Goal: Task Accomplishment & Management: Complete application form

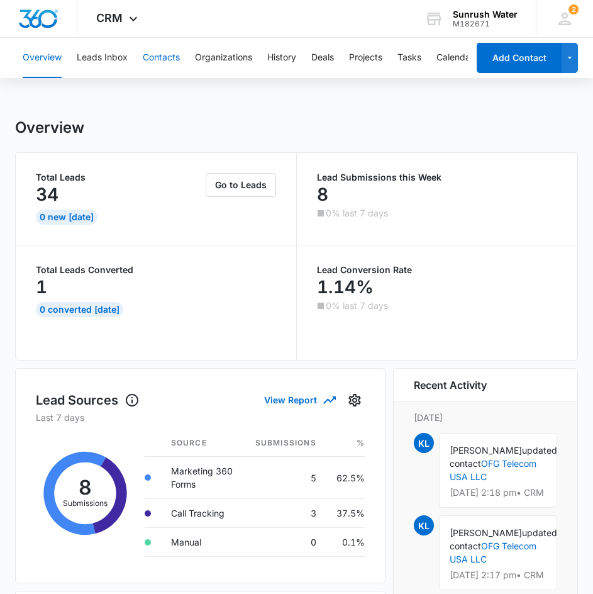
click at [170, 52] on button "Contacts" at bounding box center [161, 58] width 37 height 40
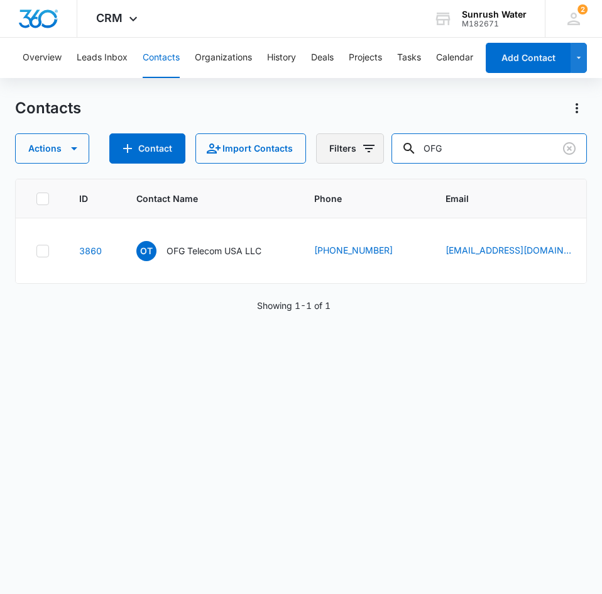
drag, startPoint x: 472, startPoint y: 145, endPoint x: 363, endPoint y: 147, distance: 108.2
click at [363, 147] on div "Actions Contact Import Contacts Filters OFG" at bounding box center [301, 148] width 572 height 30
type input "body masters"
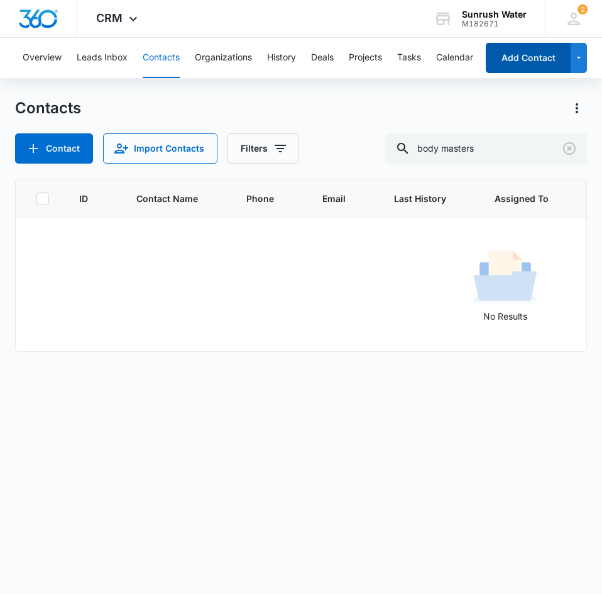
click at [559, 71] on button "Add Contact" at bounding box center [528, 58] width 85 height 30
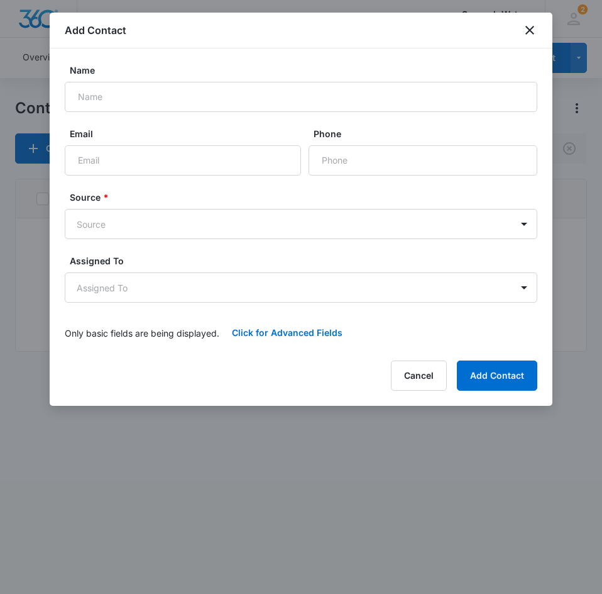
click at [306, 65] on label "Name" at bounding box center [306, 70] width 473 height 13
click at [306, 82] on input "Name" at bounding box center [301, 97] width 473 height 30
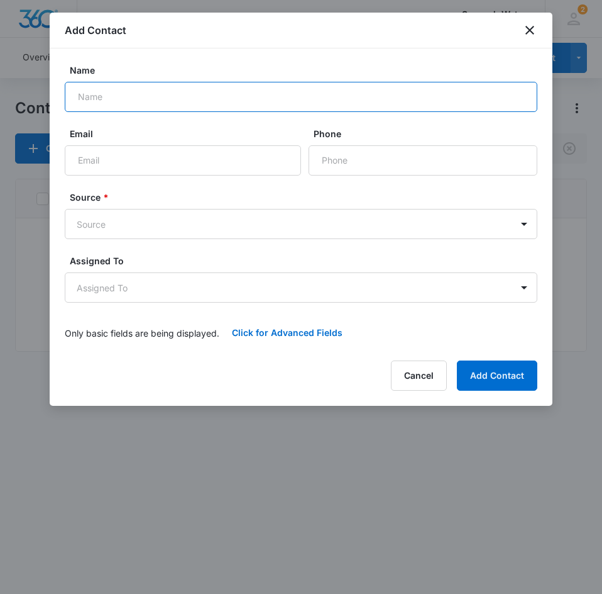
click at [305, 89] on input "Name" at bounding box center [301, 97] width 473 height 30
type input "Body Masters"
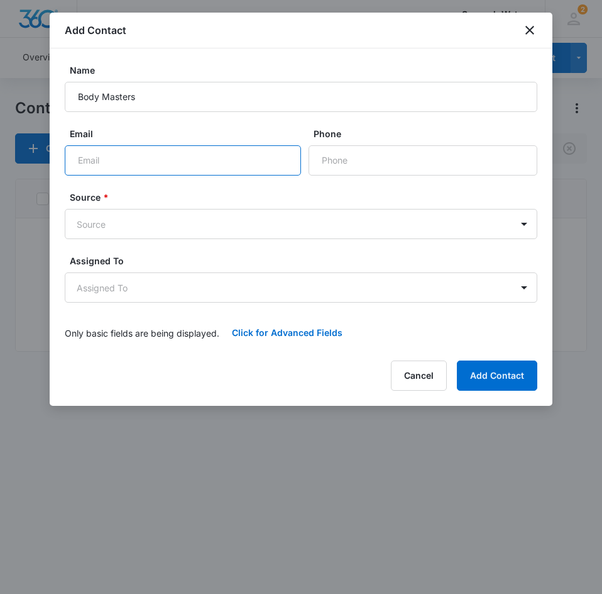
click at [198, 162] on input "Email" at bounding box center [183, 160] width 236 height 30
paste input "[EMAIL_ADDRESS][DOMAIN_NAME]"
type input "[EMAIL_ADDRESS][DOMAIN_NAME]"
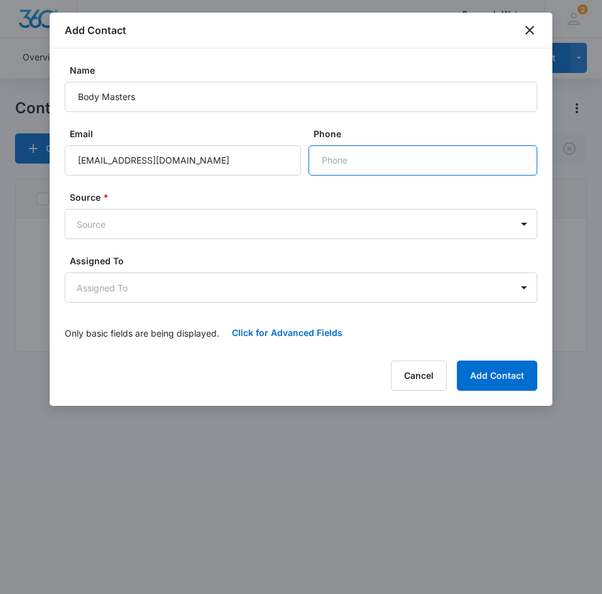
click at [389, 160] on input "Phone" at bounding box center [423, 160] width 229 height 30
paste input "[PHONE_NUMBER]"
type input "[PHONE_NUMBER]"
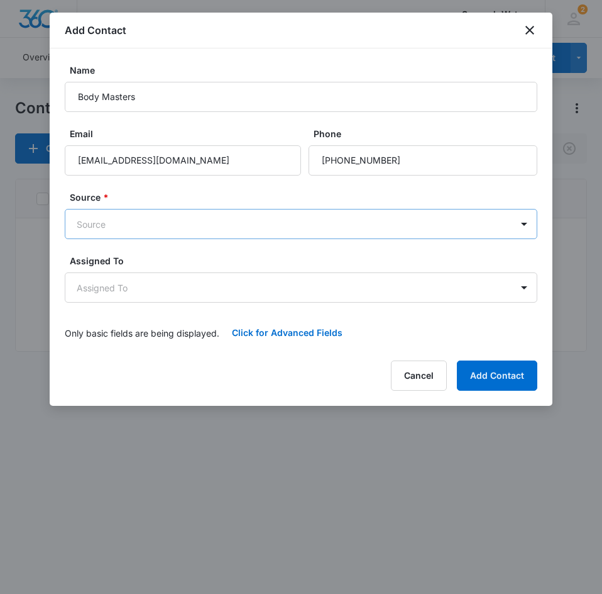
click at [277, 216] on body "CRM Apps Reputation Websites Forms CRM Email Social Content Ads Intelligence Fi…" at bounding box center [301, 297] width 602 height 594
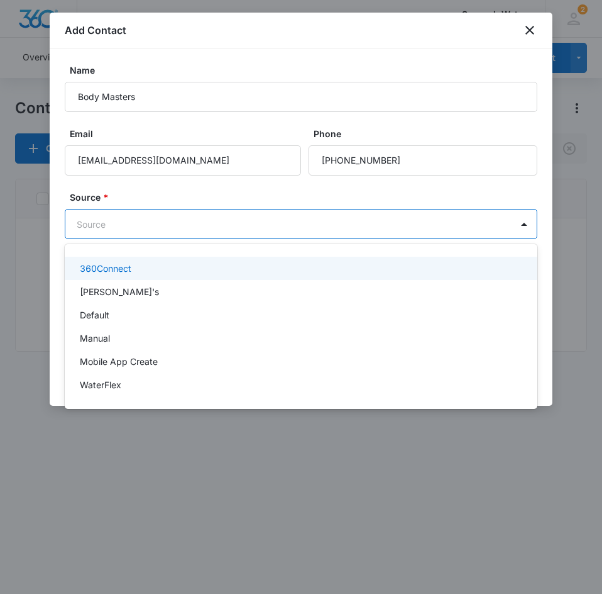
click at [263, 261] on div "360Connect" at bounding box center [301, 268] width 473 height 23
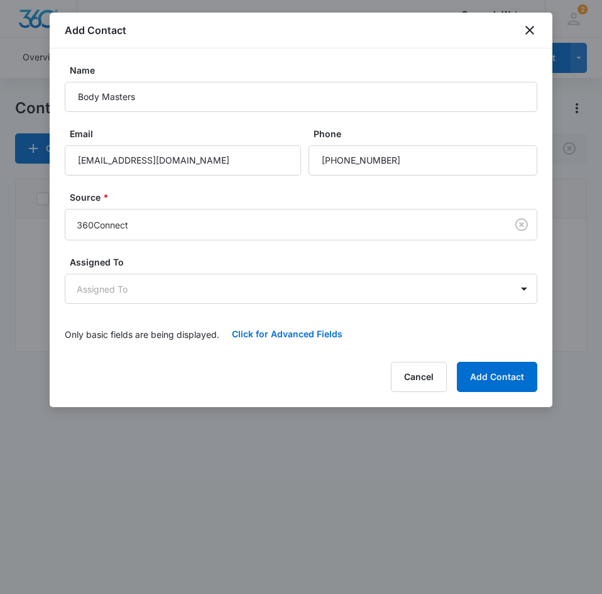
click at [263, 261] on label "Assigned To" at bounding box center [306, 261] width 473 height 13
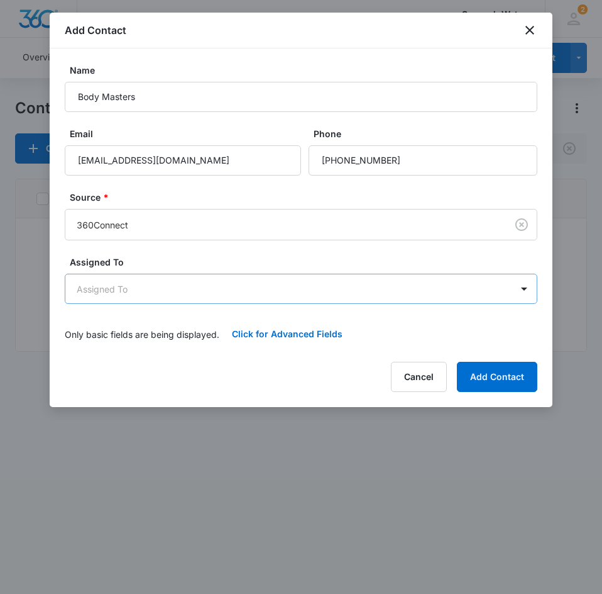
click at [261, 296] on body "CRM Apps Reputation Websites Forms CRM Email Social Content Ads Intelligence Fi…" at bounding box center [301, 297] width 602 height 594
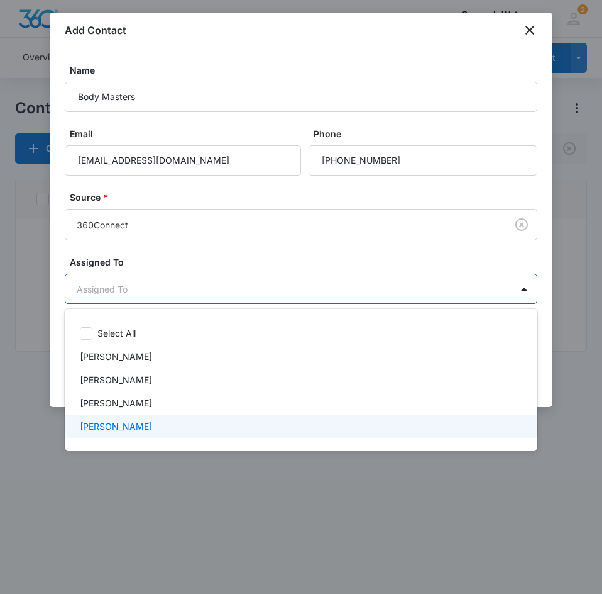
click at [245, 423] on div "[PERSON_NAME]" at bounding box center [300, 425] width 440 height 13
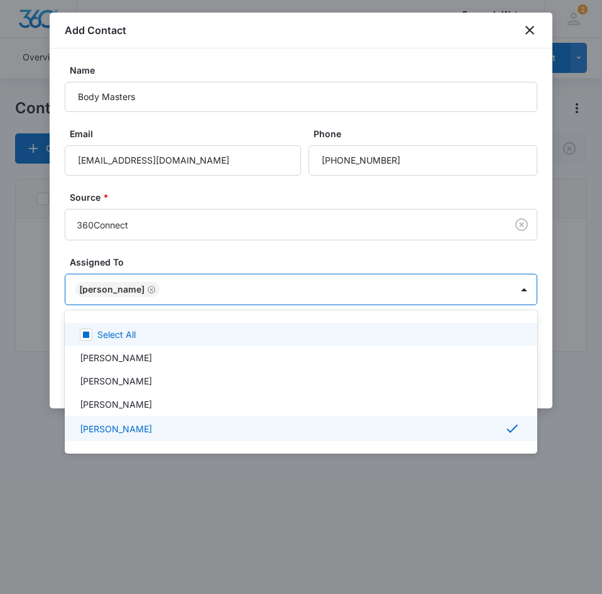
click at [279, 238] on div at bounding box center [301, 297] width 602 height 594
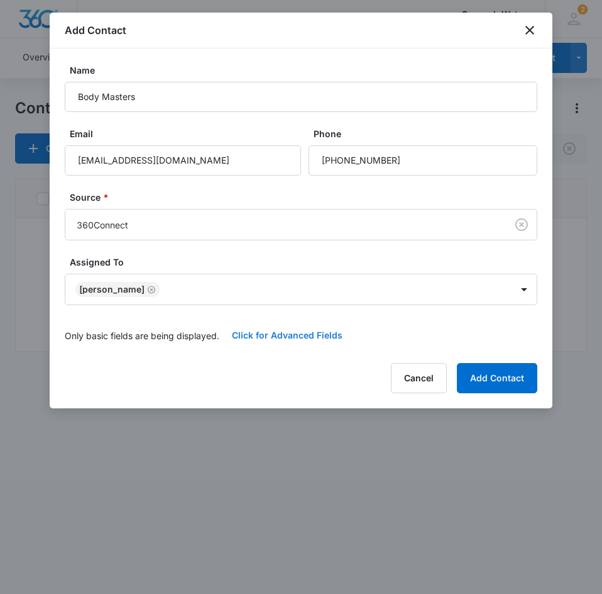
click at [310, 329] on button "Click for Advanced Fields" at bounding box center [287, 335] width 136 height 30
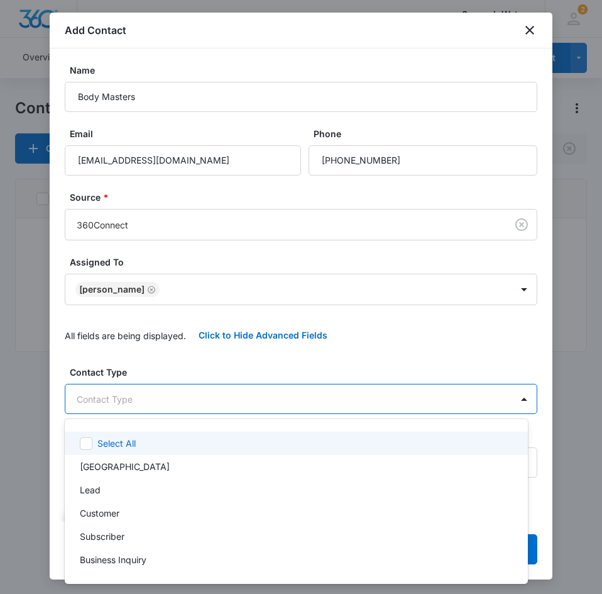
click at [175, 394] on body "CRM Apps Reputation Websites Forms CRM Email Social Content Ads Intelligence Fi…" at bounding box center [301, 297] width 602 height 594
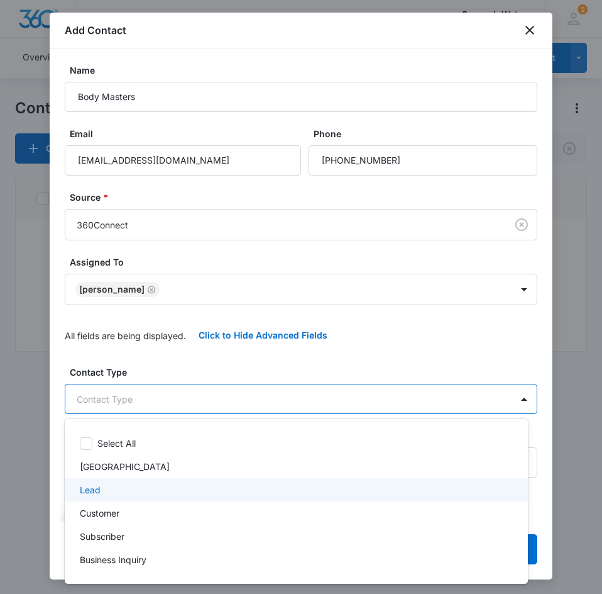
click at [157, 493] on div "Lead" at bounding box center [295, 489] width 431 height 13
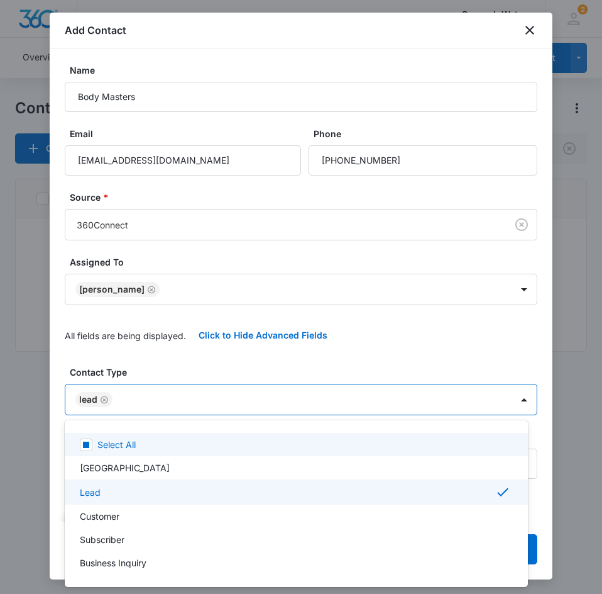
click at [182, 374] on div at bounding box center [301, 297] width 602 height 594
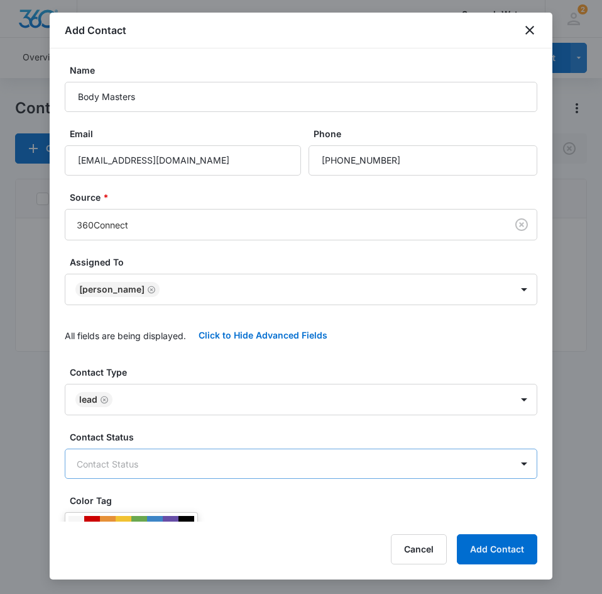
click at [167, 469] on body "CRM Apps Reputation Websites Forms CRM Email Social Content Ads Intelligence Fi…" at bounding box center [301, 297] width 602 height 594
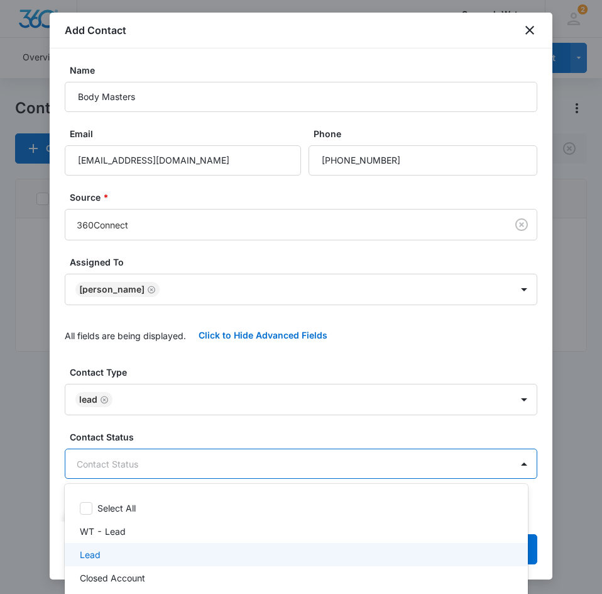
click at [140, 562] on div "Lead" at bounding box center [296, 554] width 463 height 23
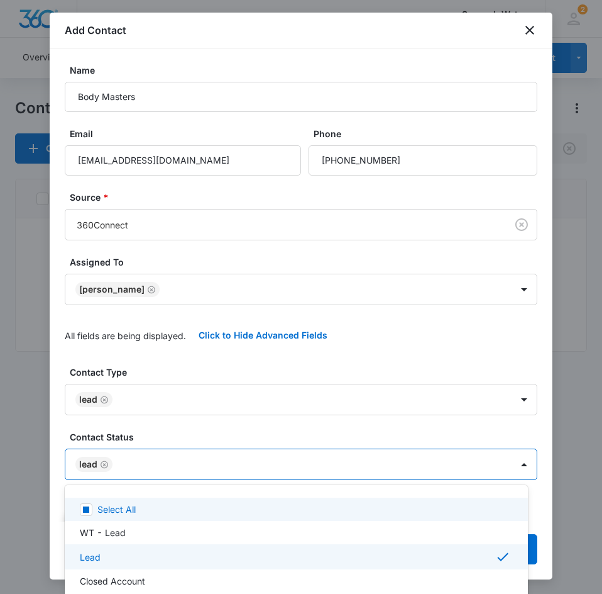
click at [181, 418] on div at bounding box center [301, 297] width 602 height 594
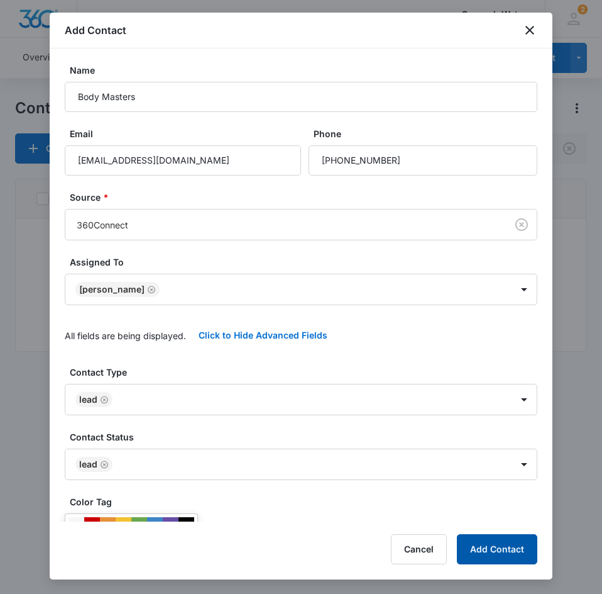
click at [495, 559] on button "Add Contact" at bounding box center [497, 549] width 80 height 30
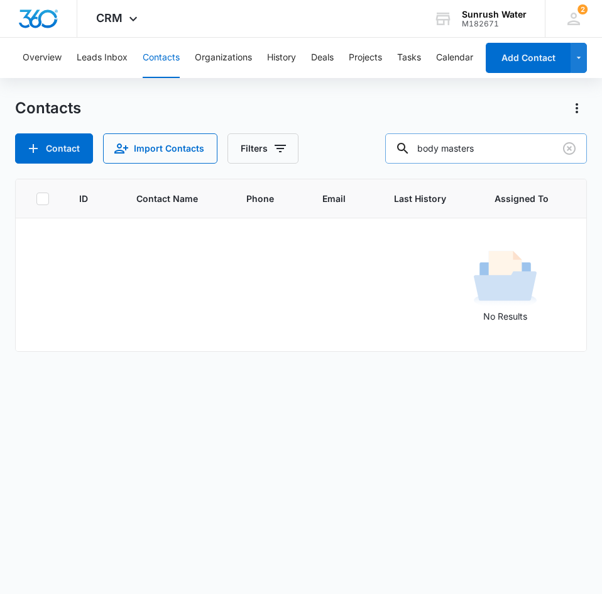
click at [519, 158] on input "body masters" at bounding box center [486, 148] width 202 height 30
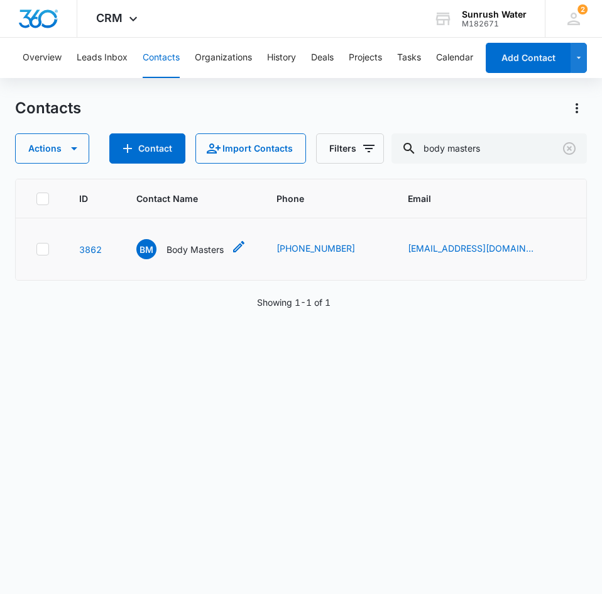
click at [184, 250] on p "Body Masters" at bounding box center [195, 249] width 57 height 13
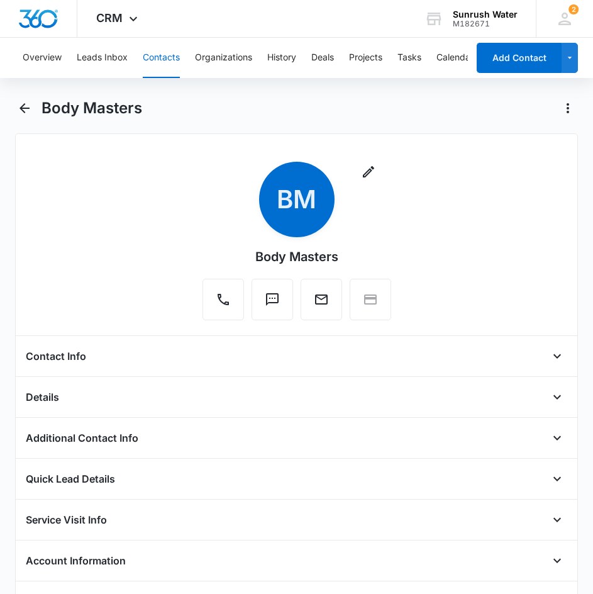
click at [484, 360] on div "Contact Info" at bounding box center [297, 356] width 542 height 20
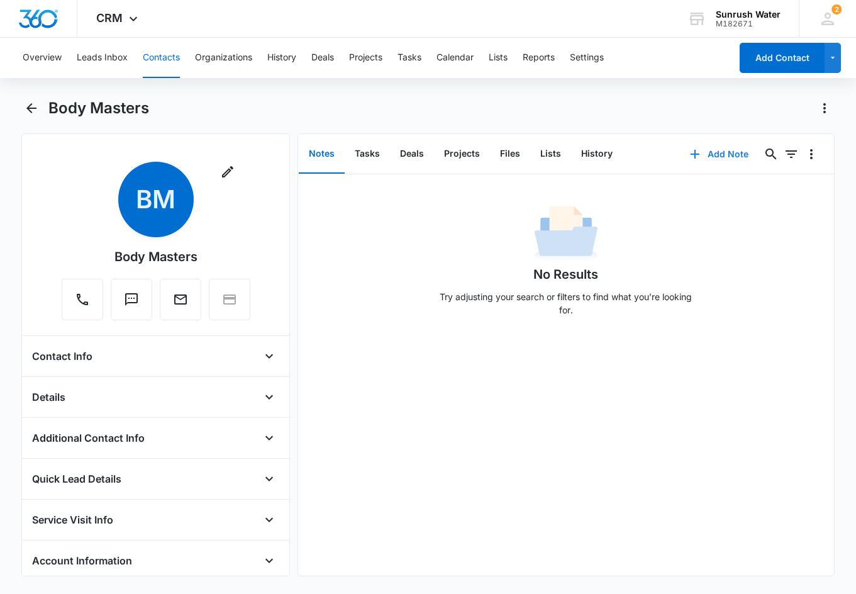
click at [602, 153] on button "Add Note" at bounding box center [719, 154] width 84 height 30
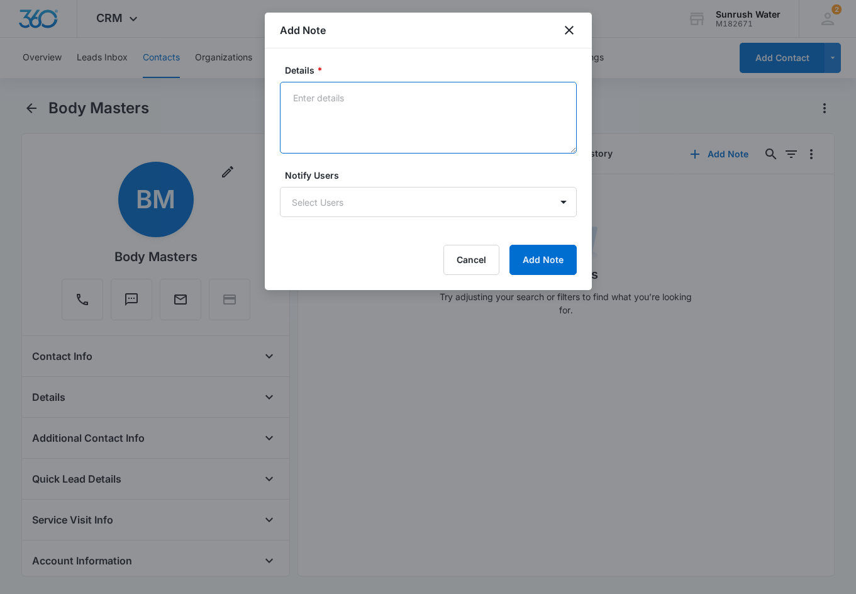
click at [394, 113] on textarea "Details *" at bounding box center [428, 118] width 297 height 72
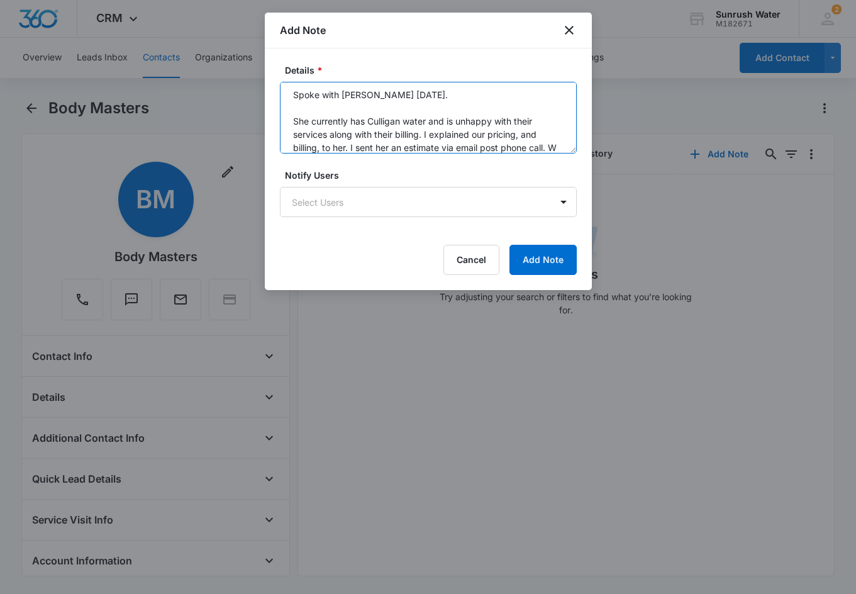
scroll to position [16, 0]
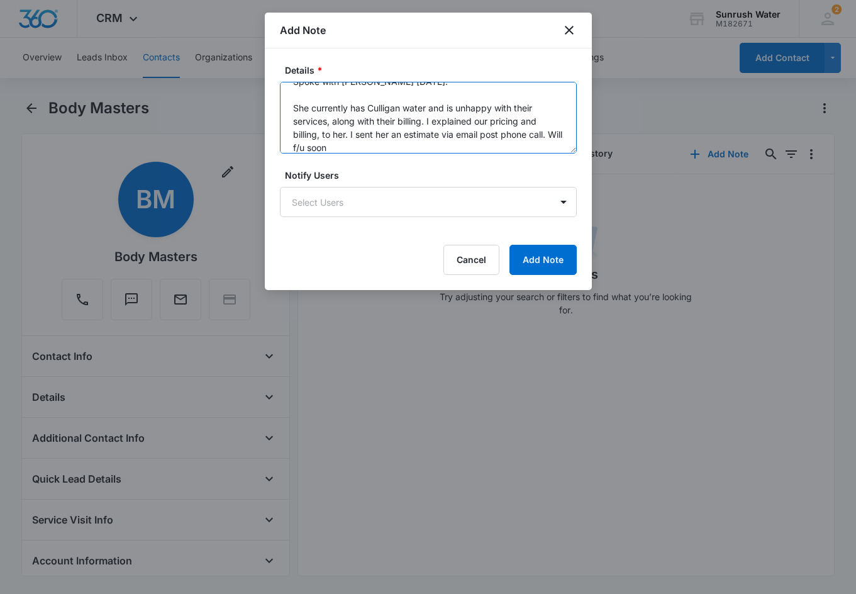
click at [305, 139] on textarea "Spoke with Patty today. She currently has Culligan water and is unhappy with th…" at bounding box center [428, 118] width 297 height 72
click at [453, 146] on textarea "Spoke with Patty today. She currently has Culligan water and is unhappy with th…" at bounding box center [428, 118] width 297 height 72
type textarea "Spoke with Patty today. She currently has Culligan water and is unhappy with th…"
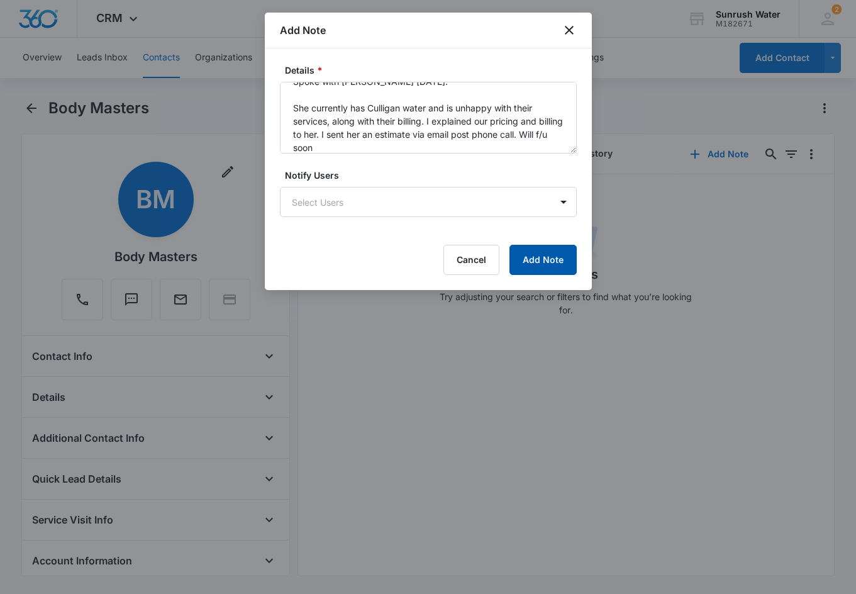
click at [553, 257] on button "Add Note" at bounding box center [542, 260] width 67 height 30
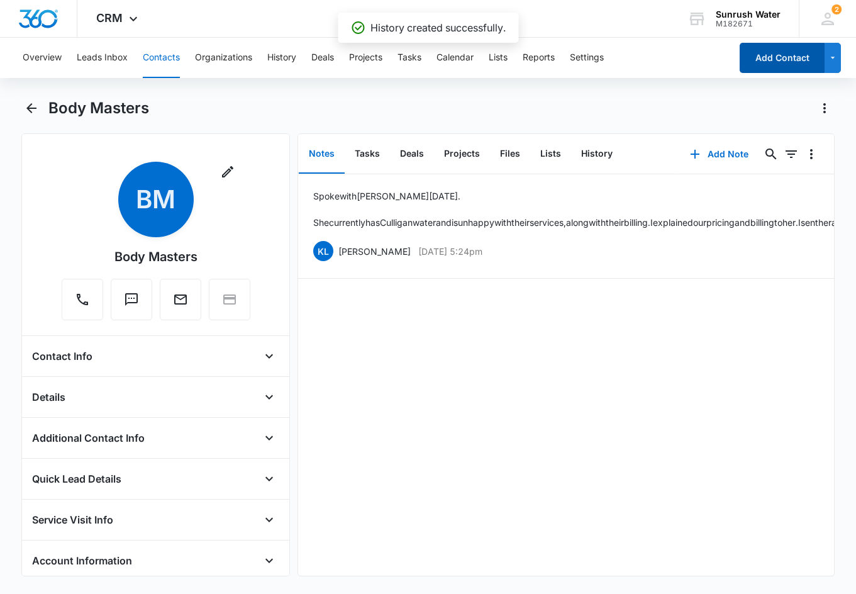
click at [602, 51] on button "Add Contact" at bounding box center [781, 58] width 85 height 30
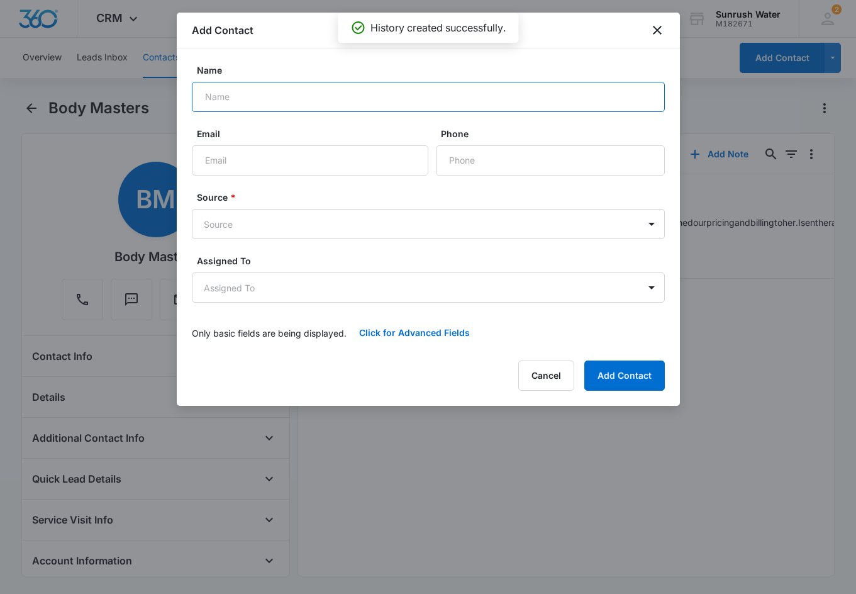
click at [245, 82] on input "Name" at bounding box center [428, 97] width 473 height 30
type input "Perry Taylor"
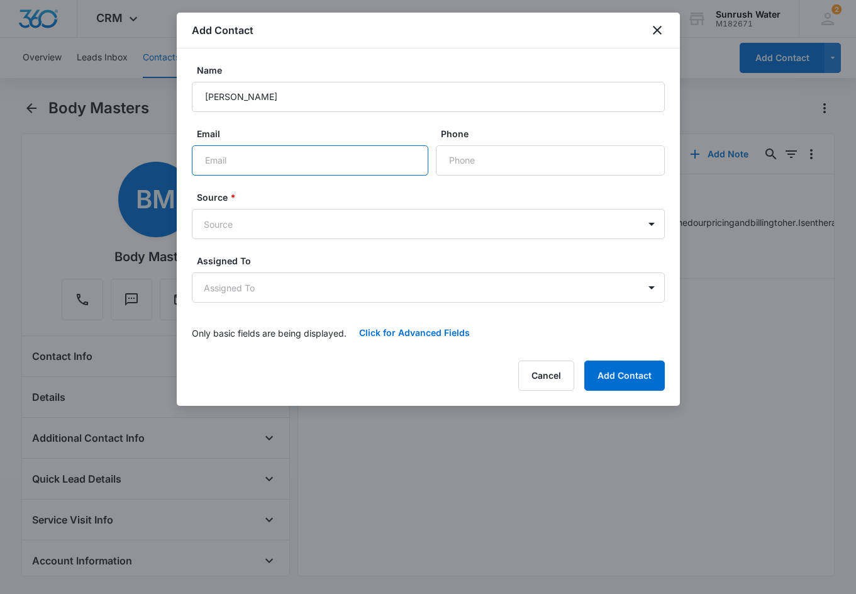
click at [384, 163] on input "Email" at bounding box center [310, 160] width 236 height 30
paste input "ralph724@yahoo.com"
type input "ralph724@yahoo.com"
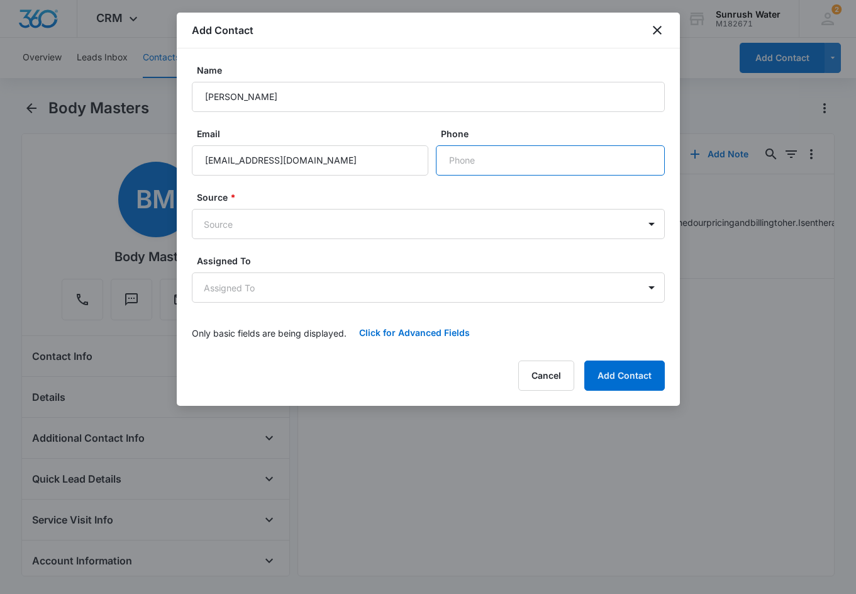
click at [521, 168] on input "Phone" at bounding box center [550, 160] width 229 height 30
paste input "(740) 350-9034"
type input "(740) 350-9034"
click at [479, 238] on body "CRM Apps Reputation Websites Forms CRM Email Social Content Ads Intelligence Fi…" at bounding box center [428, 297] width 856 height 594
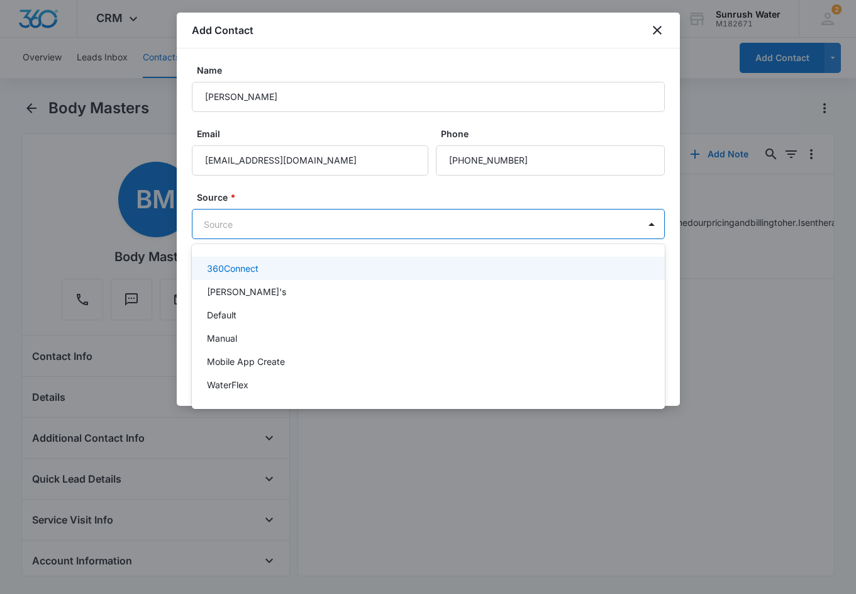
click at [415, 270] on div "360Connect" at bounding box center [427, 268] width 440 height 13
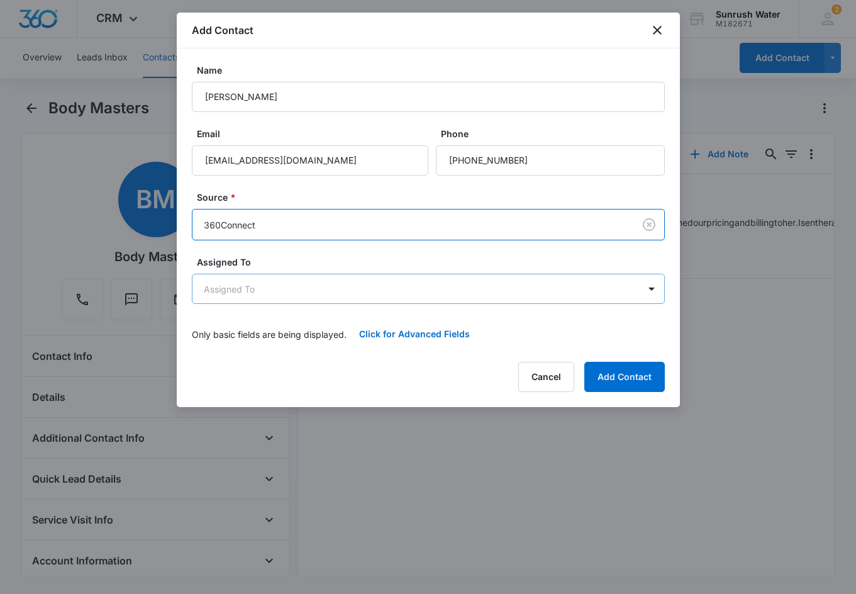
click at [387, 297] on body "CRM Apps Reputation Websites Forms CRM Email Social Content Ads Intelligence Fi…" at bounding box center [428, 297] width 856 height 594
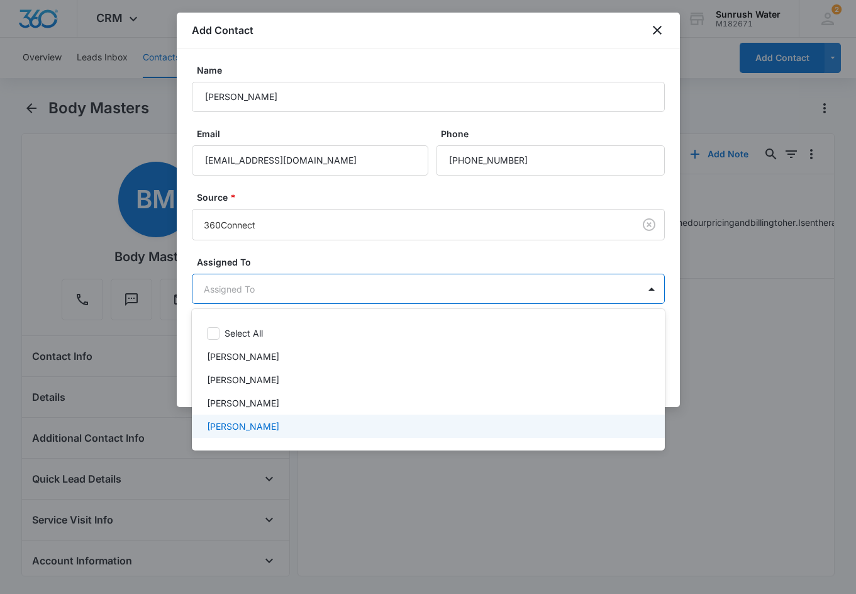
click at [349, 428] on div "[PERSON_NAME]" at bounding box center [427, 425] width 440 height 13
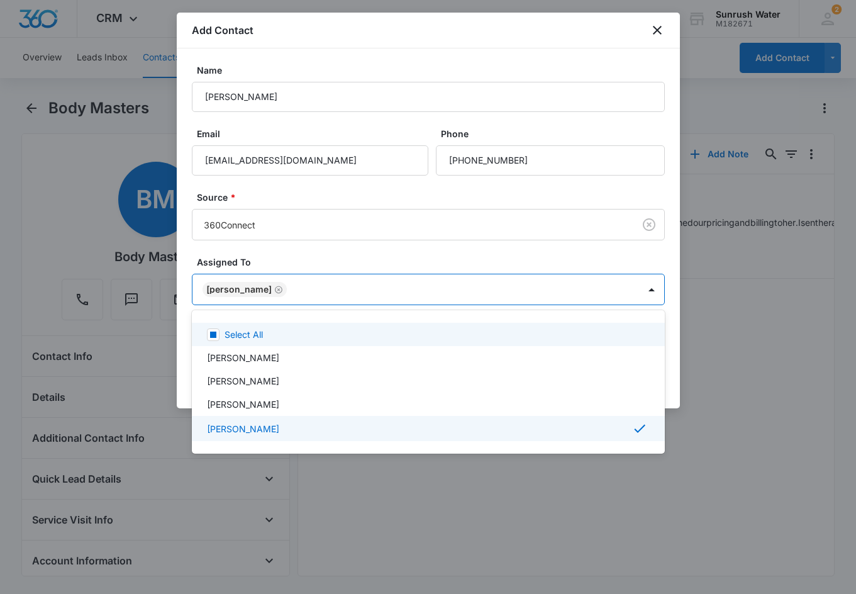
click at [359, 251] on div at bounding box center [428, 297] width 856 height 594
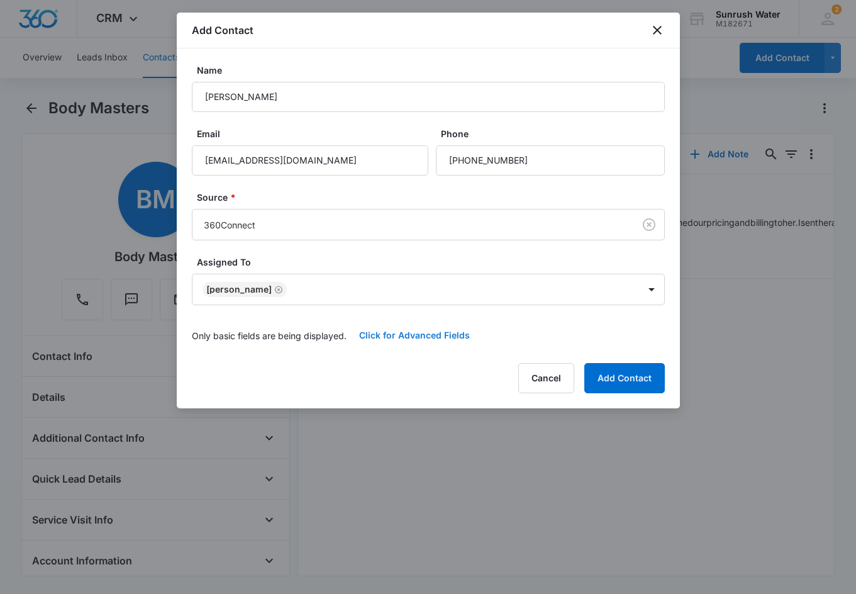
drag, startPoint x: 386, startPoint y: 340, endPoint x: 369, endPoint y: 347, distance: 18.3
click at [387, 340] on button "Click for Advanced Fields" at bounding box center [414, 335] width 136 height 30
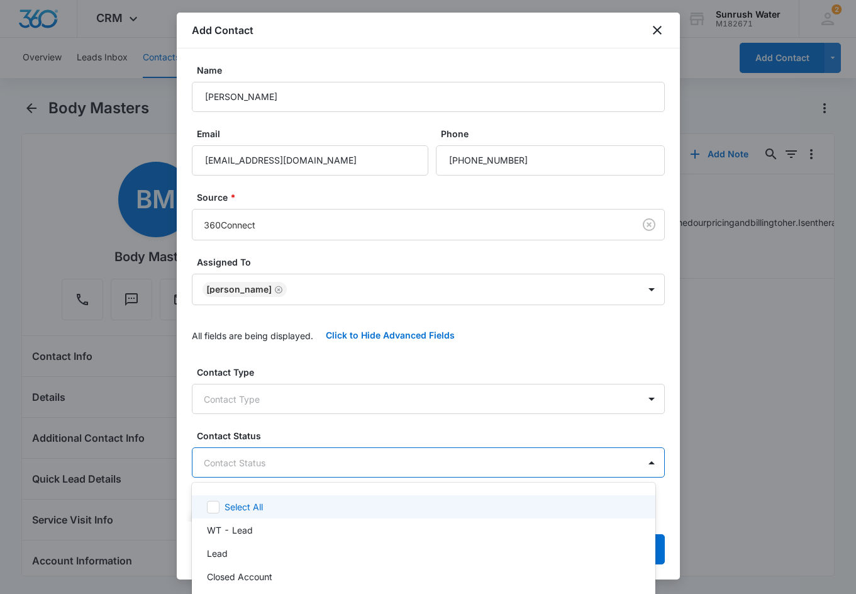
click at [324, 453] on body "CRM Apps Reputation Websites Forms CRM Email Social Content Ads Intelligence Fi…" at bounding box center [428, 297] width 856 height 594
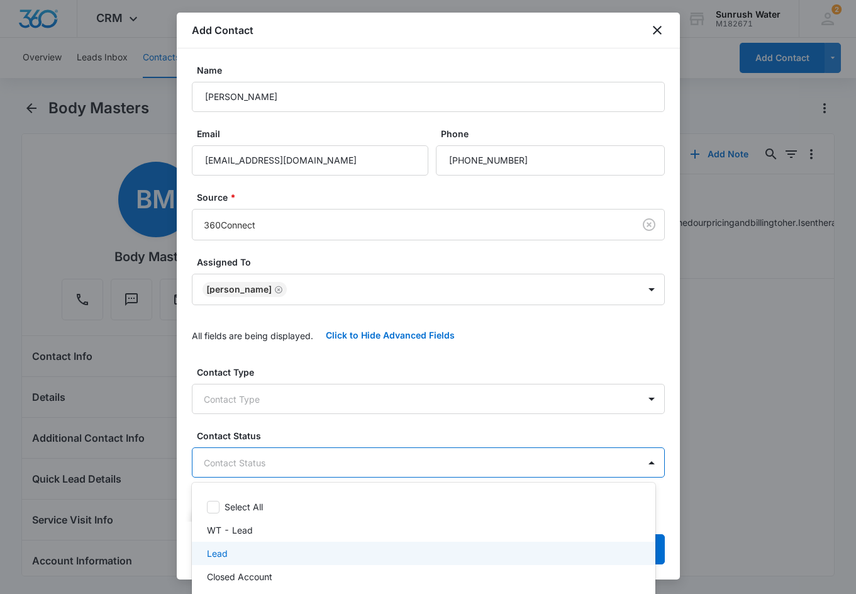
click at [306, 557] on div "Lead" at bounding box center [422, 552] width 431 height 13
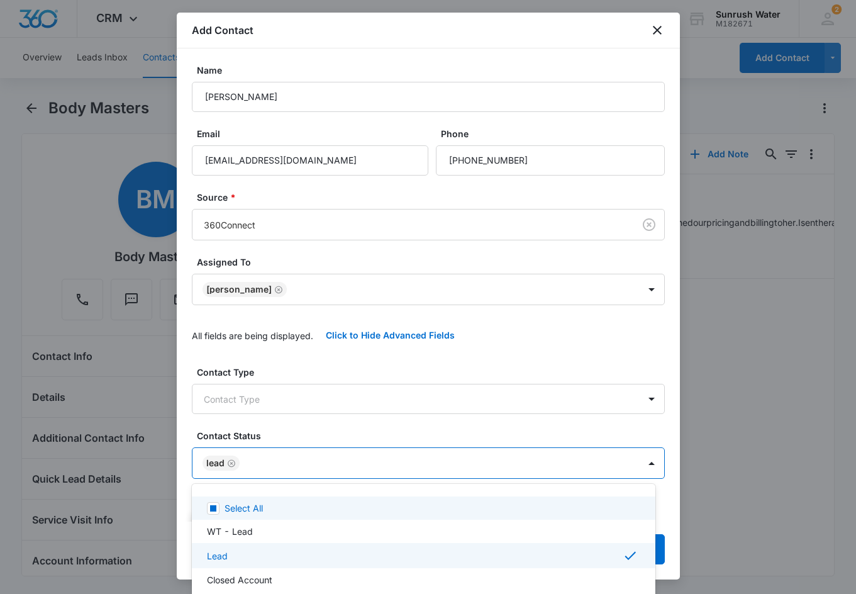
click at [365, 364] on div at bounding box center [428, 297] width 856 height 594
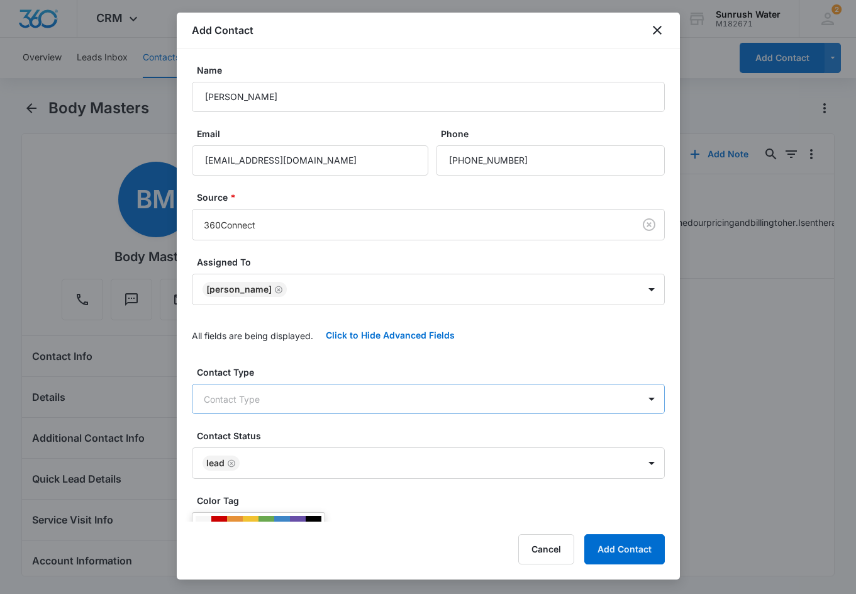
click at [362, 405] on body "CRM Apps Reputation Websites Forms CRM Email Social Content Ads Intelligence Fi…" at bounding box center [428, 297] width 856 height 594
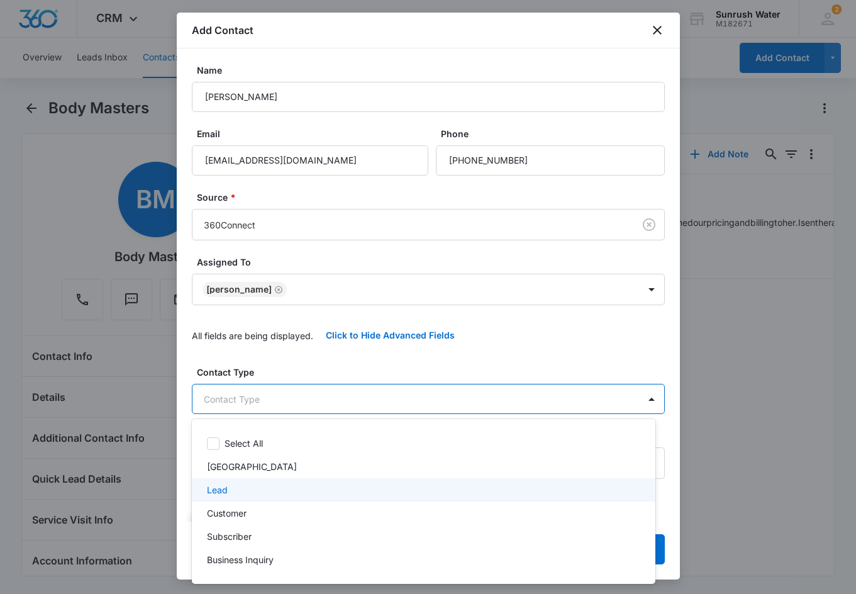
click at [343, 490] on div "Lead" at bounding box center [422, 489] width 431 height 13
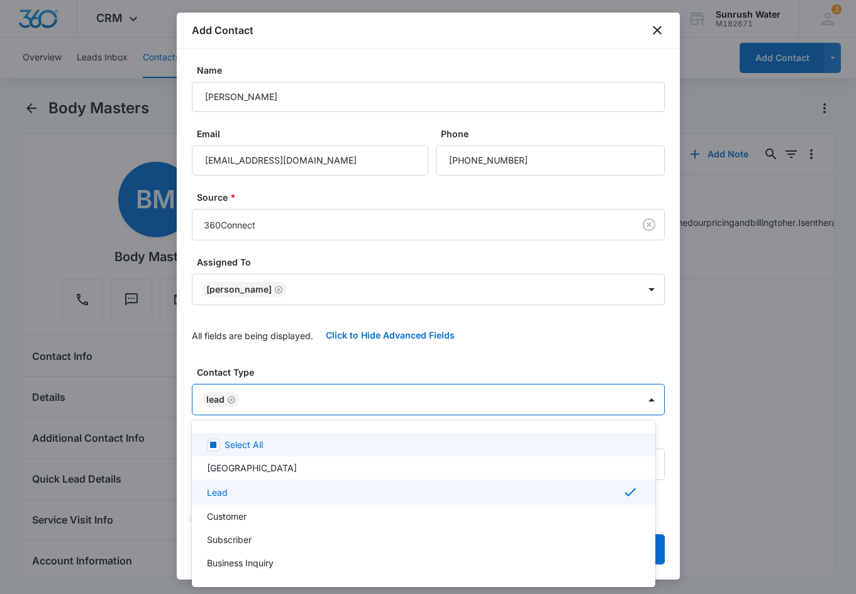
click at [385, 372] on div at bounding box center [428, 297] width 856 height 594
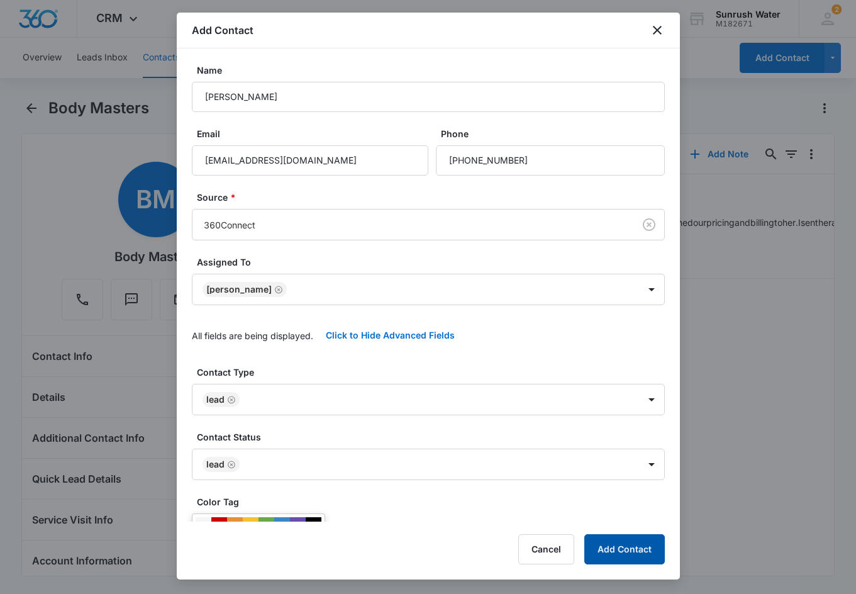
click at [602, 543] on button "Add Contact" at bounding box center [624, 549] width 80 height 30
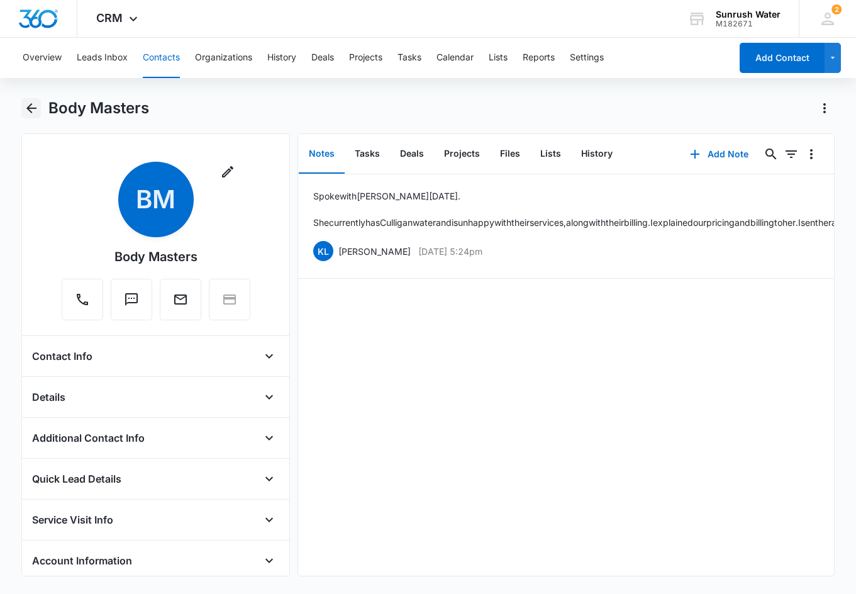
click at [26, 116] on button "Back" at bounding box center [30, 108] width 19 height 20
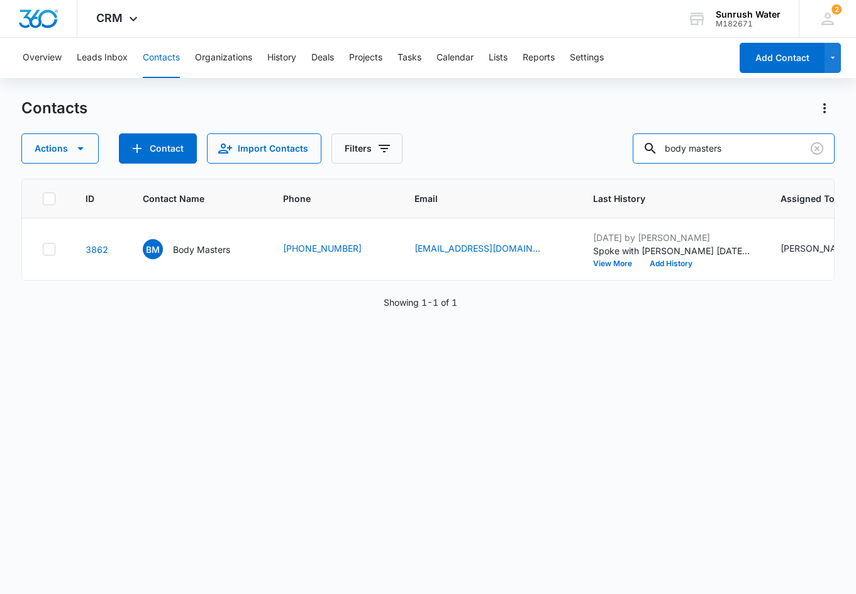
drag, startPoint x: 631, startPoint y: 157, endPoint x: 623, endPoint y: 157, distance: 8.2
click at [602, 157] on div "Actions Contact Import Contacts Filters body masters" at bounding box center [427, 148] width 813 height 30
type input "Perry Taylor"
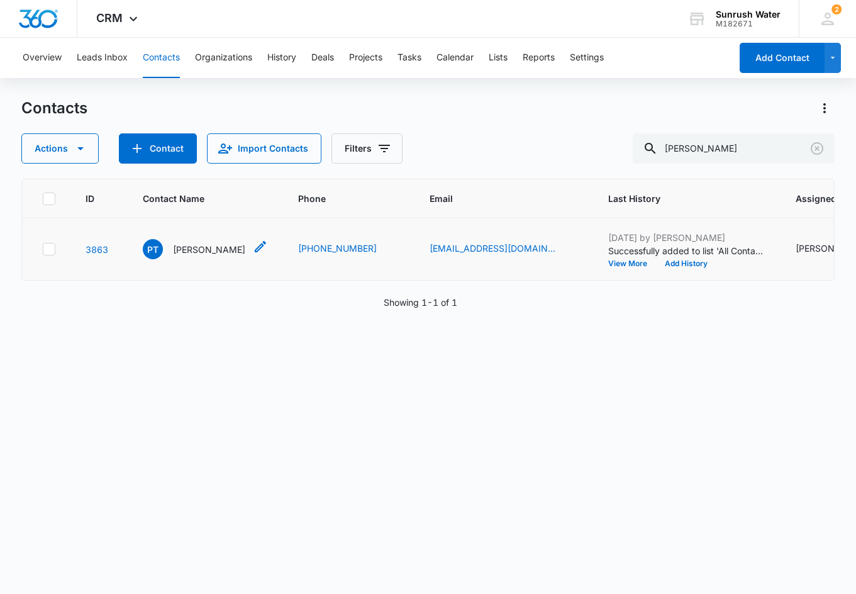
click at [175, 253] on p "Perry Taylor" at bounding box center [209, 249] width 72 height 13
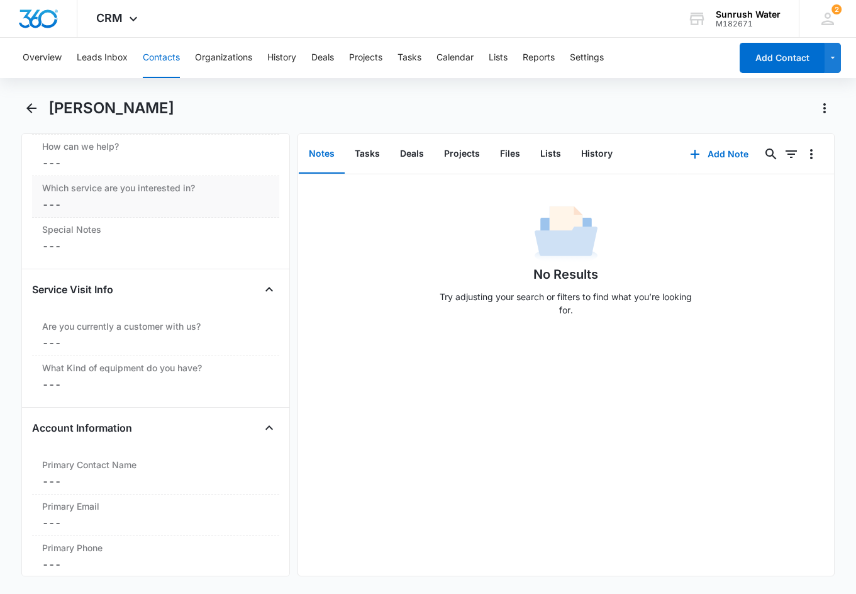
scroll to position [1195, 0]
click at [124, 190] on label "Which service are you interested in?" at bounding box center [155, 186] width 227 height 13
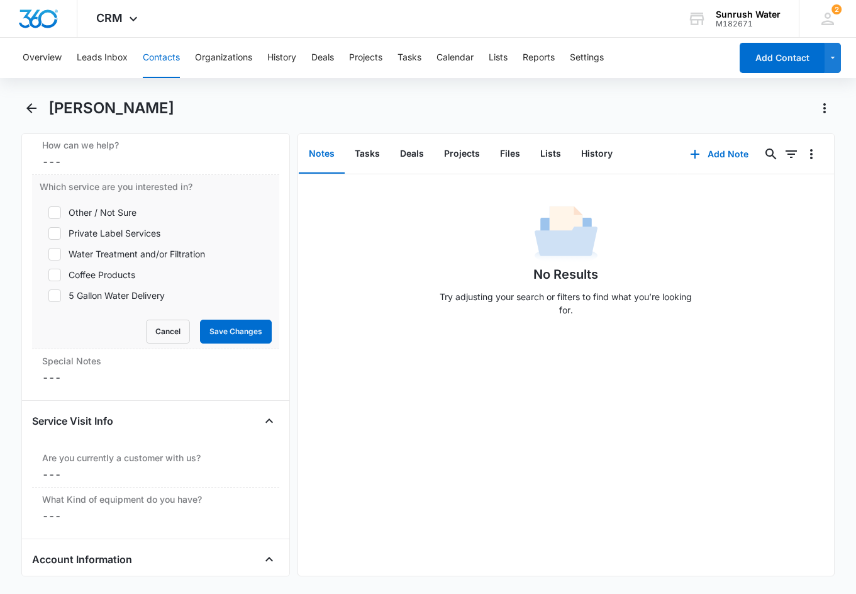
click at [119, 296] on div "5 Gallon Water Delivery" at bounding box center [117, 295] width 96 height 13
click at [48, 296] on input "5 Gallon Water Delivery" at bounding box center [44, 295] width 9 height 9
checkbox input "true"
click at [222, 332] on button "Save Changes" at bounding box center [236, 331] width 72 height 24
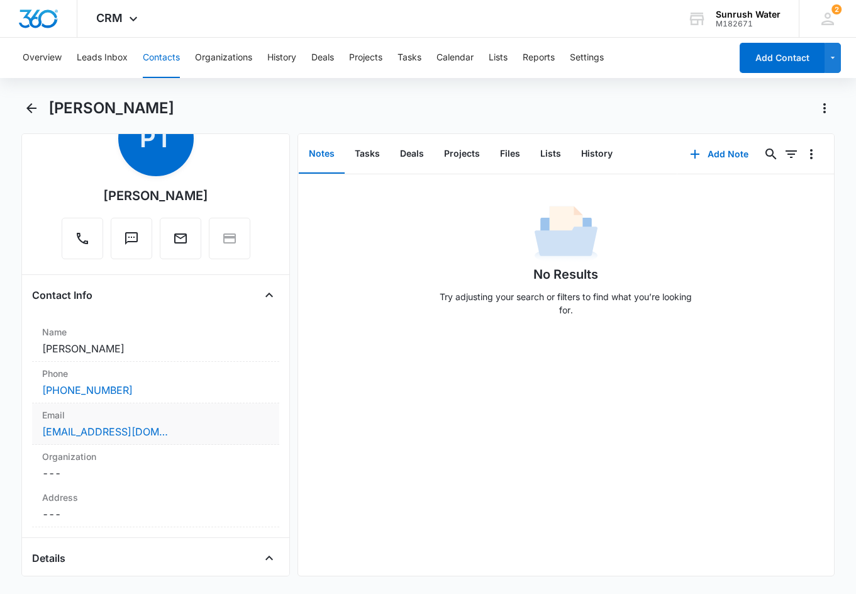
scroll to position [0, 0]
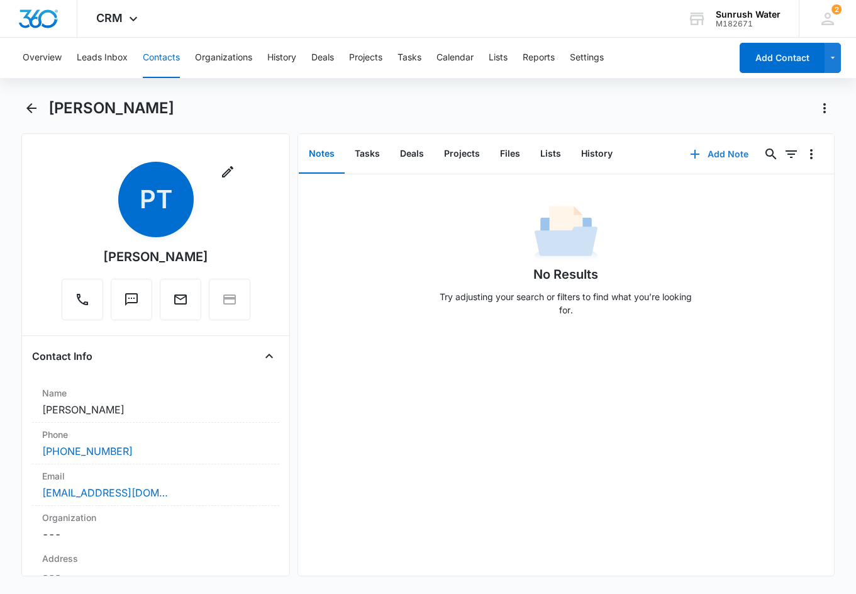
click at [602, 151] on button "Add Note" at bounding box center [719, 154] width 84 height 30
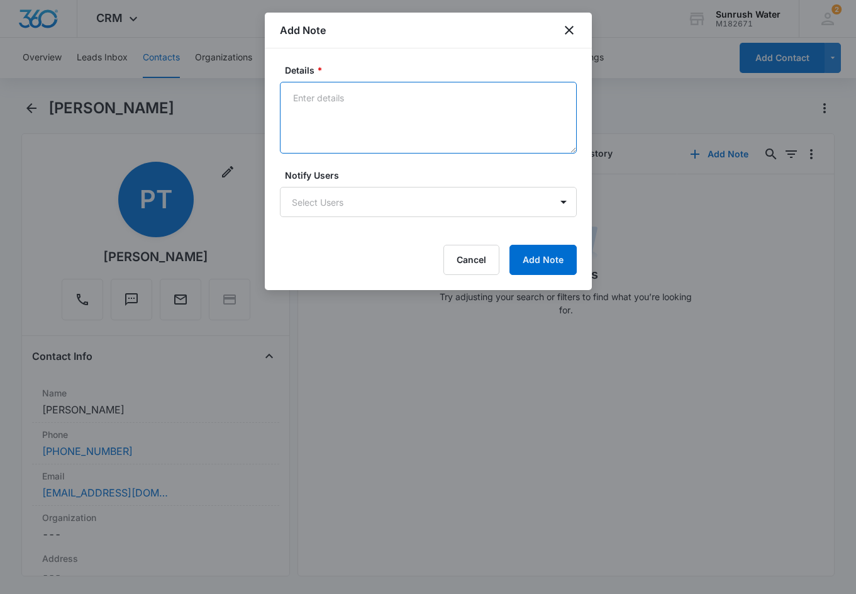
click at [488, 141] on textarea "Details *" at bounding box center [428, 118] width 297 height 72
type textarea "Residential. Initial phone call and email have remained unanswered. F/u soon"
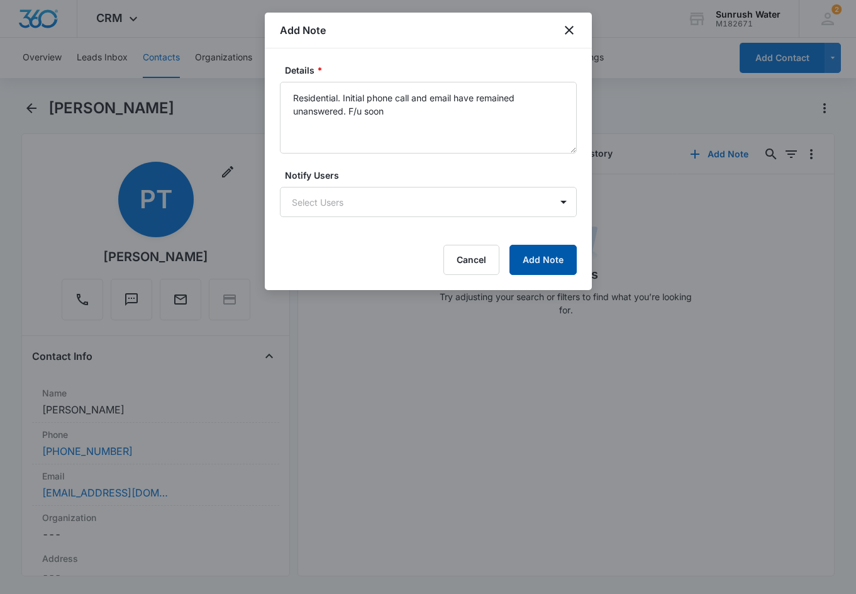
click at [536, 262] on button "Add Note" at bounding box center [542, 260] width 67 height 30
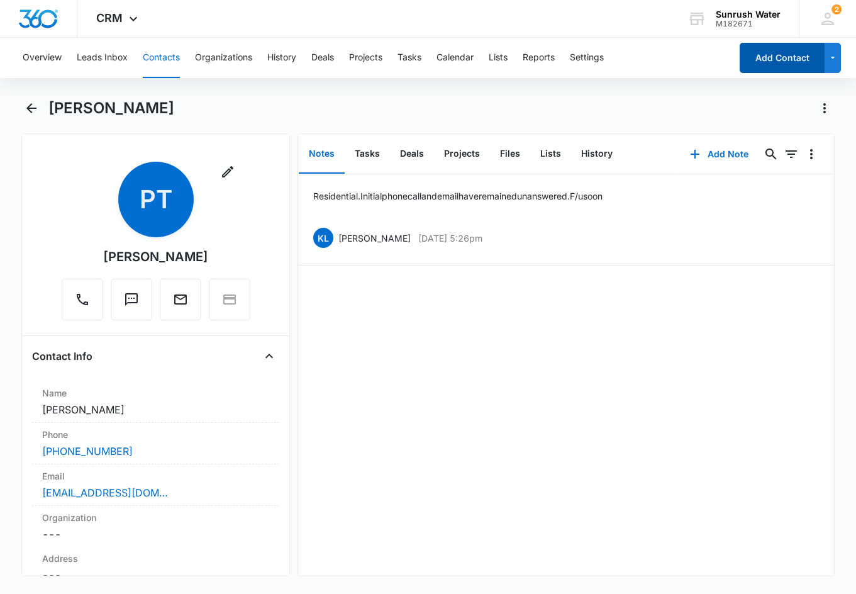
click at [602, 58] on button "Add Contact" at bounding box center [781, 58] width 85 height 30
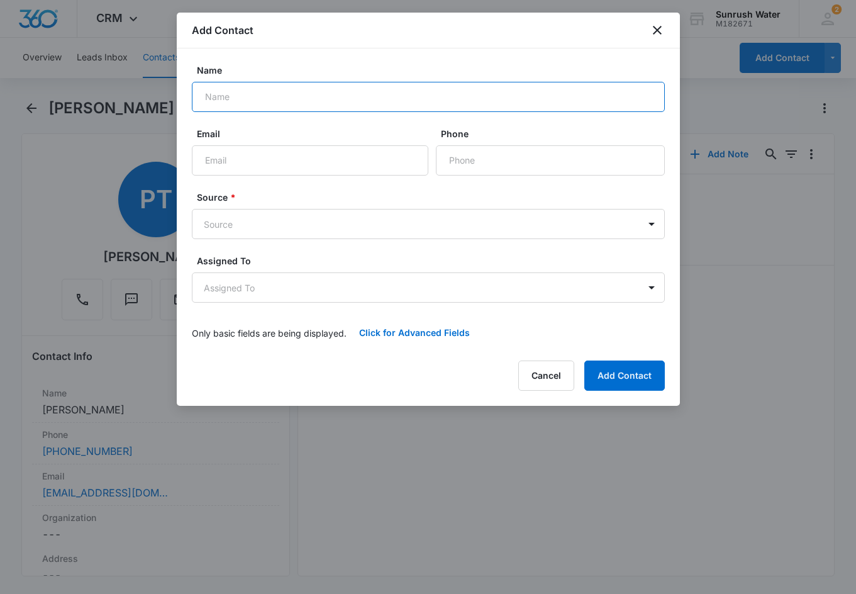
click at [493, 94] on input "Name" at bounding box center [428, 97] width 473 height 30
type input "Susan Brammer"
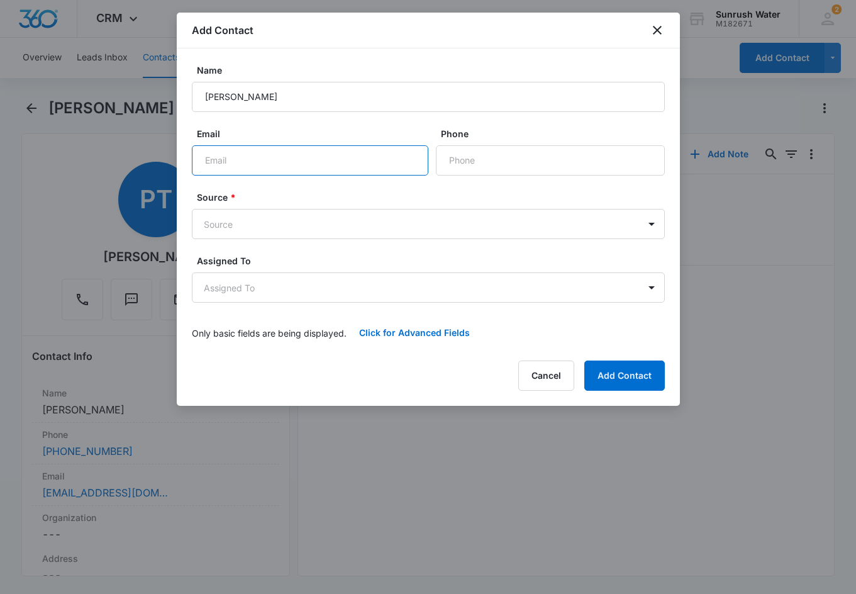
click at [391, 170] on input "Email" at bounding box center [310, 160] width 236 height 30
paste input "sdbrammer50@icloud.com"
type input "sdbrammer50@icloud.com"
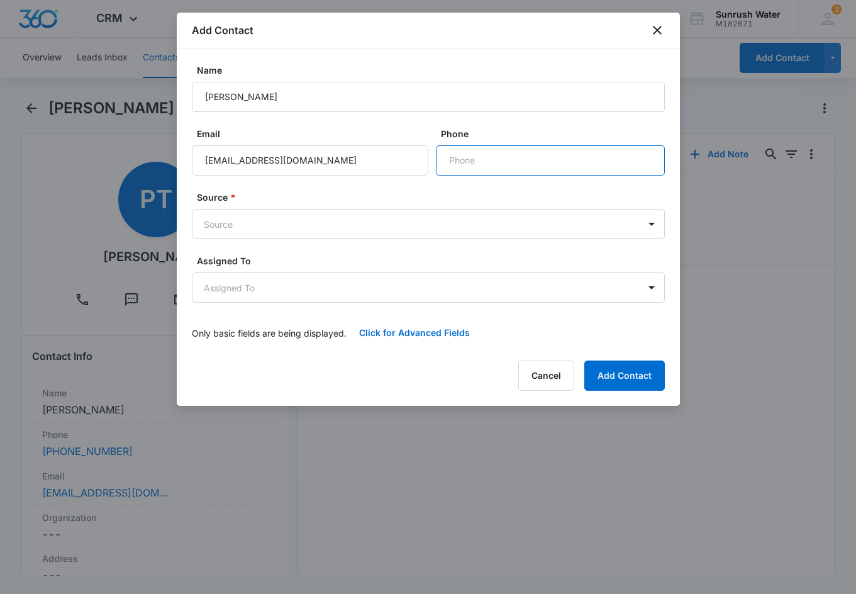
click at [446, 160] on input "Phone" at bounding box center [550, 160] width 229 height 30
paste input "(740) 253-1226"
type input "(740) 253-1226"
click at [411, 220] on body "CRM Apps Reputation Websites Forms CRM Email Social Content Ads Intelligence Fi…" at bounding box center [428, 297] width 856 height 594
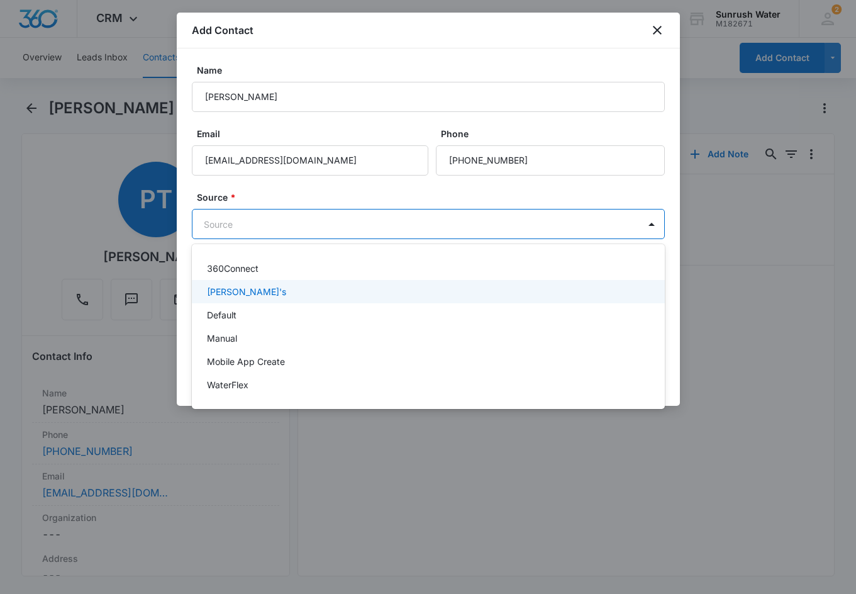
click at [396, 289] on div "[PERSON_NAME]'s" at bounding box center [427, 291] width 440 height 13
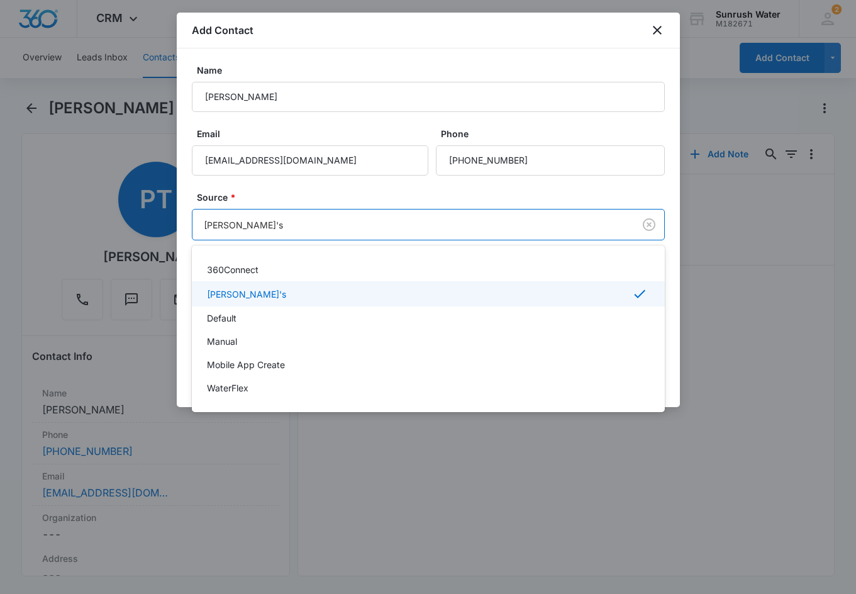
click at [399, 224] on body "CRM Apps Reputation Websites Forms CRM Email Social Content Ads Intelligence Fi…" at bounding box center [428, 297] width 856 height 594
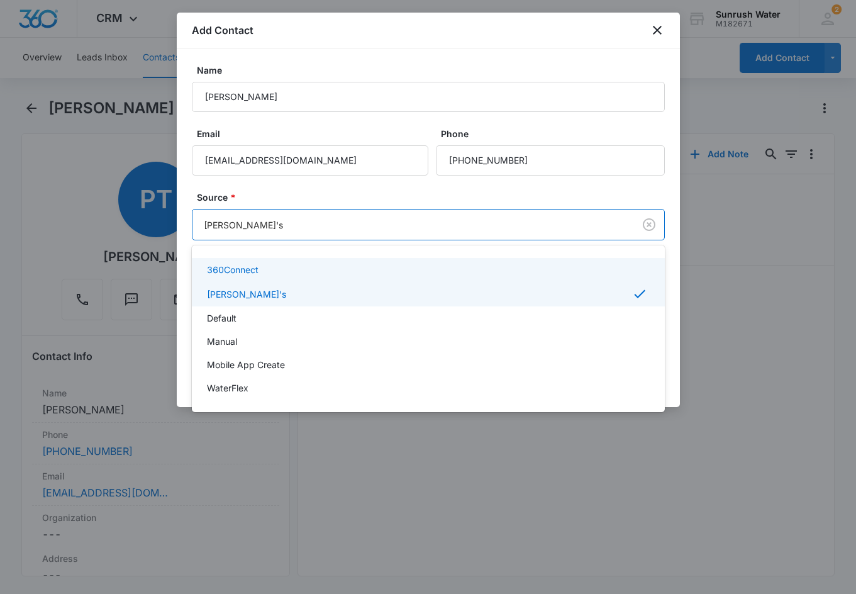
click at [391, 279] on div "360Connect" at bounding box center [428, 269] width 473 height 23
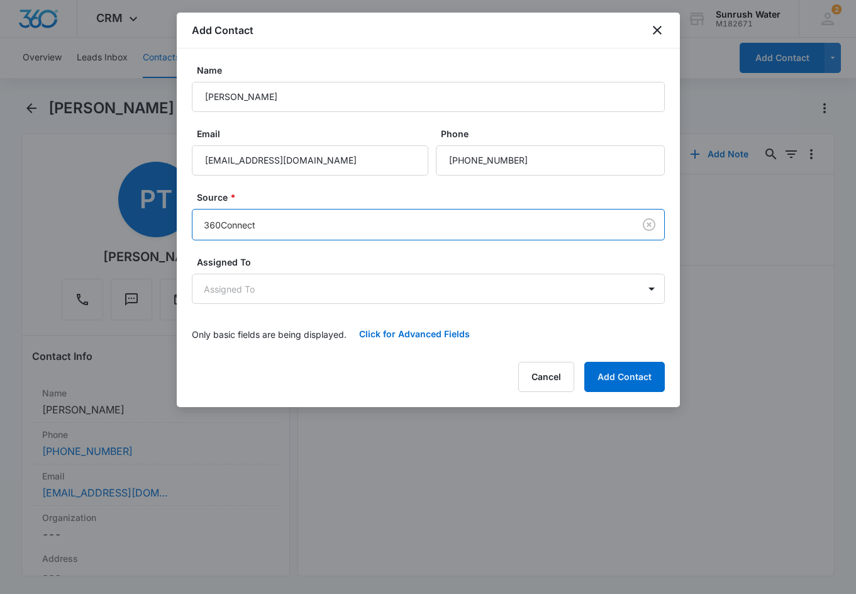
click at [397, 241] on form "Name Susan Brammer Email sdbrammer50@icloud.com Phone Source * option 360Connec…" at bounding box center [428, 206] width 473 height 285
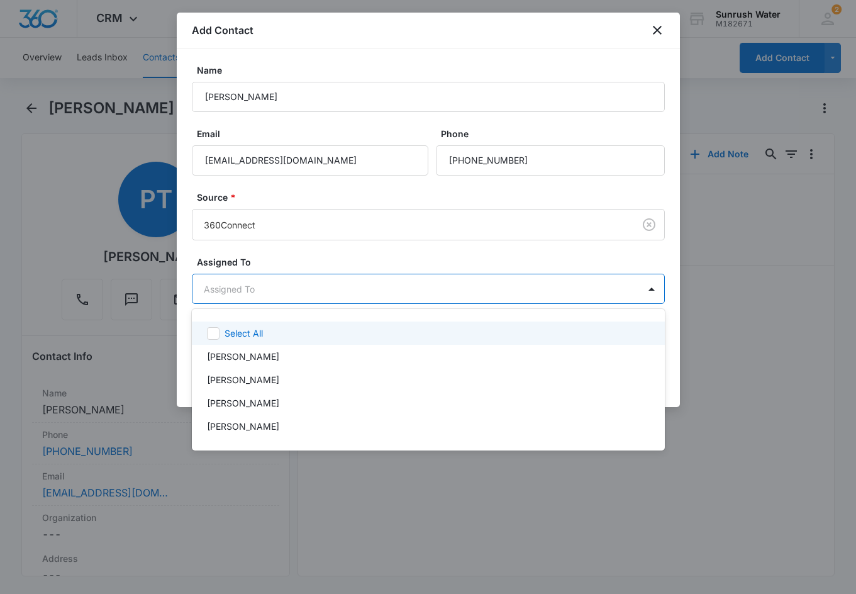
click at [396, 282] on body "CRM Apps Reputation Websites Forms CRM Email Social Content Ads Intelligence Fi…" at bounding box center [428, 297] width 856 height 594
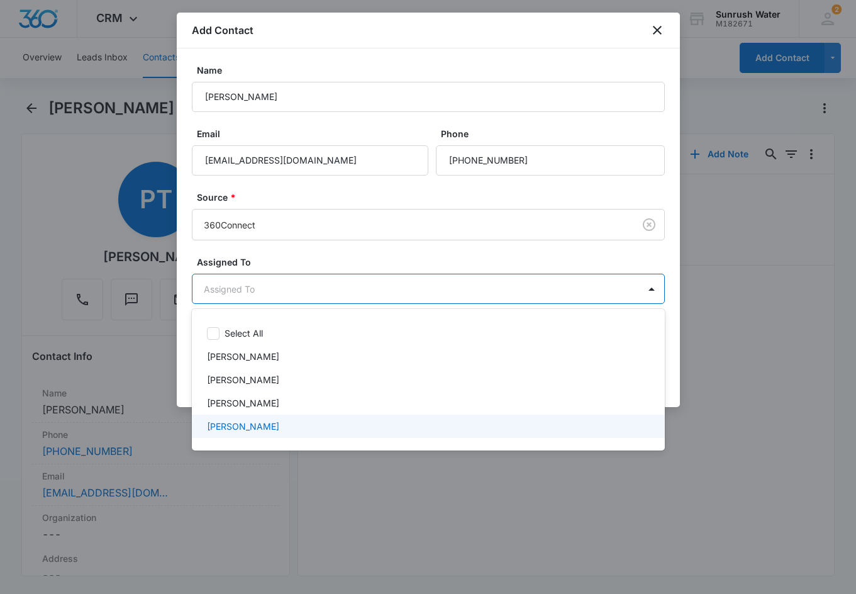
click at [364, 423] on div "[PERSON_NAME]" at bounding box center [427, 425] width 440 height 13
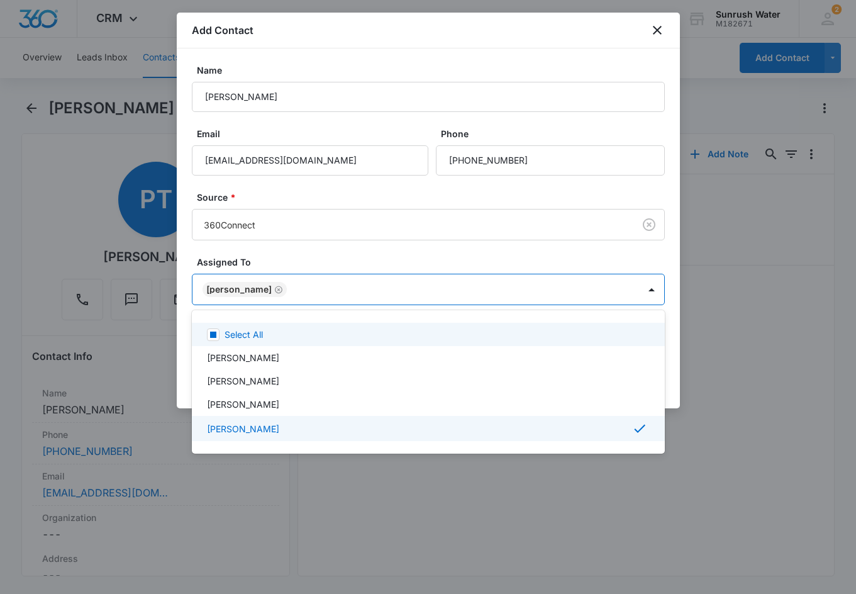
click at [429, 226] on div at bounding box center [428, 297] width 856 height 594
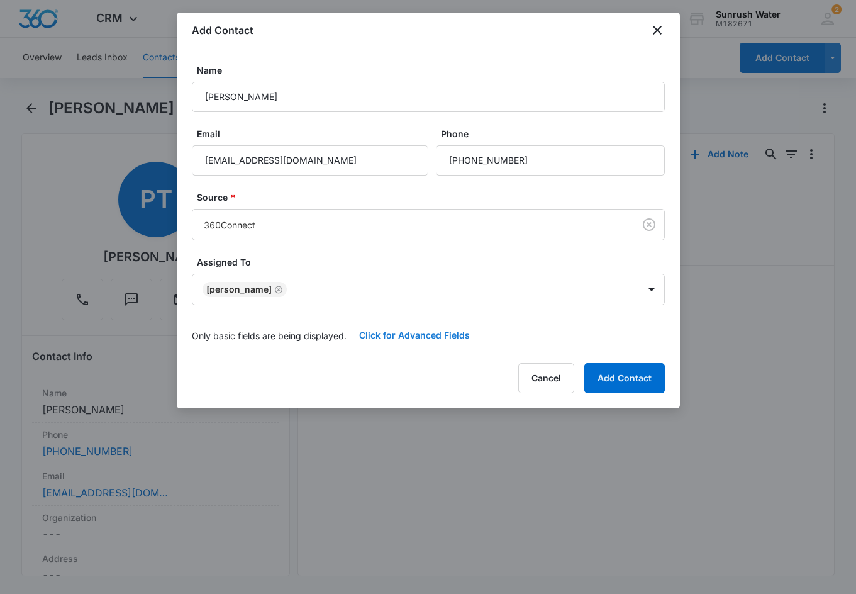
click at [434, 335] on button "Click for Advanced Fields" at bounding box center [414, 335] width 136 height 30
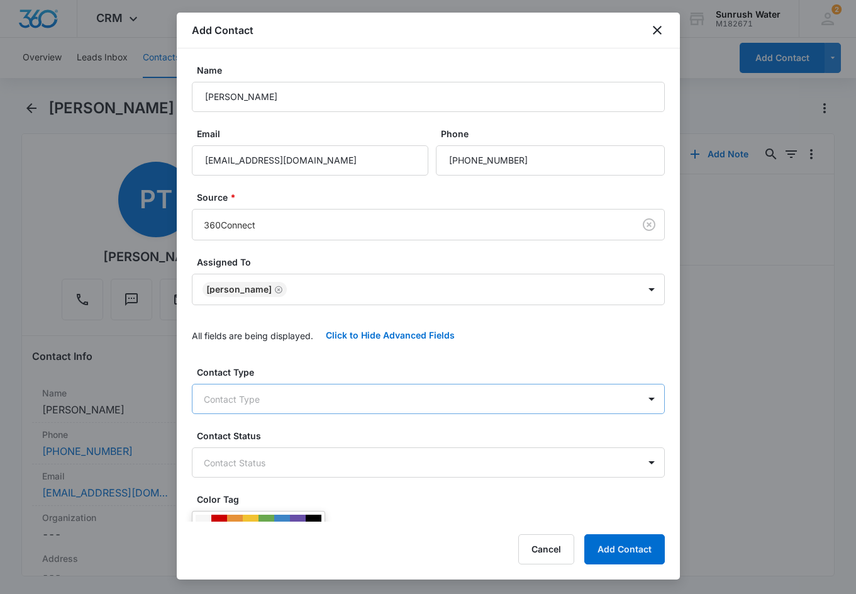
click at [221, 395] on body "CRM Apps Reputation Websites Forms CRM Email Social Content Ads Intelligence Fi…" at bounding box center [428, 297] width 856 height 594
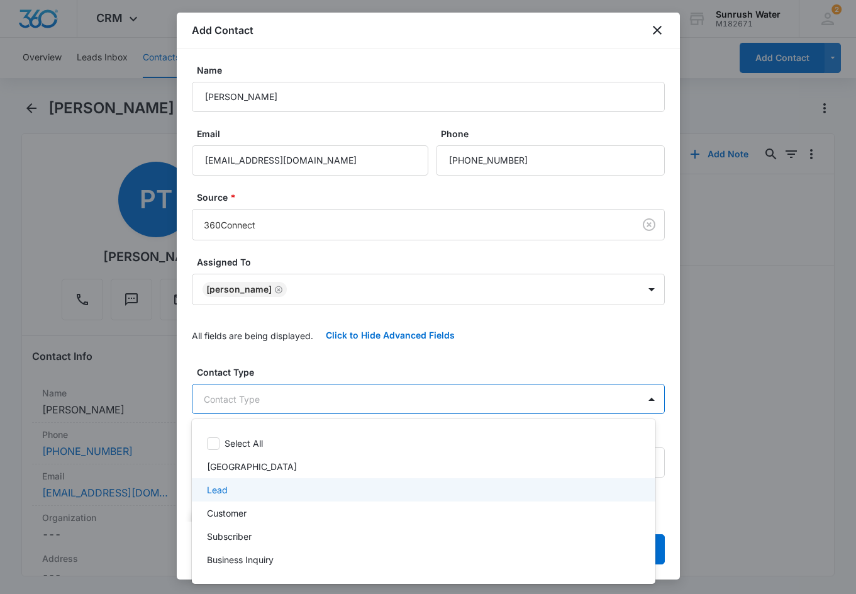
drag, startPoint x: 242, startPoint y: 490, endPoint x: 280, endPoint y: 395, distance: 103.0
click at [243, 490] on div "Lead" at bounding box center [422, 489] width 431 height 13
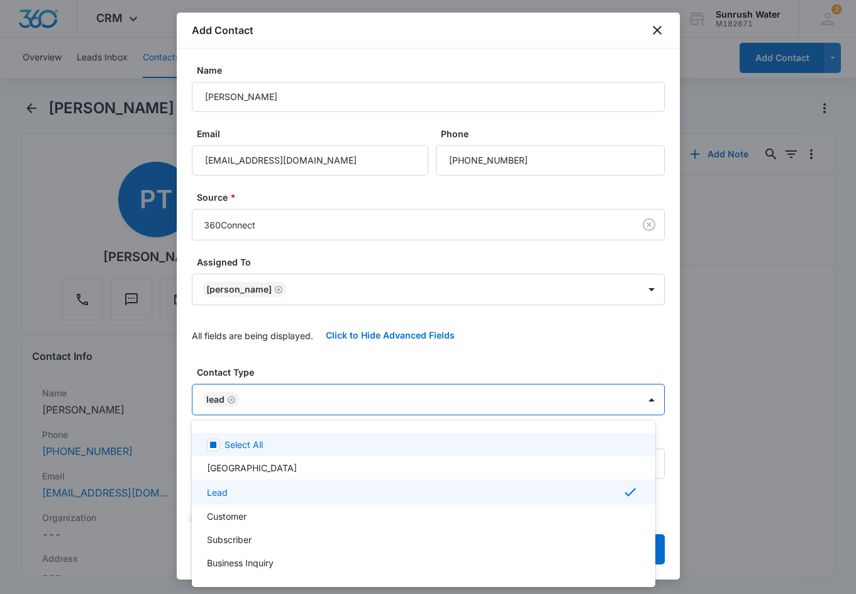
drag, startPoint x: 294, startPoint y: 363, endPoint x: 291, endPoint y: 377, distance: 14.2
click at [294, 362] on div at bounding box center [428, 297] width 856 height 594
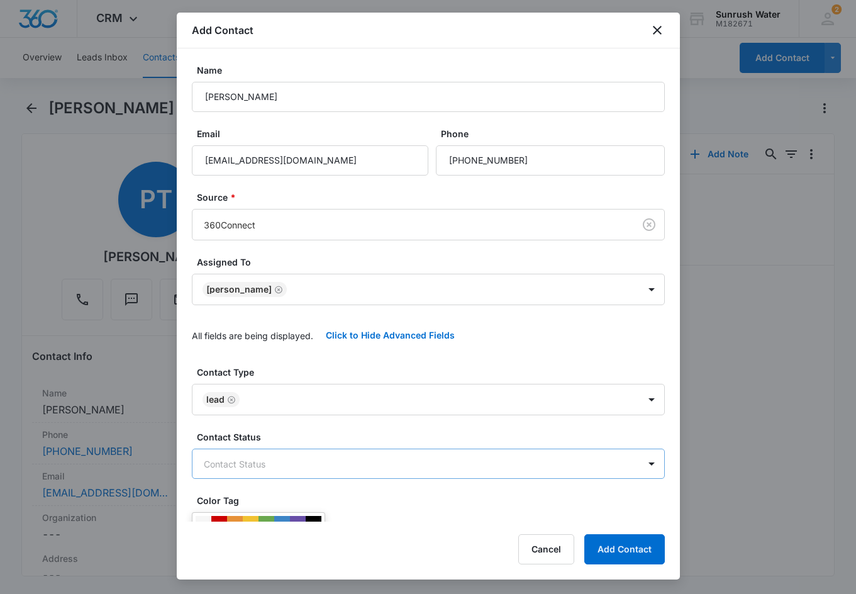
click at [285, 458] on body "CRM Apps Reputation Websites Forms CRM Email Social Content Ads Intelligence Fi…" at bounding box center [428, 297] width 856 height 594
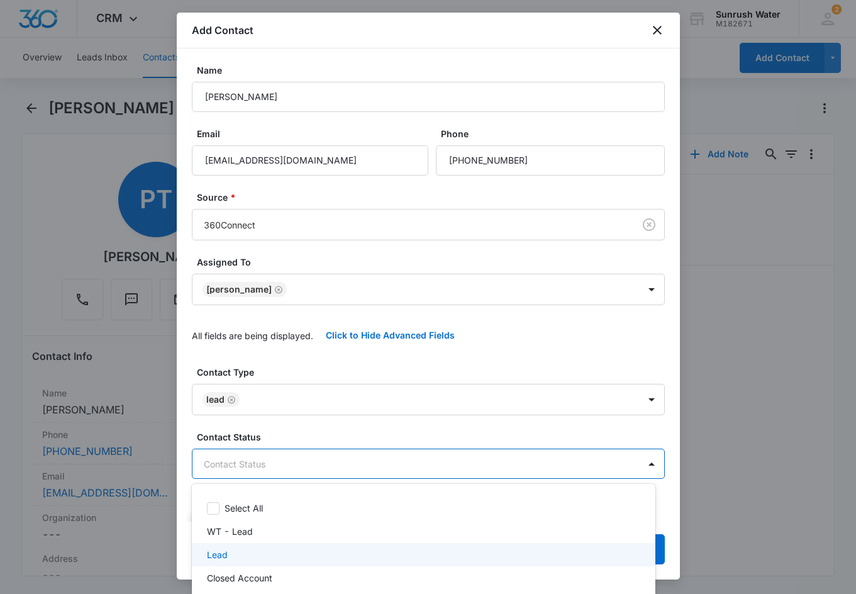
click at [269, 553] on div "Lead" at bounding box center [422, 554] width 431 height 13
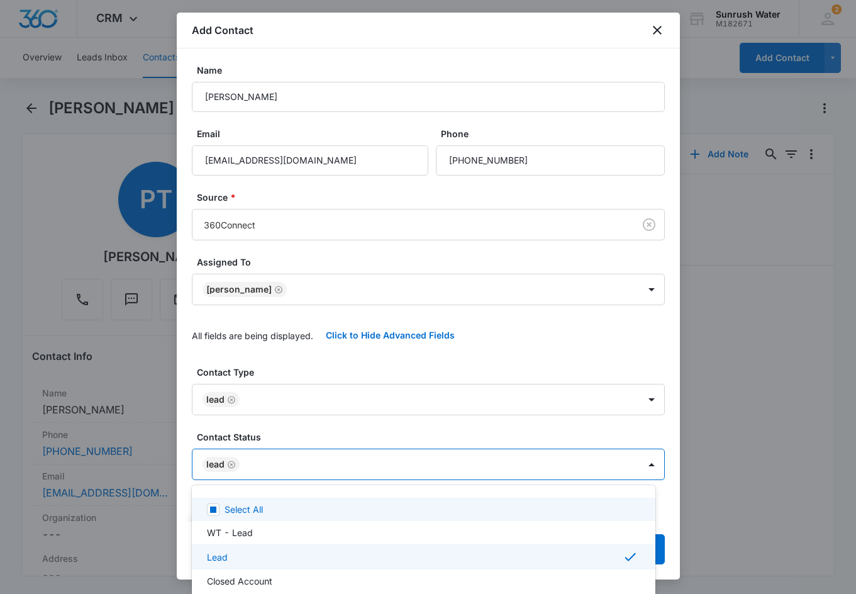
click at [314, 428] on div at bounding box center [428, 297] width 856 height 594
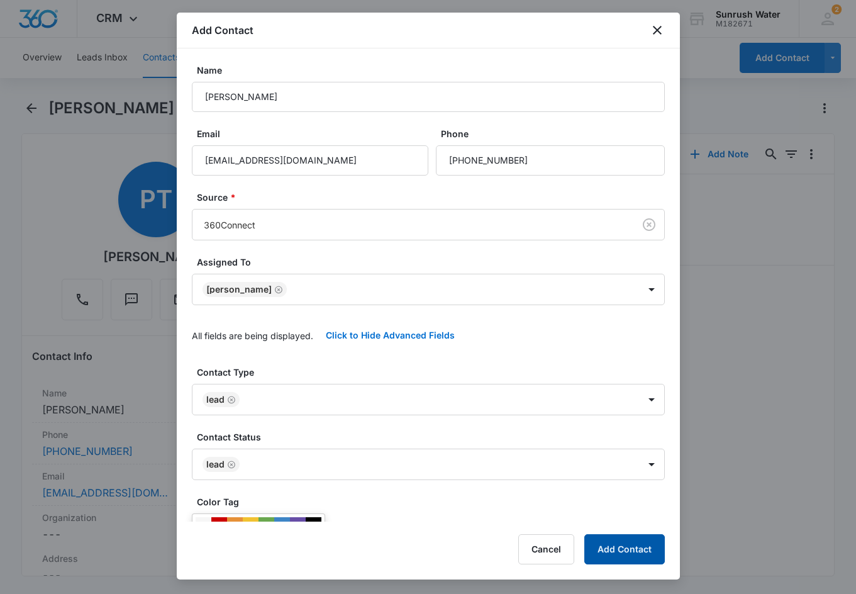
drag, startPoint x: 595, startPoint y: 534, endPoint x: 603, endPoint y: 536, distance: 8.6
click at [597, 535] on button "Add Contact" at bounding box center [624, 549] width 80 height 30
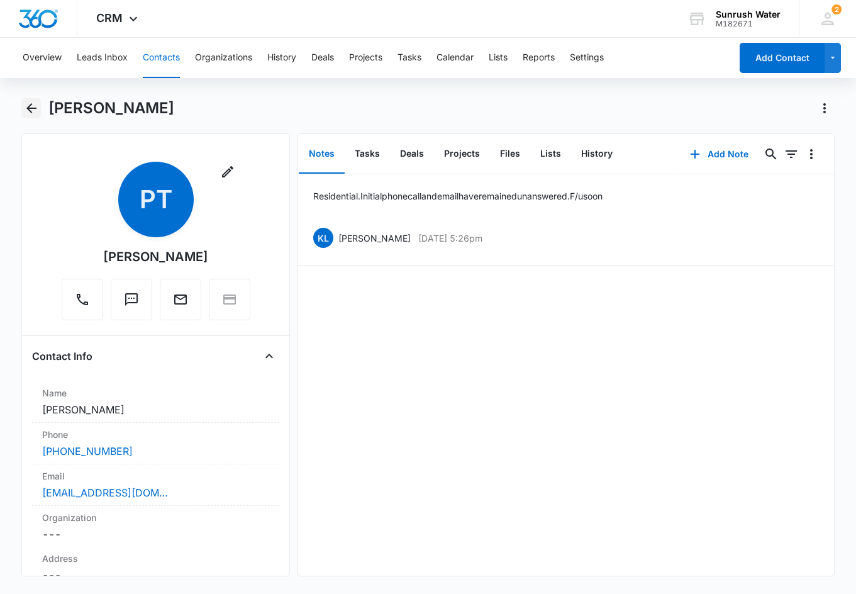
click at [24, 114] on icon "Back" at bounding box center [31, 108] width 15 height 15
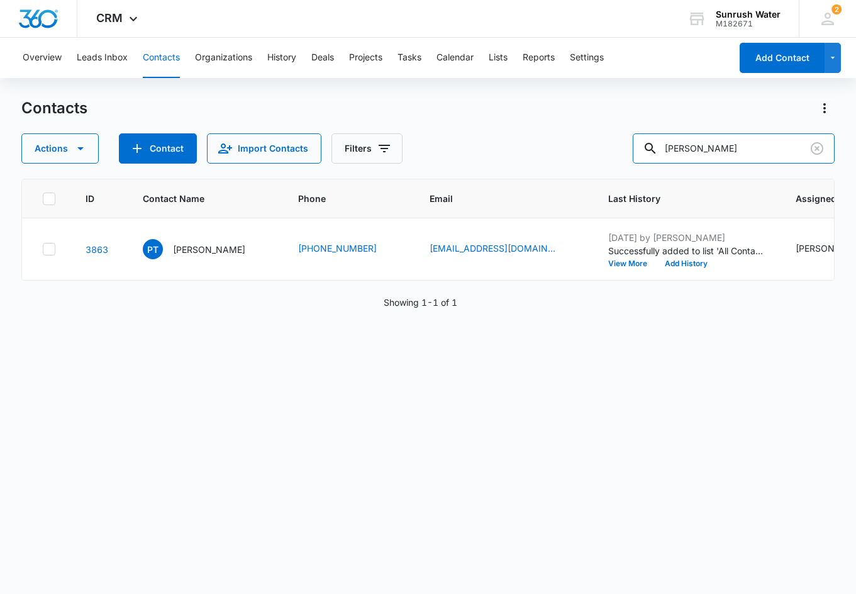
click at [602, 143] on div "Actions Contact Import Contacts Filters Perry Taylor" at bounding box center [427, 148] width 813 height 30
type input "Brammer"
click at [191, 245] on p "Susan Brammer" at bounding box center [209, 249] width 72 height 13
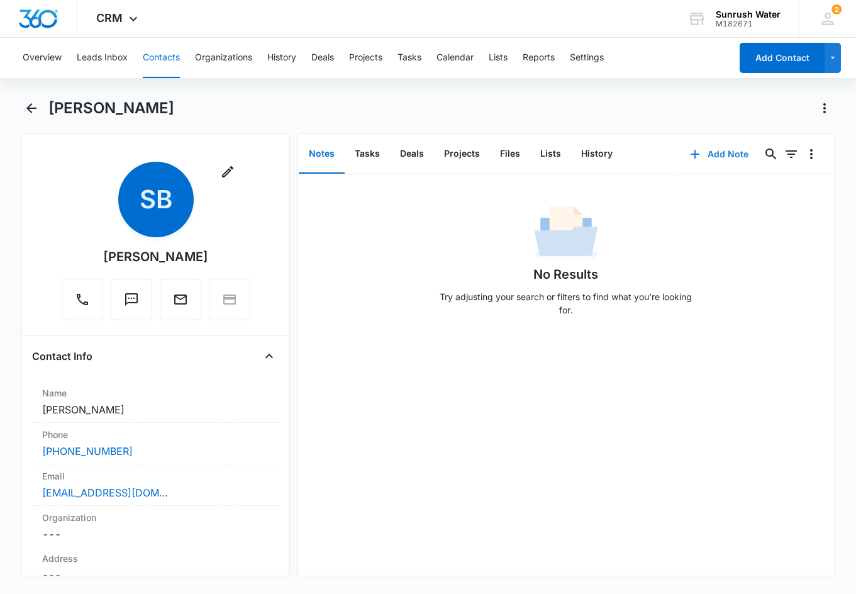
click at [602, 145] on button "Add Note" at bounding box center [719, 154] width 84 height 30
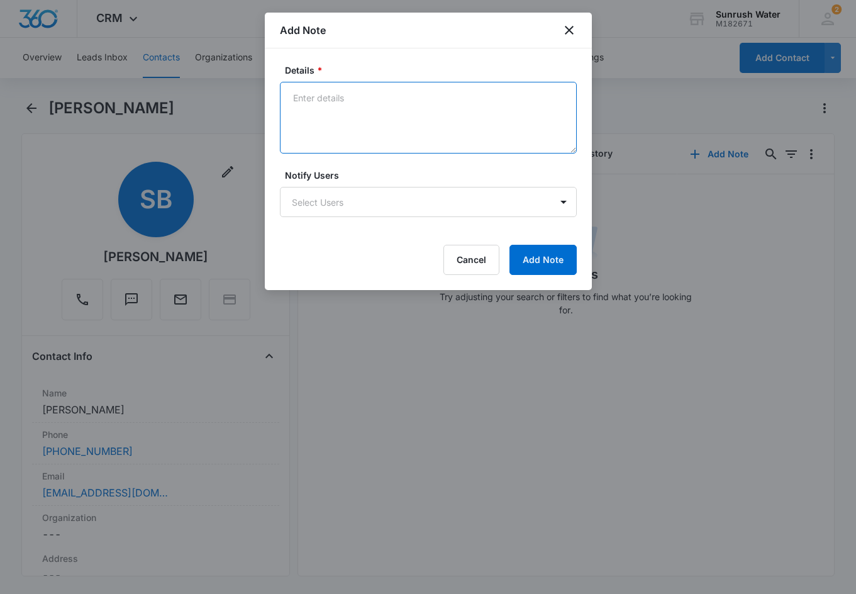
click at [333, 94] on textarea "Details *" at bounding box center [428, 118] width 297 height 72
type textarea "No response to initial email / phone call. F/u soon"
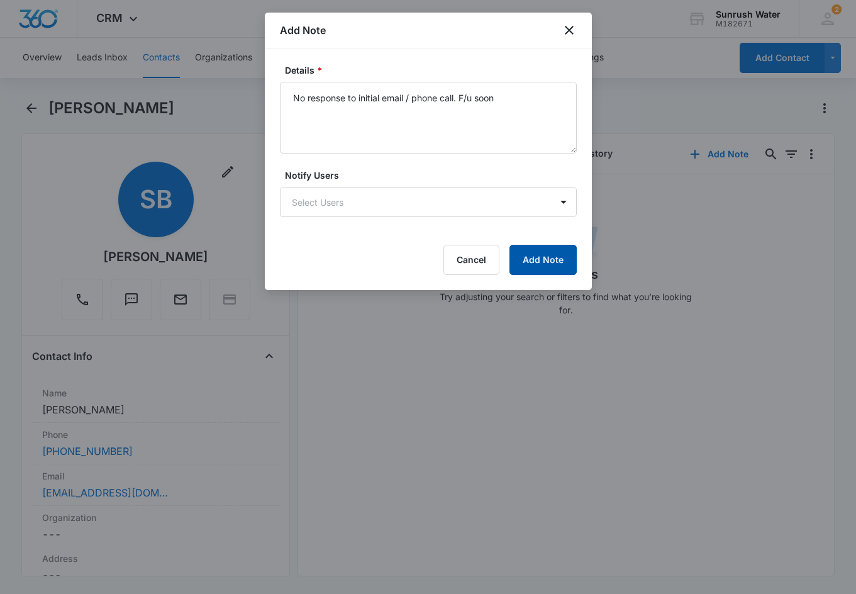
click at [567, 255] on button "Add Note" at bounding box center [542, 260] width 67 height 30
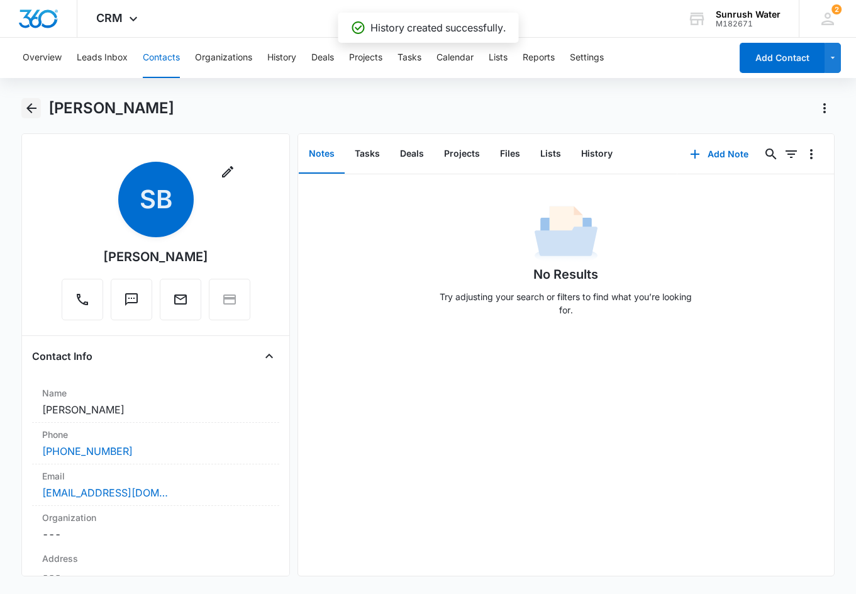
click at [33, 106] on icon "Back" at bounding box center [31, 108] width 15 height 15
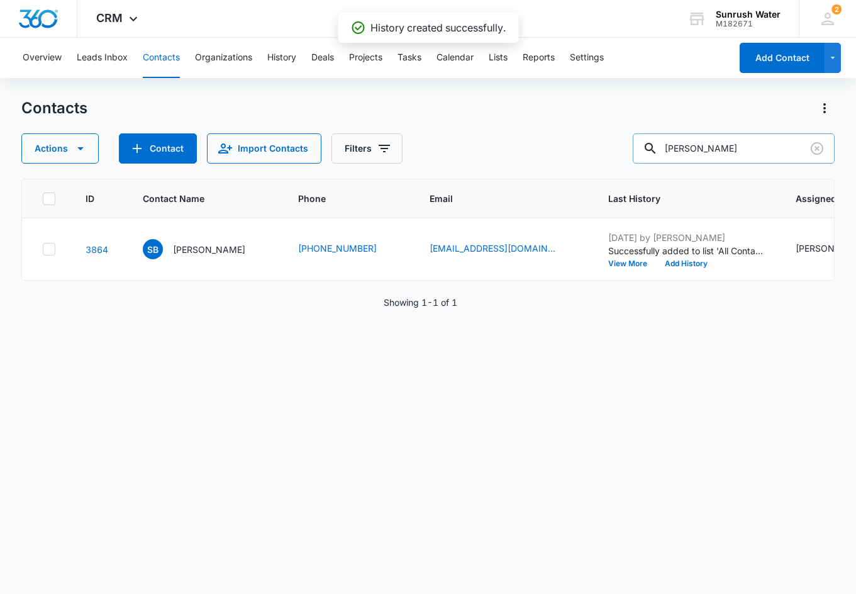
drag, startPoint x: 778, startPoint y: 156, endPoint x: 662, endPoint y: 153, distance: 115.7
click at [602, 153] on div "Brammer" at bounding box center [734, 148] width 202 height 30
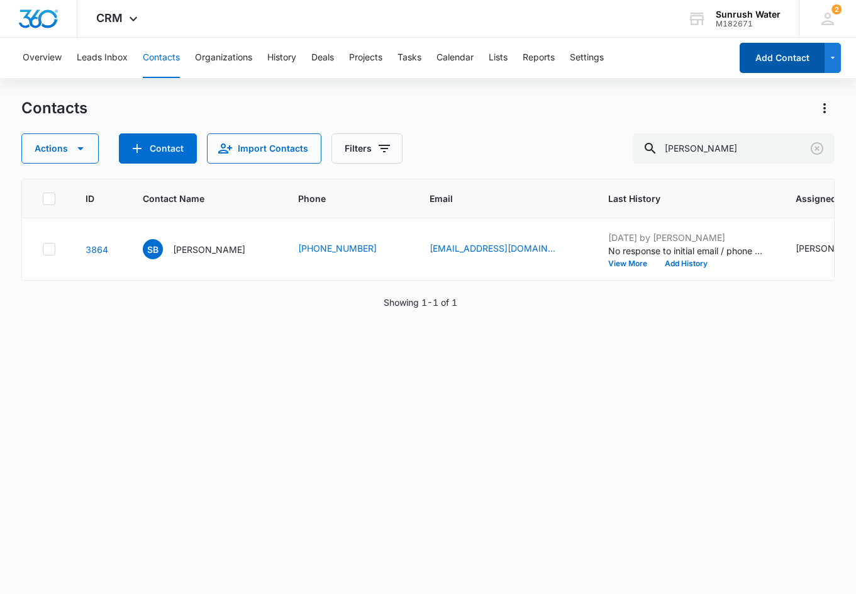
click at [602, 58] on button "Add Contact" at bounding box center [781, 58] width 85 height 30
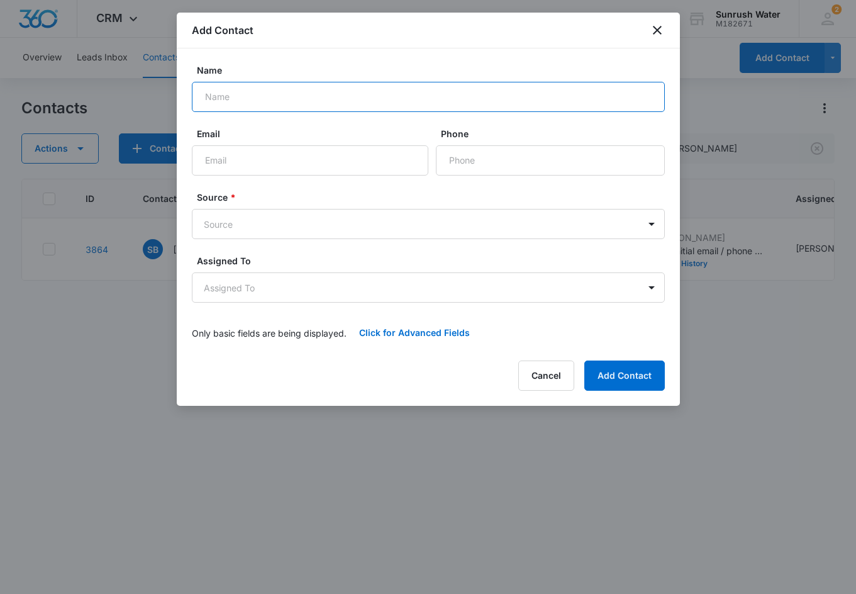
click at [348, 109] on input "Name" at bounding box center [428, 97] width 473 height 30
type input "Alesha Jackson"
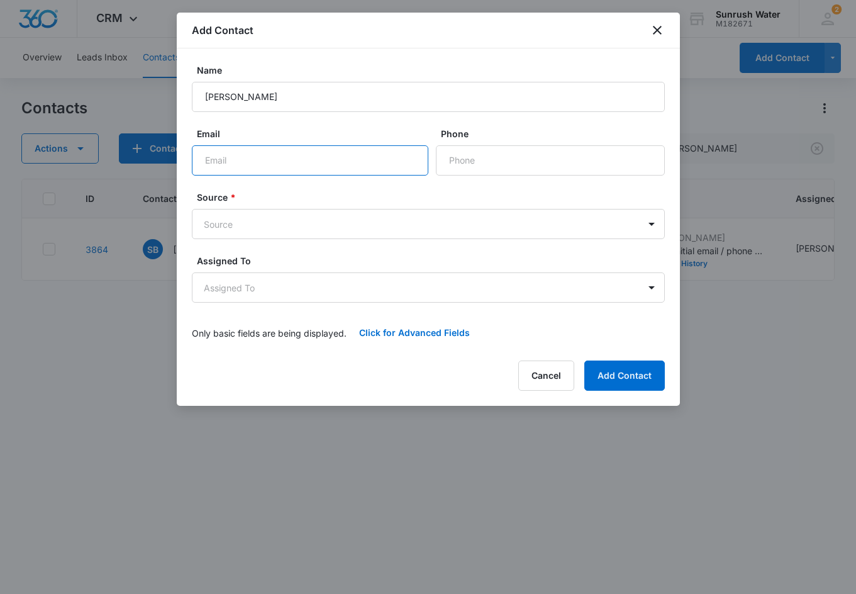
click at [252, 165] on input "Email" at bounding box center [310, 160] width 236 height 30
paste input "aleshajackson484@gmail.com"
type input "aleshajackson484@gmail.com"
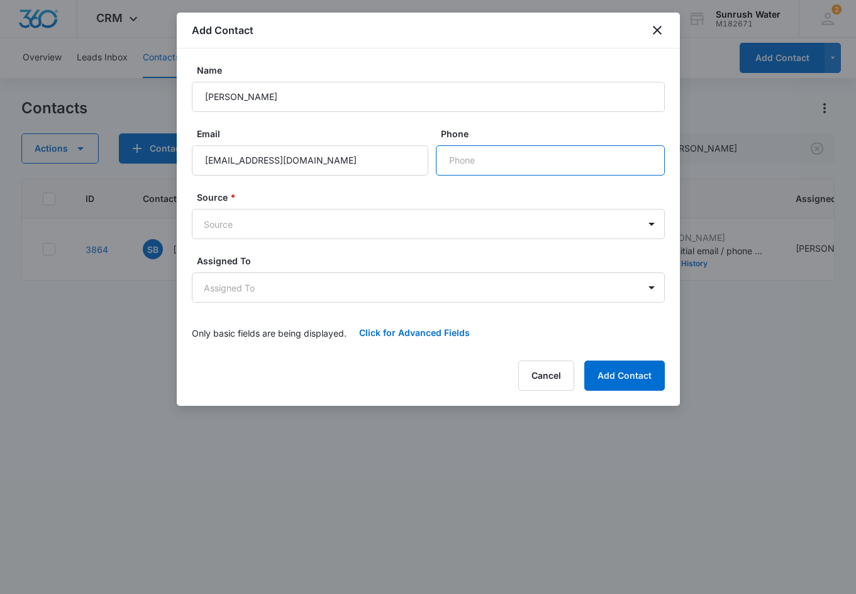
click at [464, 161] on input "Phone" at bounding box center [550, 160] width 229 height 30
paste input "(740) 604-4100"
type input "(740) 604-4100"
click at [333, 227] on body "CRM Apps Reputation Websites Forms CRM Email Social Content Ads Intelligence Fi…" at bounding box center [428, 297] width 856 height 594
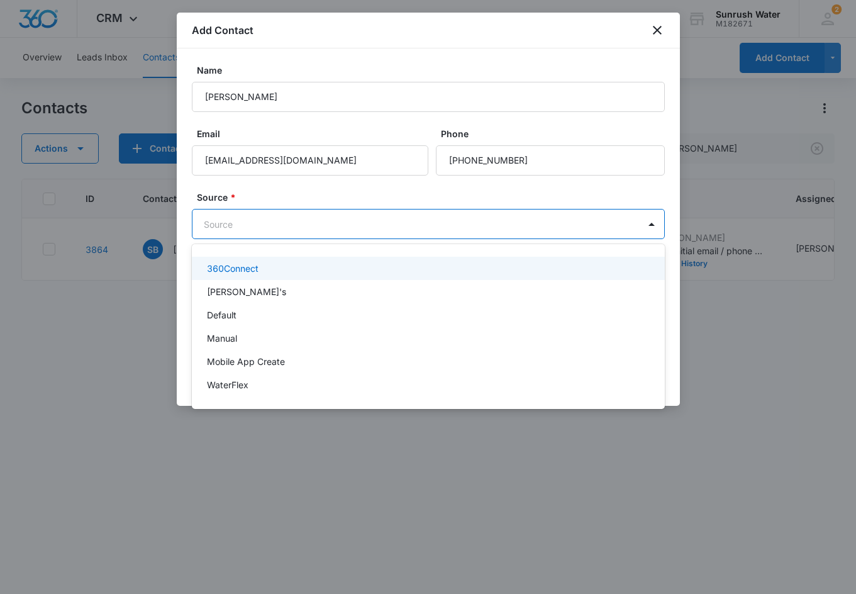
click at [314, 274] on div "360Connect" at bounding box center [427, 268] width 440 height 13
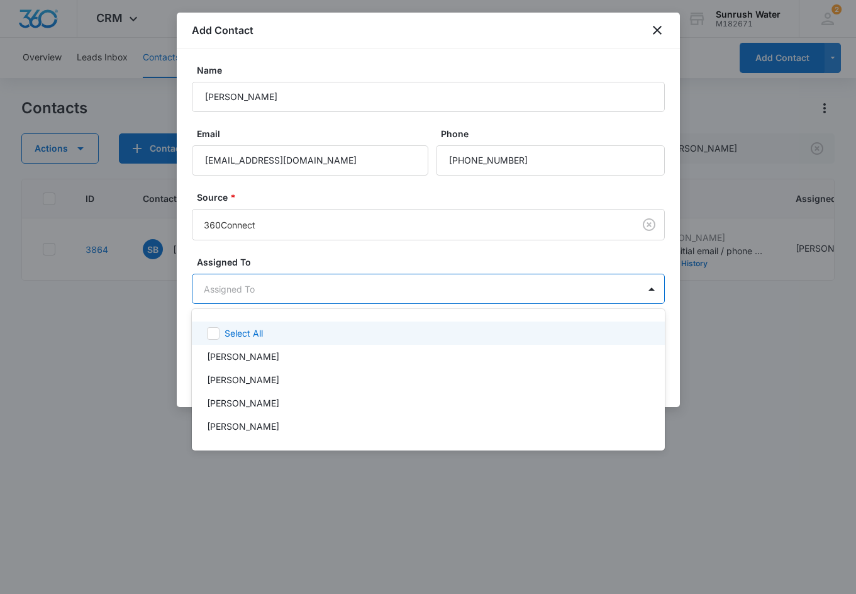
click at [301, 284] on body "CRM Apps Reputation Websites Forms CRM Email Social Content Ads Intelligence Fi…" at bounding box center [428, 297] width 856 height 594
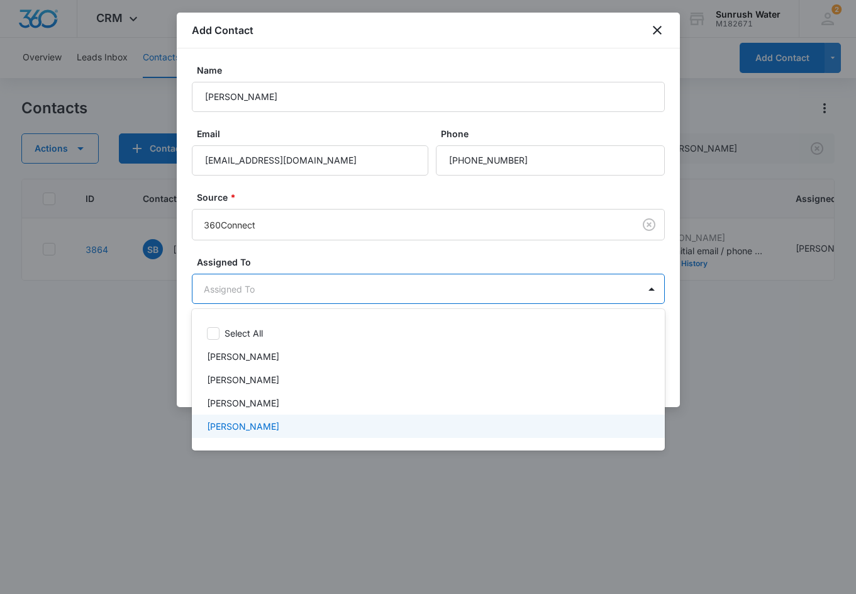
click at [299, 428] on div "[PERSON_NAME]" at bounding box center [427, 425] width 440 height 13
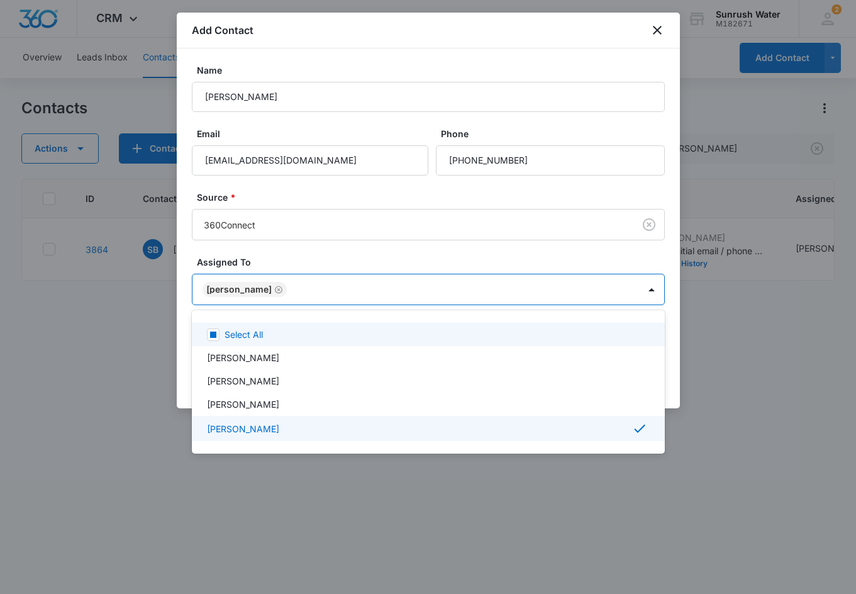
click at [310, 272] on div at bounding box center [428, 297] width 856 height 594
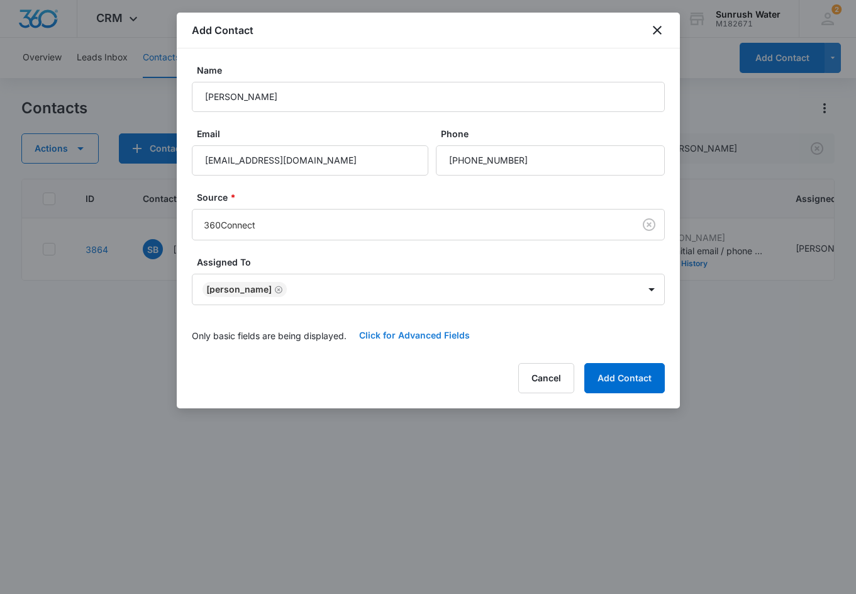
click at [387, 340] on button "Click for Advanced Fields" at bounding box center [414, 335] width 136 height 30
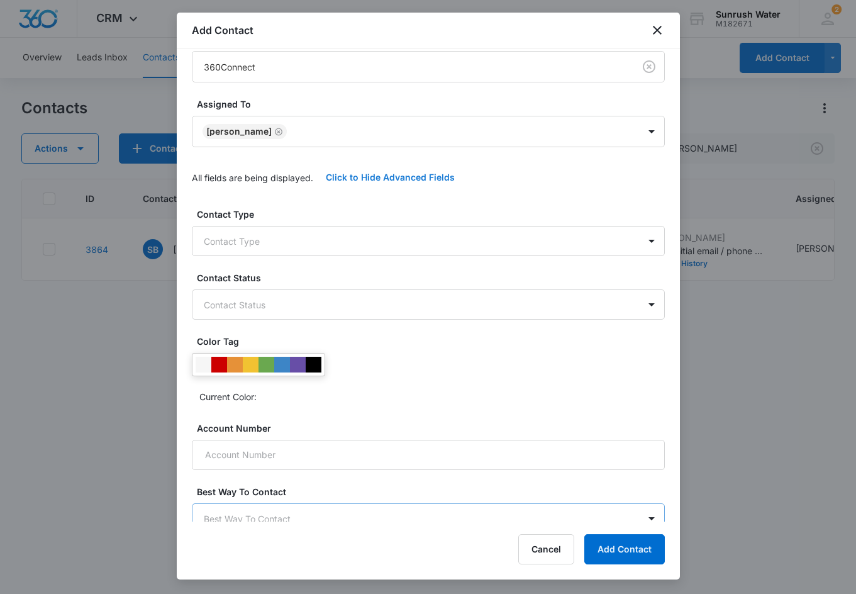
scroll to position [248, 0]
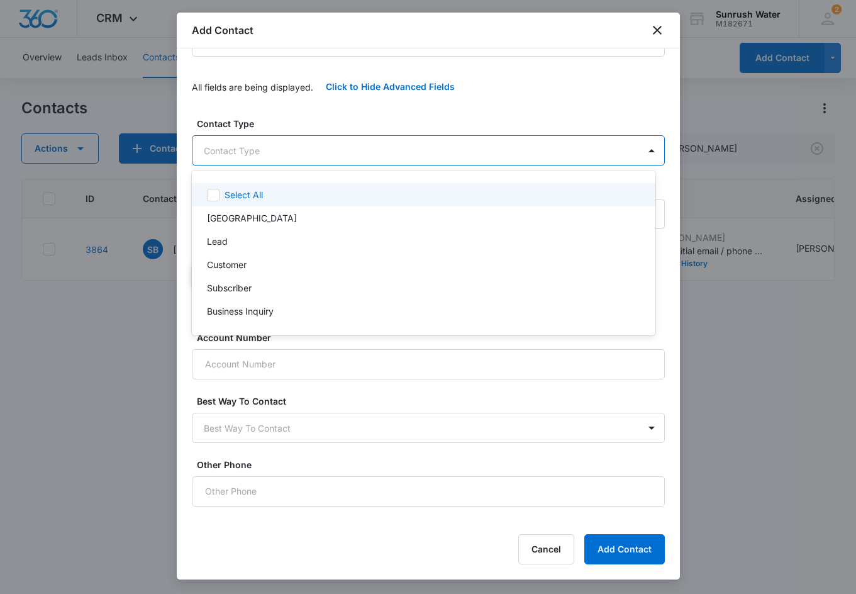
click at [319, 140] on body "CRM Apps Reputation Websites Forms CRM Email Social Content Ads Intelligence Fi…" at bounding box center [428, 297] width 856 height 594
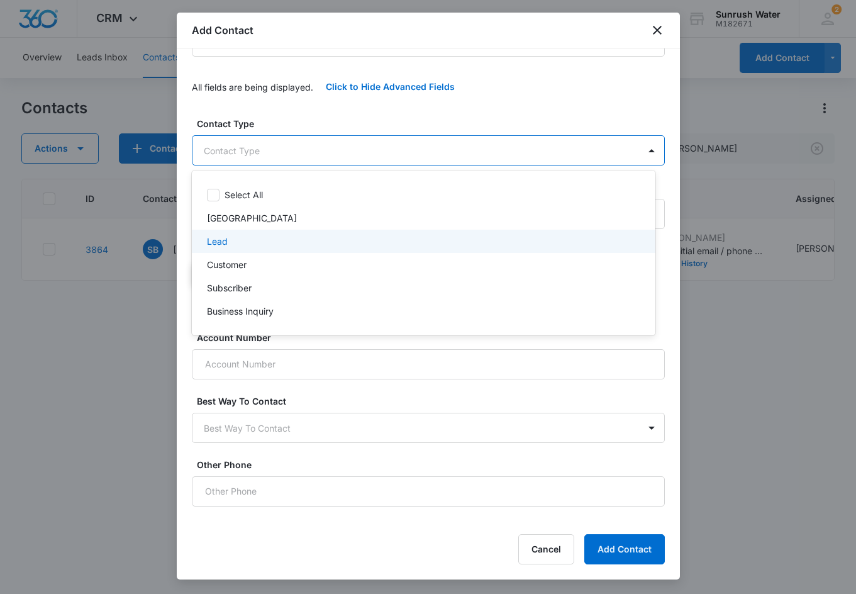
click at [306, 240] on div "Lead" at bounding box center [422, 241] width 431 height 13
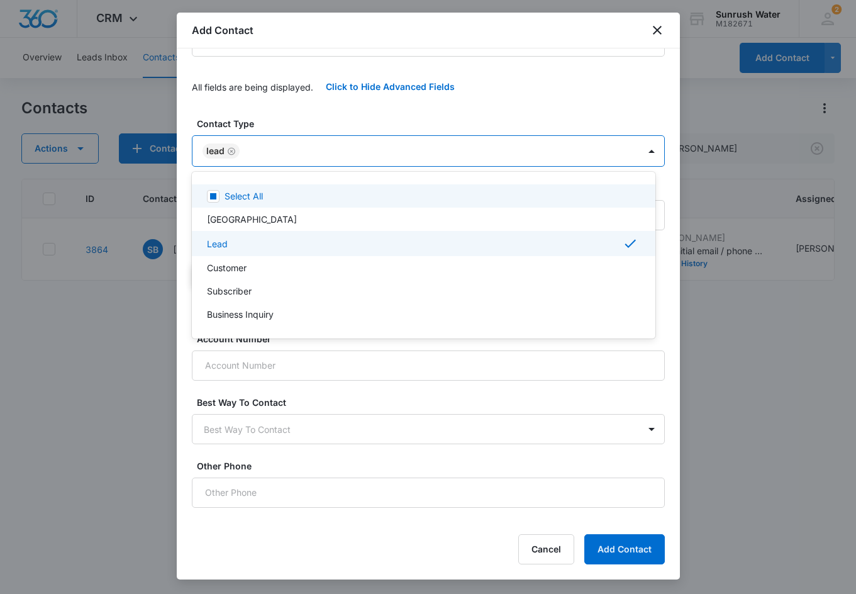
click at [341, 102] on div at bounding box center [428, 297] width 856 height 594
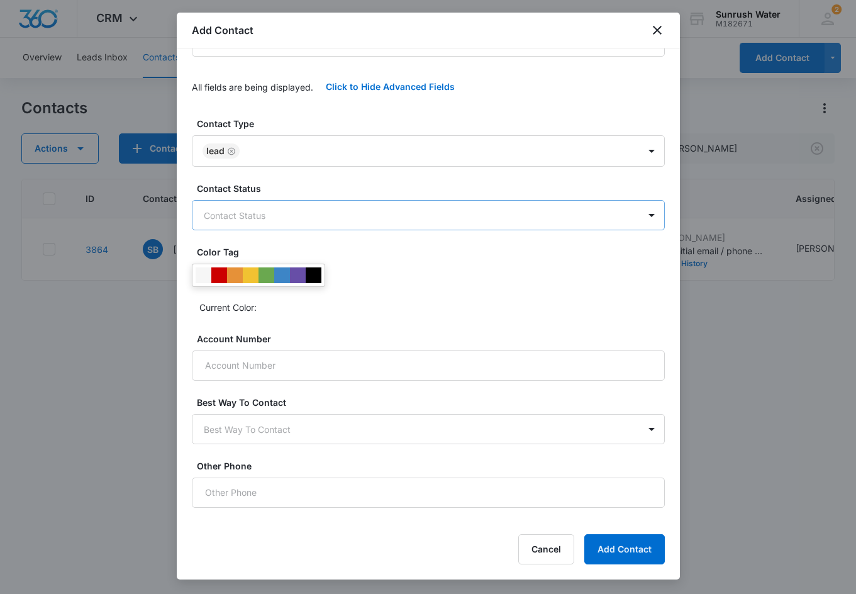
click at [335, 208] on body "CRM Apps Reputation Websites Forms CRM Email Social Content Ads Intelligence Fi…" at bounding box center [428, 297] width 856 height 594
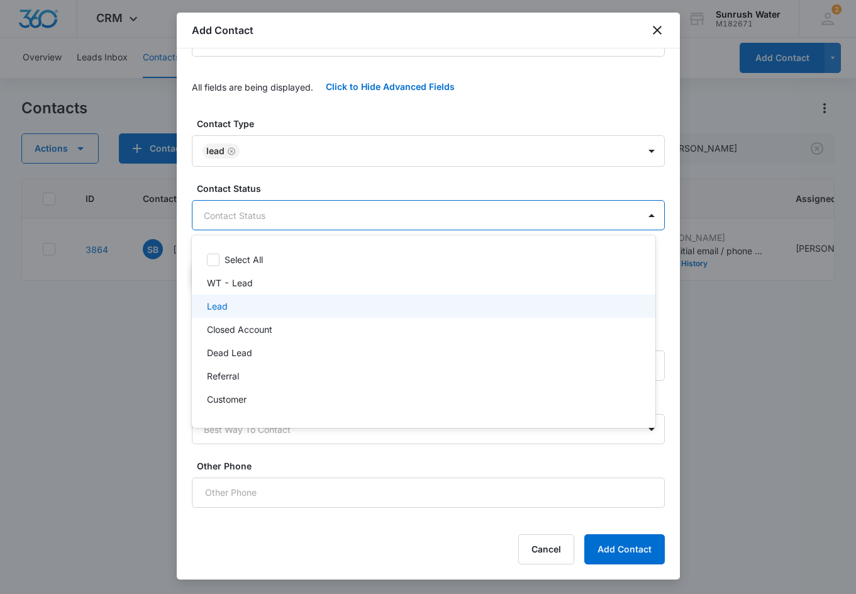
click at [321, 314] on div "Lead" at bounding box center [423, 305] width 463 height 23
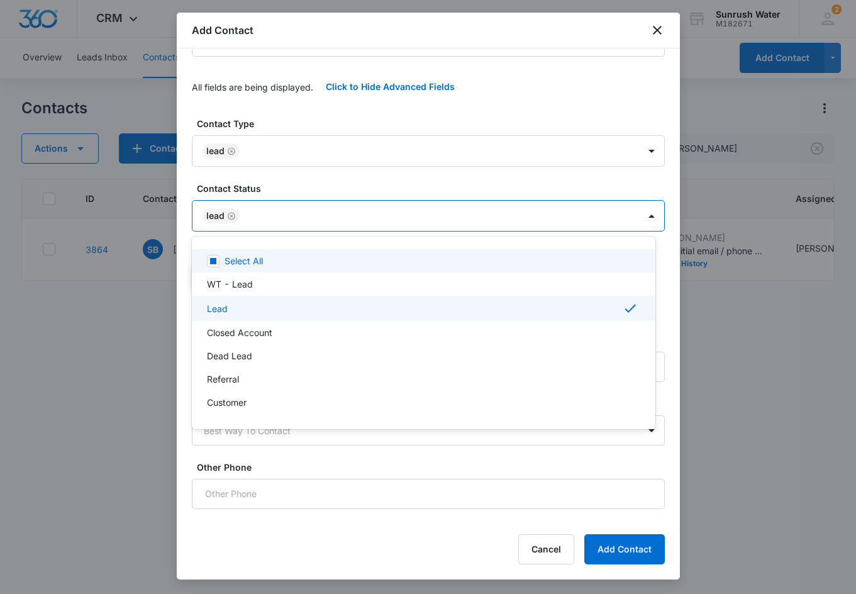
click at [356, 176] on div at bounding box center [428, 297] width 856 height 594
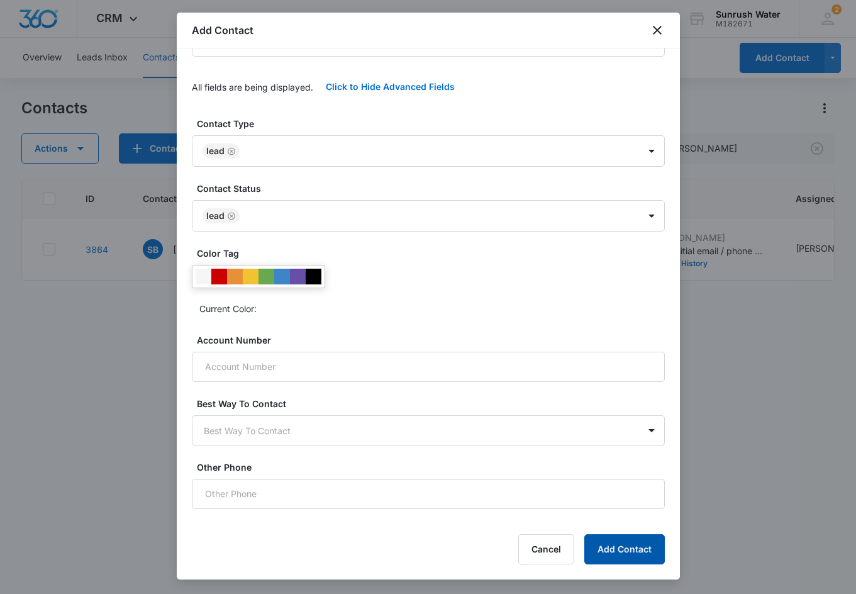
click at [602, 545] on button "Add Contact" at bounding box center [624, 549] width 80 height 30
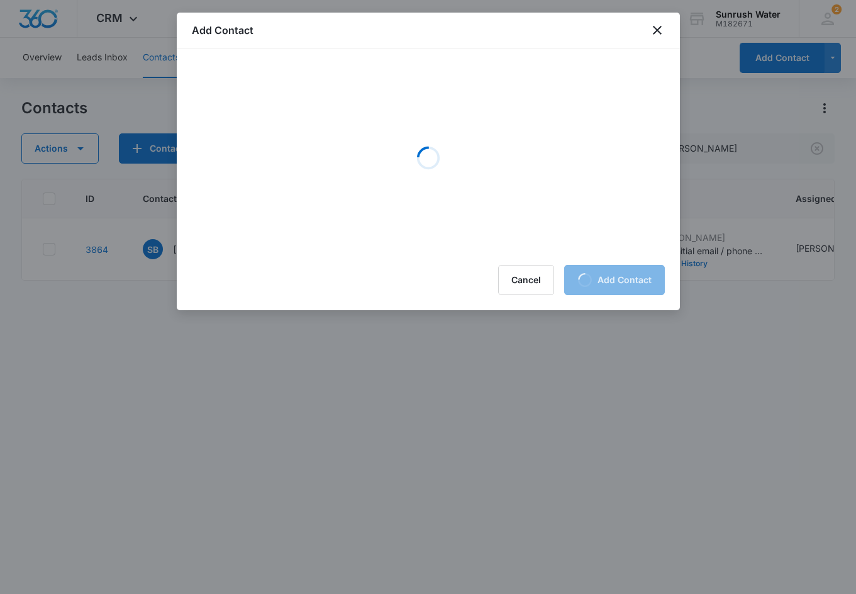
scroll to position [0, 0]
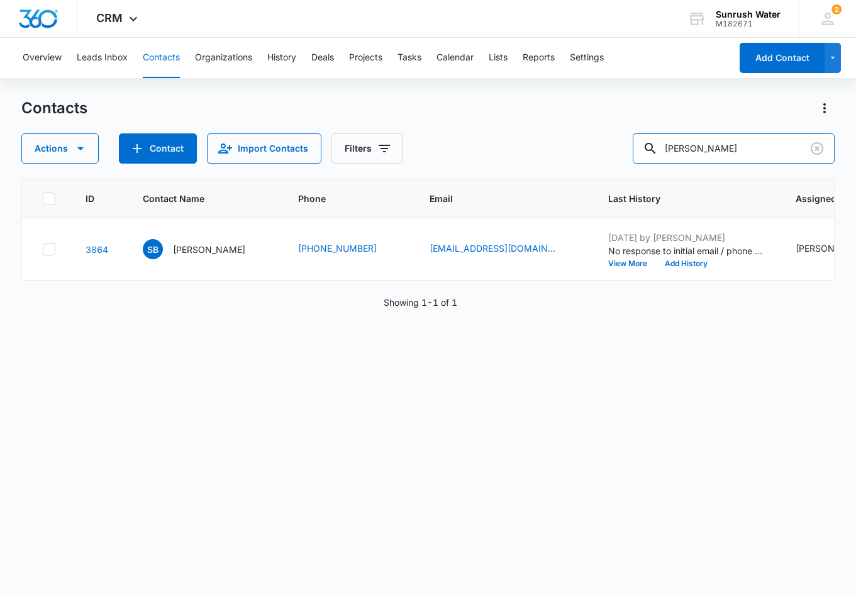
drag, startPoint x: 746, startPoint y: 147, endPoint x: 583, endPoint y: 148, distance: 163.5
click at [583, 148] on div "Actions Contact Import Contacts Filters Brammer" at bounding box center [427, 148] width 813 height 30
type input "Alesha"
click at [189, 258] on div "AJ Alesha Jackson" at bounding box center [194, 249] width 102 height 20
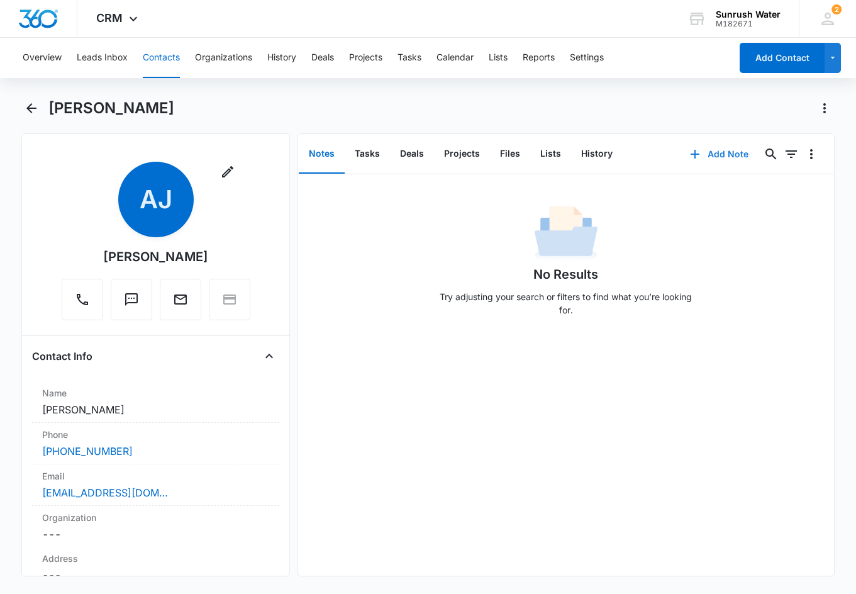
click at [602, 141] on button "Add Note" at bounding box center [719, 154] width 84 height 30
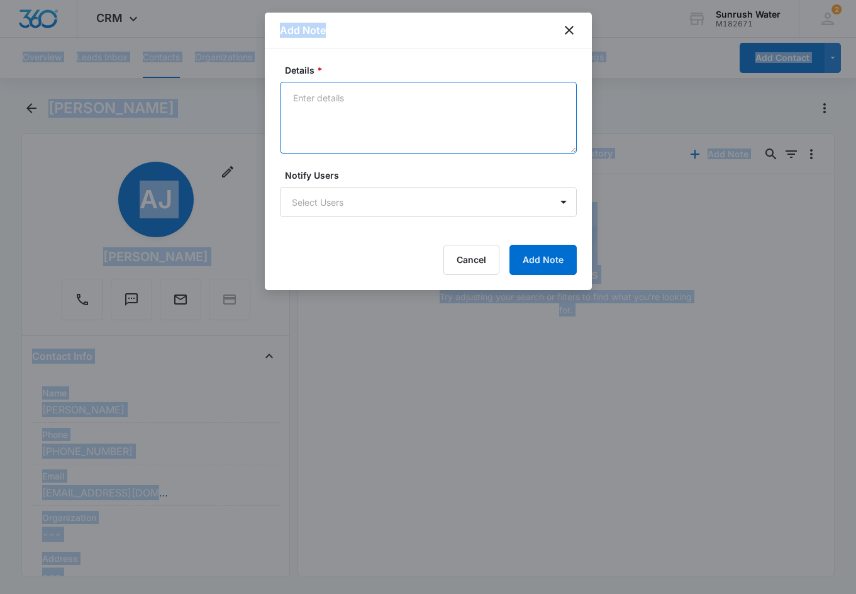
click at [318, 102] on textarea "Details *" at bounding box center [428, 118] width 297 height 72
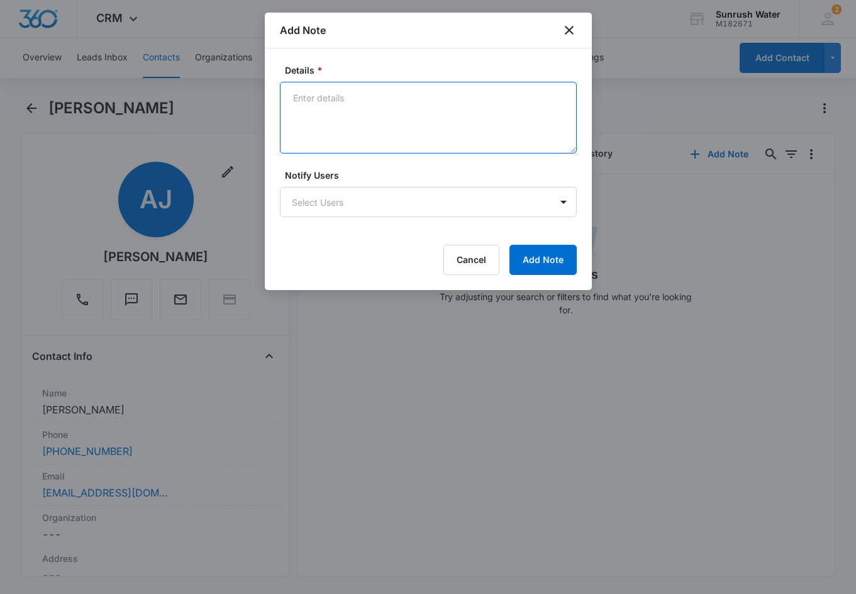
click at [315, 101] on textarea "Details *" at bounding box center [428, 118] width 297 height 72
type textarea "LM, EM - neither answered. F/u Soon"
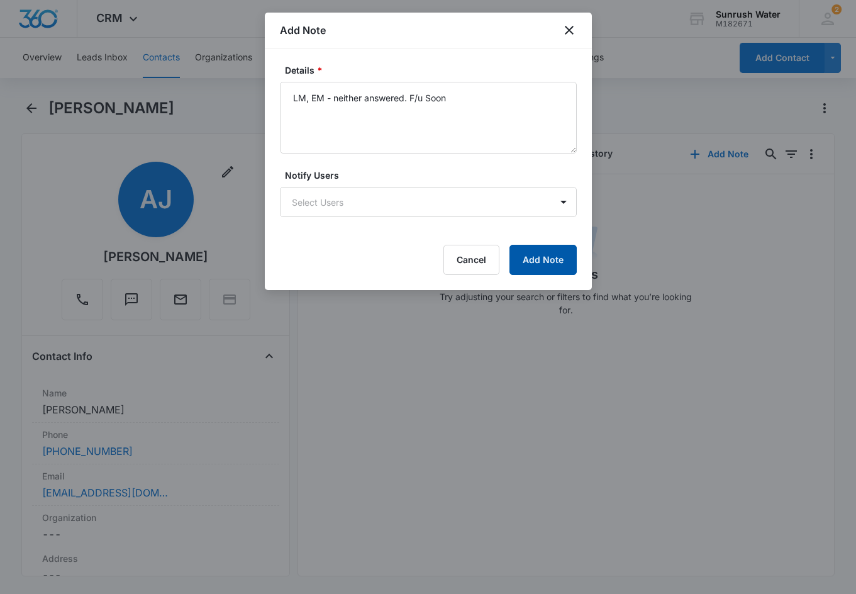
drag, startPoint x: 535, startPoint y: 246, endPoint x: 526, endPoint y: 245, distance: 9.0
click at [534, 246] on button "Add Note" at bounding box center [542, 260] width 67 height 30
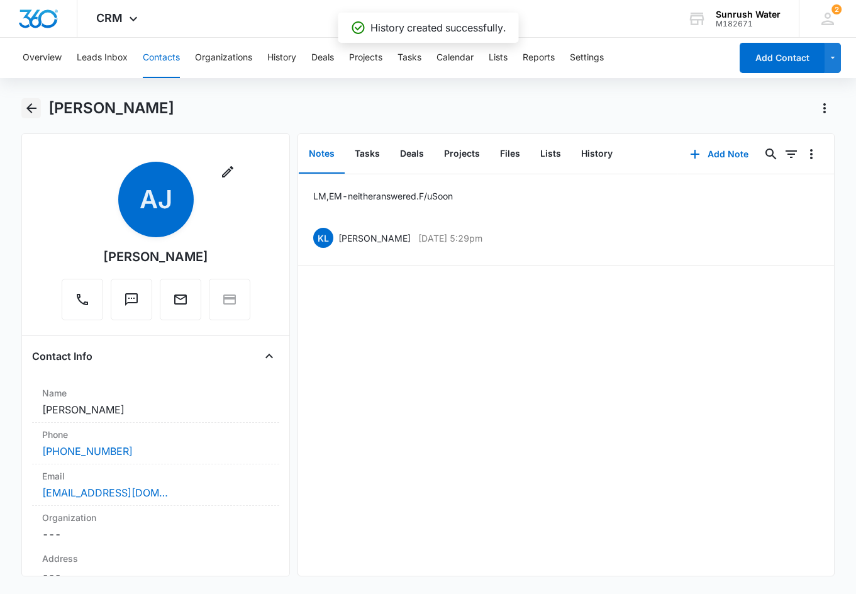
click at [30, 110] on icon "Back" at bounding box center [31, 108] width 15 height 15
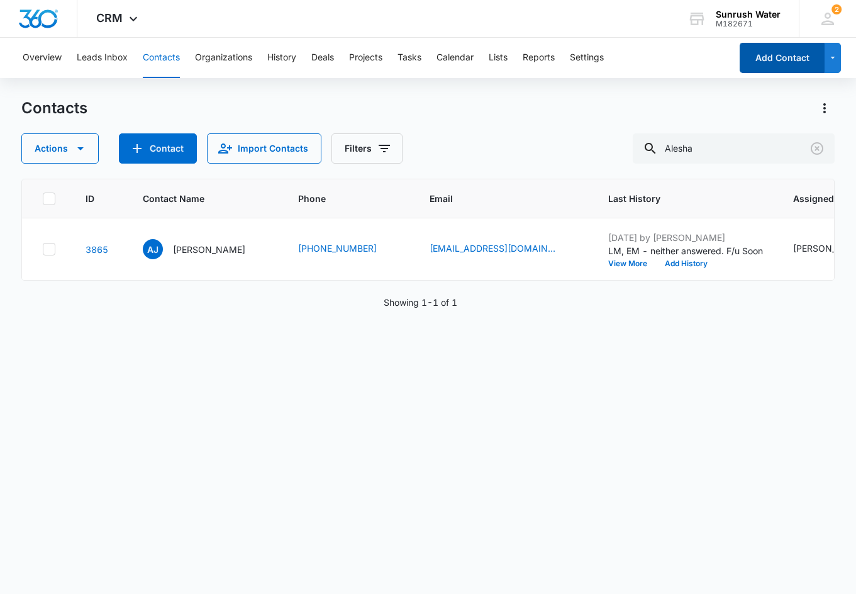
click at [602, 64] on button "Add Contact" at bounding box center [781, 58] width 85 height 30
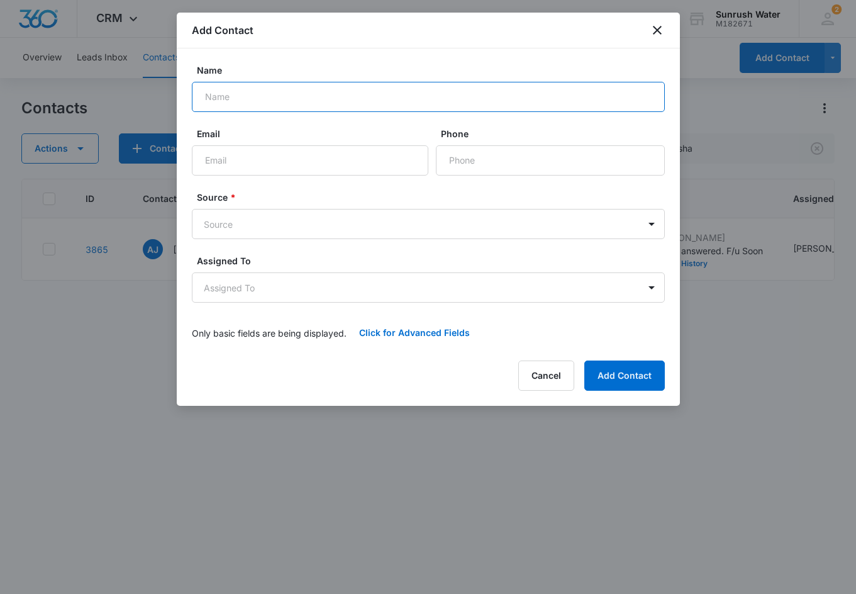
click at [419, 91] on input "Name" at bounding box center [428, 97] width 473 height 30
type input "Park Town Cooperative Homes"
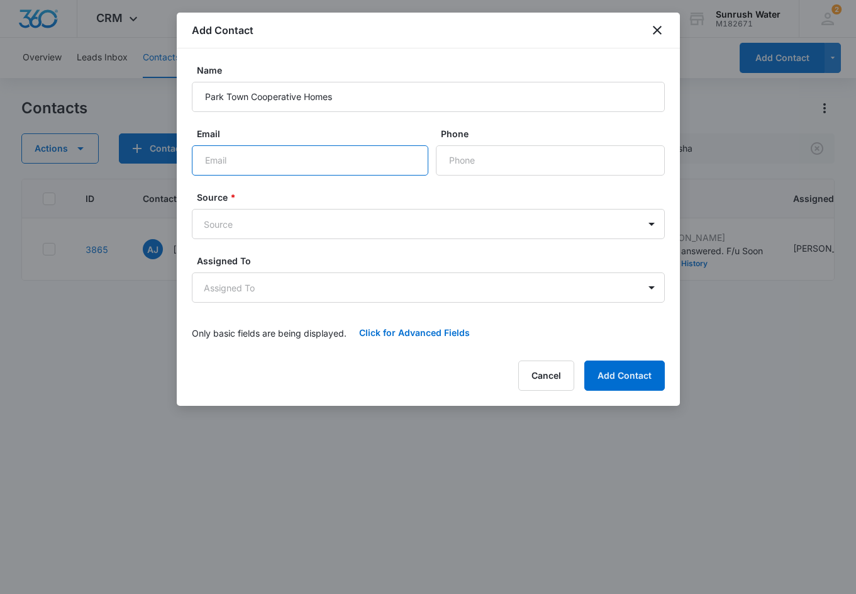
click at [302, 161] on input "Email" at bounding box center [310, 160] width 236 height 30
paste input "cgreen@parktownhomes2.net"
type input "cgreen@parktownhomes2.net"
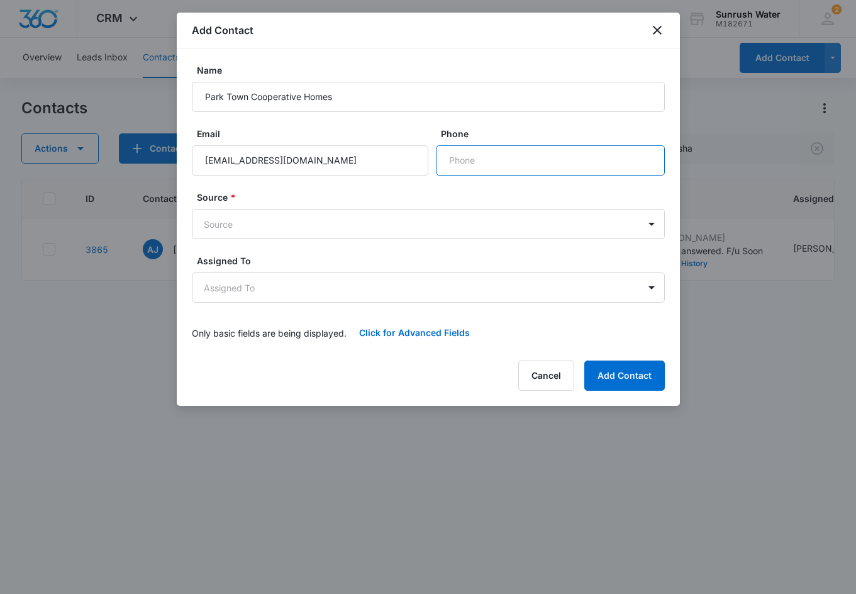
drag, startPoint x: 600, startPoint y: 167, endPoint x: 580, endPoint y: 167, distance: 19.5
click at [600, 167] on input "Phone" at bounding box center [550, 160] width 229 height 30
paste input "(513) 721-6080"
type input "(513) 721-6080"
click at [355, 233] on body "CRM Apps Reputation Websites Forms CRM Email Social Content Ads Intelligence Fi…" at bounding box center [428, 297] width 856 height 594
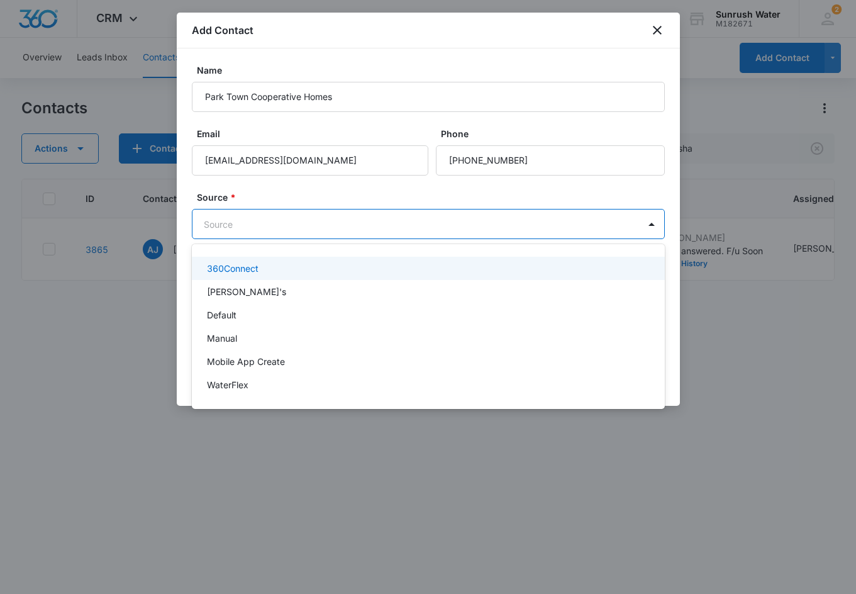
click at [313, 271] on div "360Connect" at bounding box center [427, 268] width 440 height 13
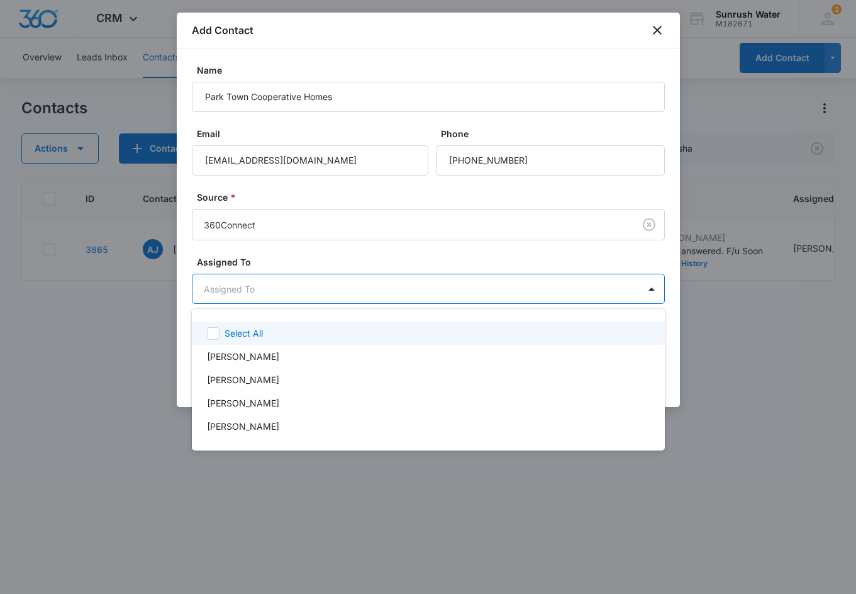
click at [313, 279] on body "CRM Apps Reputation Websites Forms CRM Email Social Content Ads Intelligence Fi…" at bounding box center [428, 297] width 856 height 594
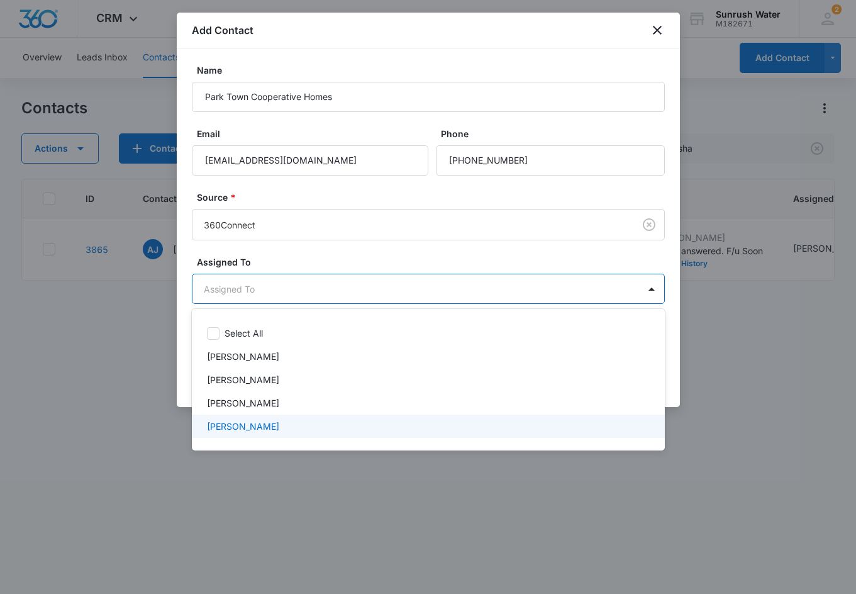
click at [306, 425] on div "[PERSON_NAME]" at bounding box center [427, 425] width 440 height 13
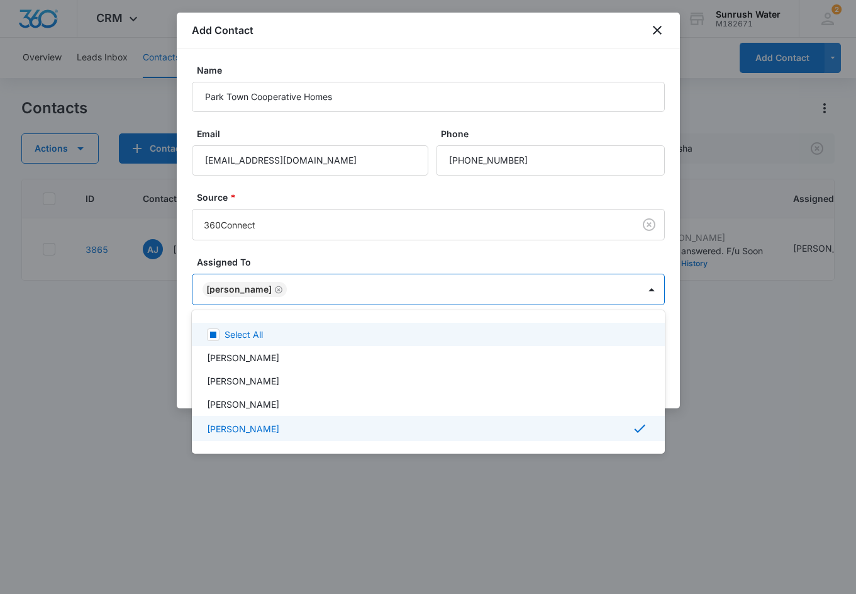
click at [312, 256] on div at bounding box center [428, 297] width 856 height 594
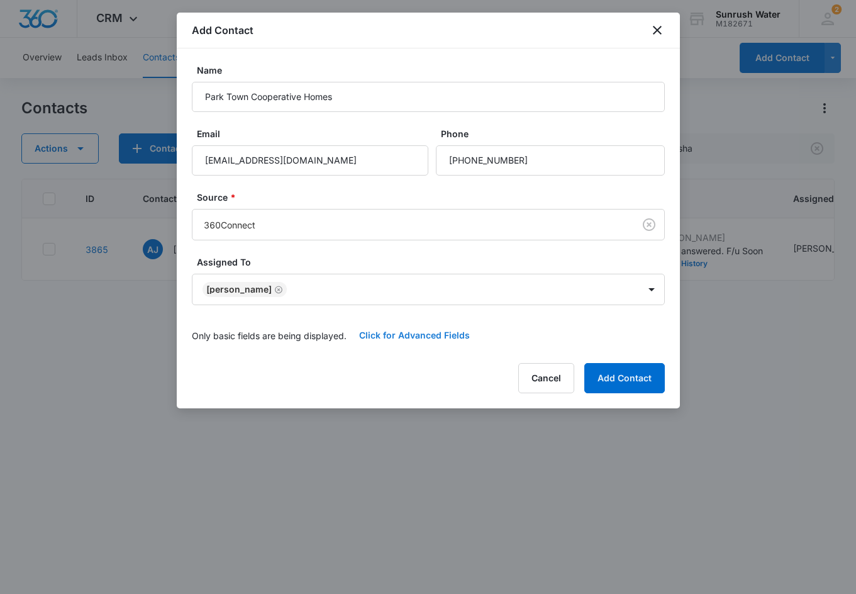
click at [418, 330] on button "Click for Advanced Fields" at bounding box center [414, 335] width 136 height 30
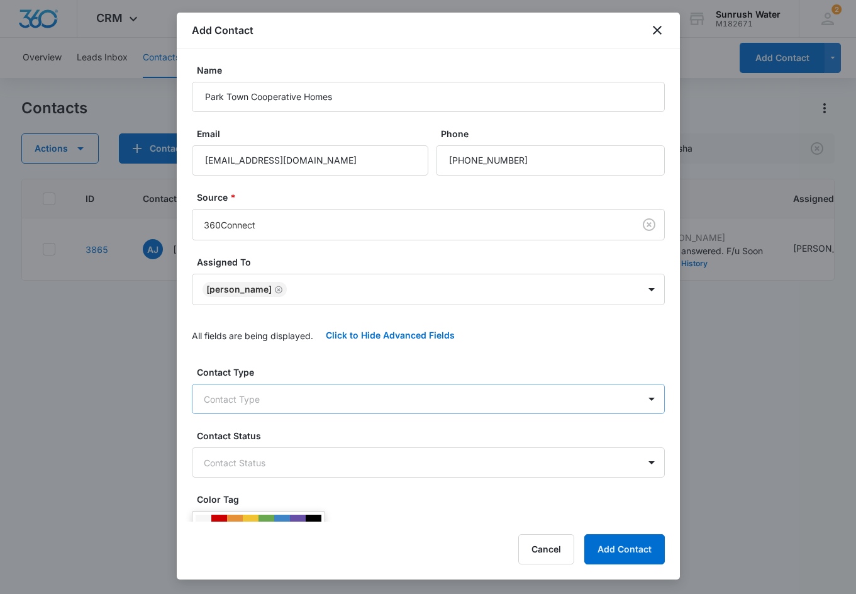
click at [276, 394] on body "CRM Apps Reputation Websites Forms CRM Email Social Content Ads Intelligence Fi…" at bounding box center [428, 297] width 856 height 594
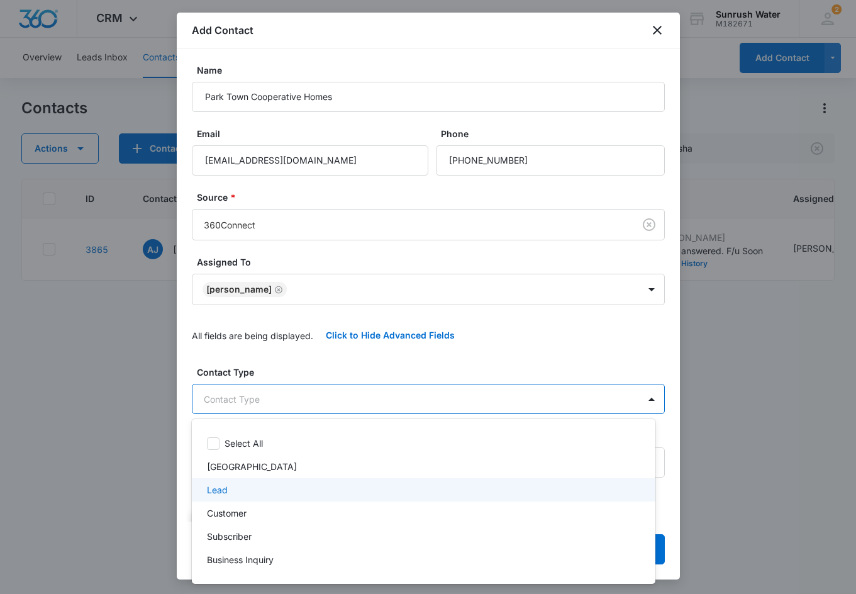
click at [287, 498] on div "Lead" at bounding box center [423, 489] width 463 height 23
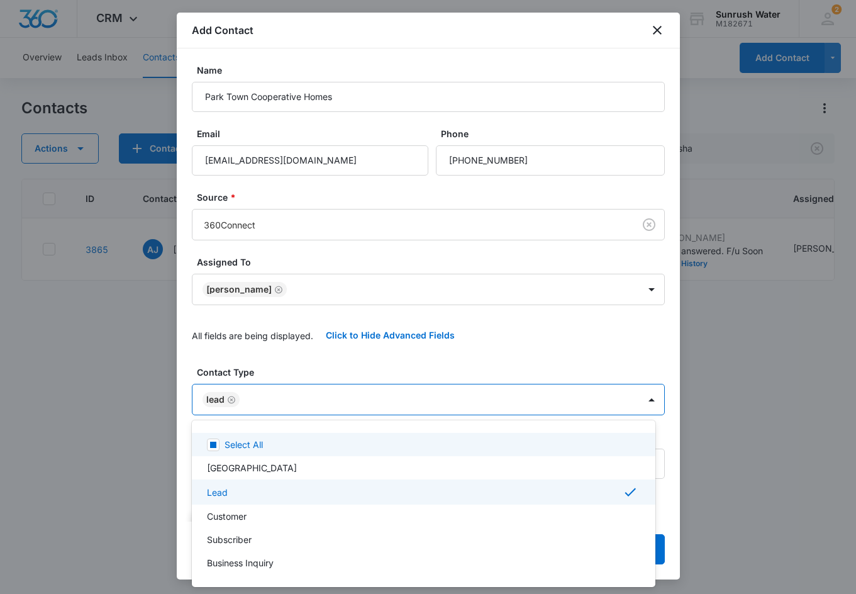
click at [301, 380] on div at bounding box center [428, 297] width 856 height 594
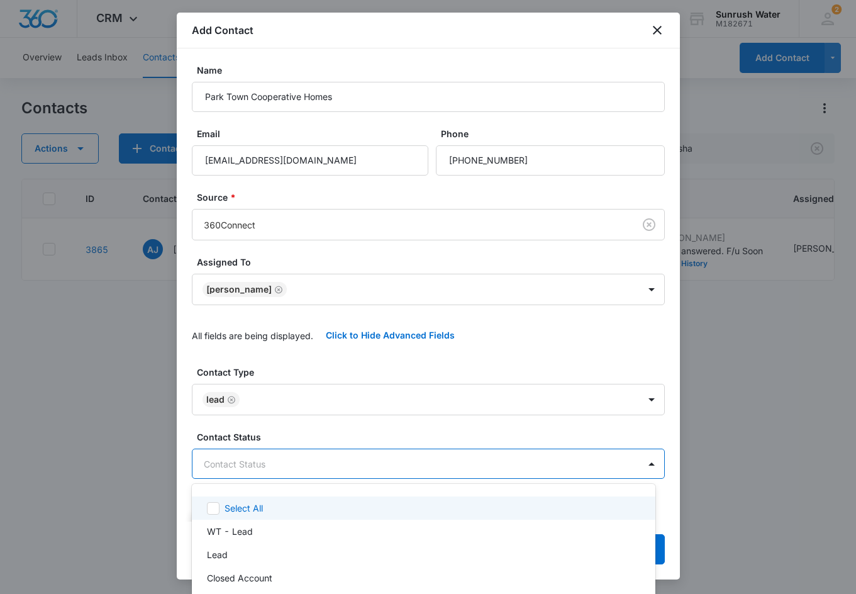
click at [296, 470] on body "CRM Apps Reputation Websites Forms CRM Email Social Content Ads Intelligence Fi…" at bounding box center [428, 297] width 856 height 594
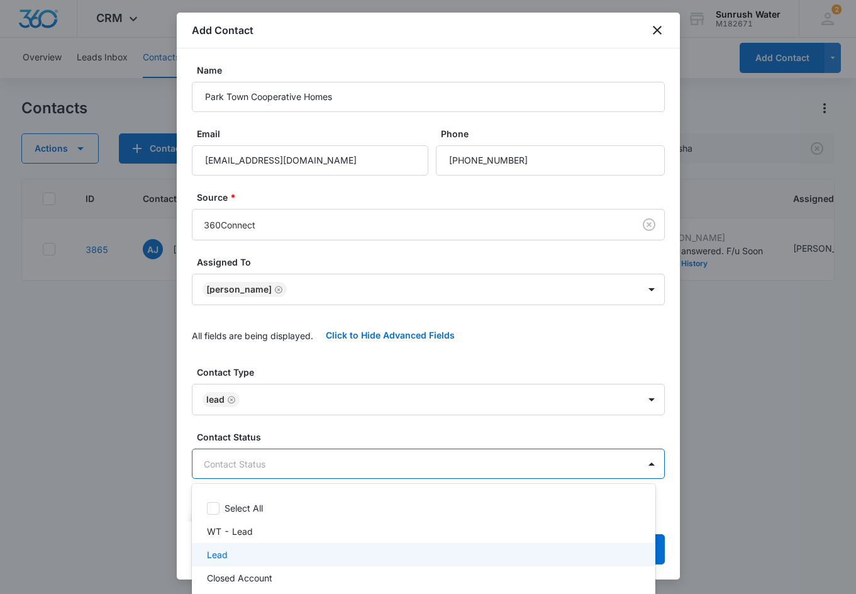
click at [287, 550] on div "Lead" at bounding box center [422, 554] width 431 height 13
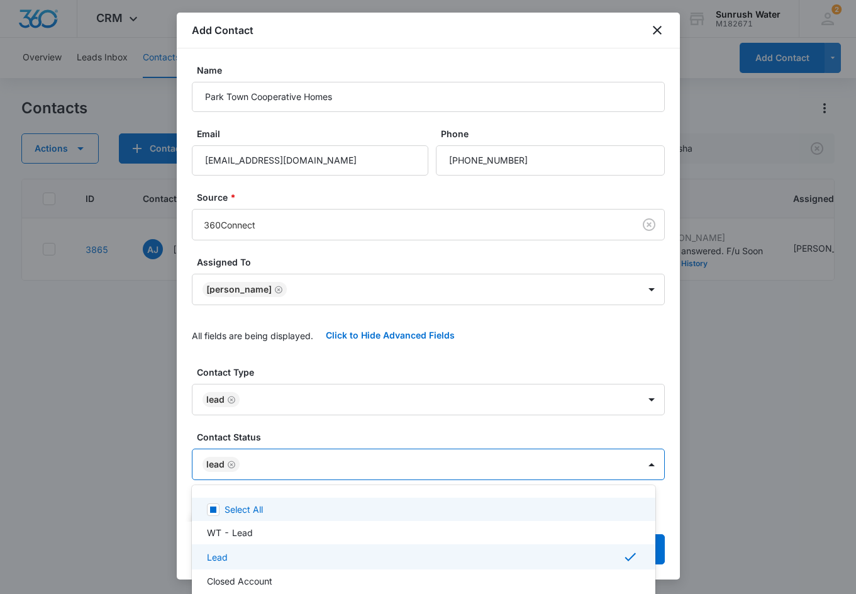
click at [321, 438] on div at bounding box center [428, 297] width 856 height 594
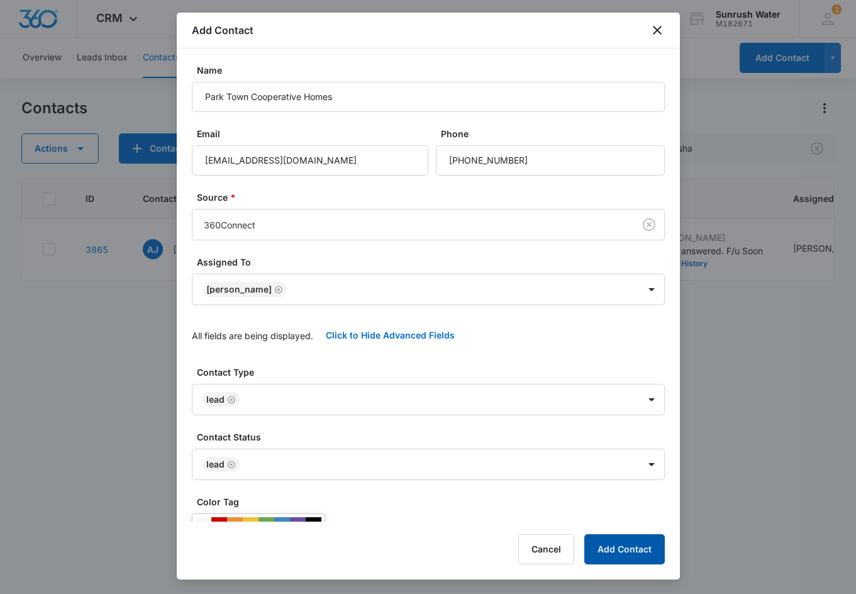
click at [602, 555] on button "Add Contact" at bounding box center [624, 549] width 80 height 30
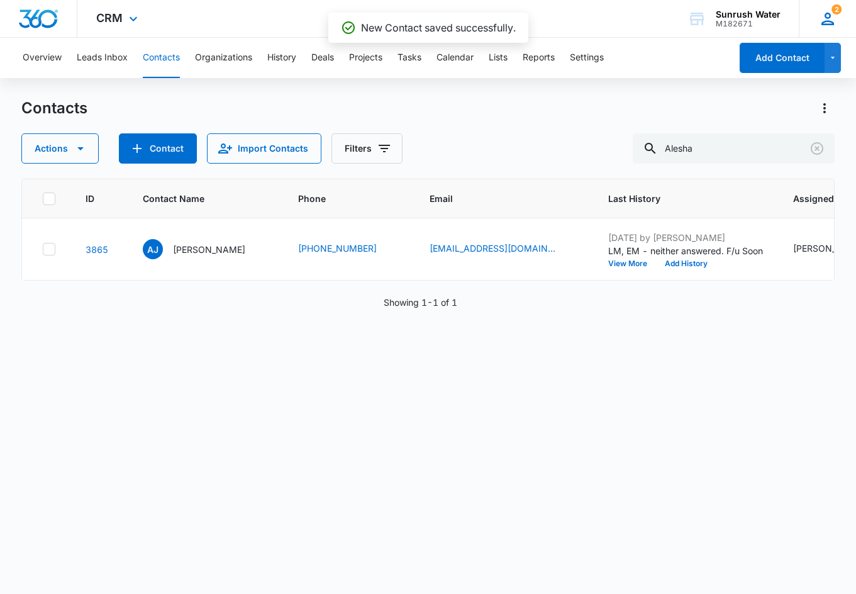
click at [602, 14] on icon at bounding box center [827, 18] width 19 height 19
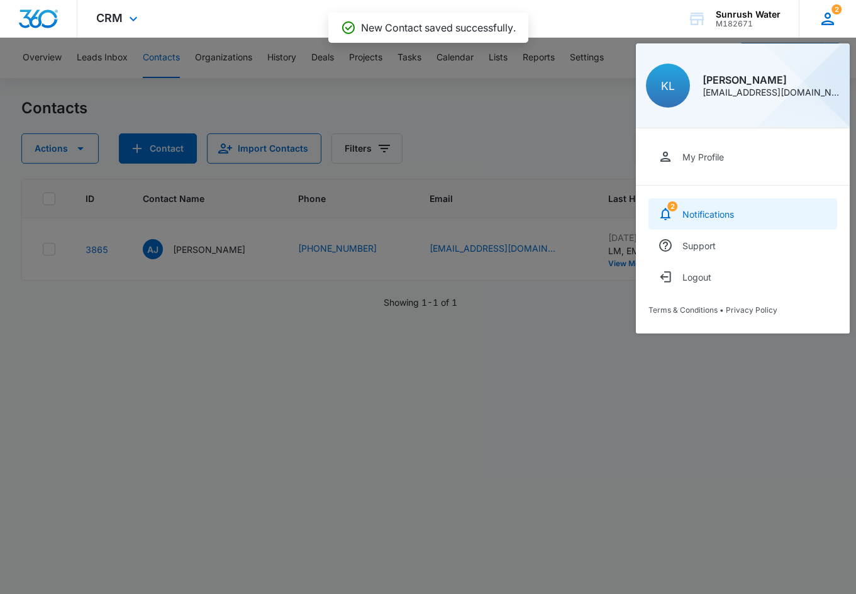
click at [602, 202] on link "2 Notifications" at bounding box center [742, 213] width 189 height 31
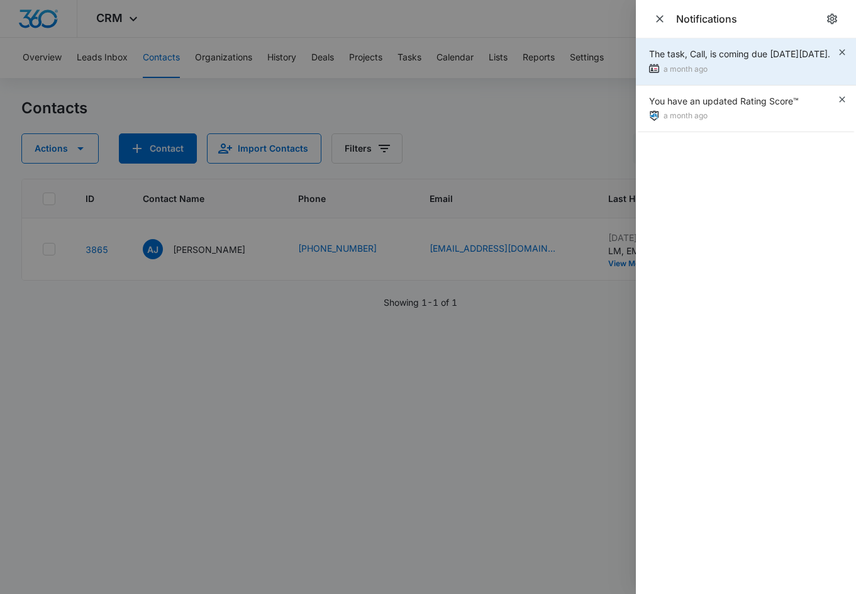
click at [602, 47] on div "The task, Call, is coming due on Wed Jul 16, 2025. a month ago" at bounding box center [746, 61] width 220 height 47
click at [602, 57] on div "The task, Call, is coming due on Wed Jul 16, 2025. a month ago" at bounding box center [746, 61] width 220 height 47
click at [602, 57] on icon "button" at bounding box center [842, 52] width 10 height 10
click at [602, 57] on div "The task, Call, is coming due on Wed Jul 16, 2025. a month ago" at bounding box center [746, 61] width 220 height 47
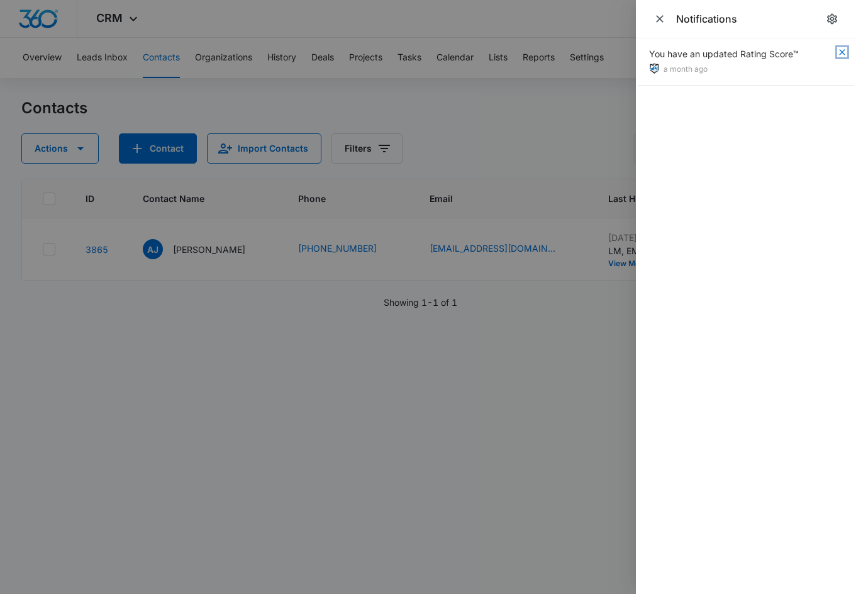
click at [602, 53] on icon "button" at bounding box center [842, 52] width 6 height 6
click at [574, 162] on div at bounding box center [428, 297] width 856 height 594
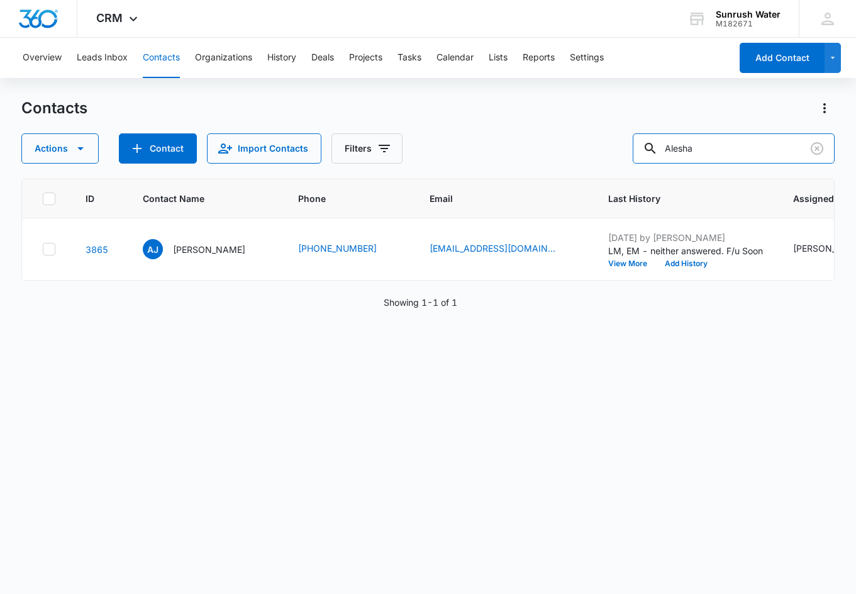
drag, startPoint x: 751, startPoint y: 150, endPoint x: 490, endPoint y: 155, distance: 261.0
click at [485, 161] on div "Actions Contact Import Contacts Filters Alesha" at bounding box center [427, 148] width 813 height 30
type input "park town"
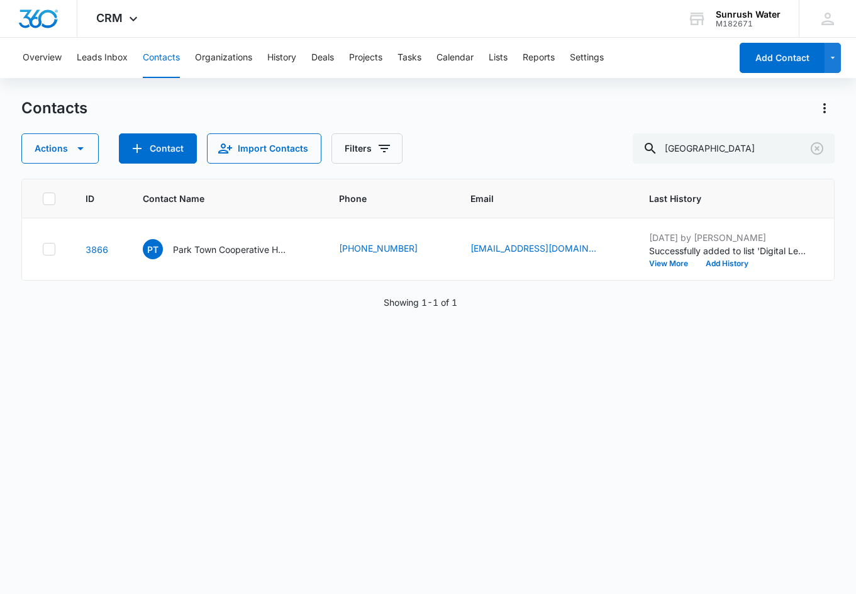
click at [602, 384] on div "ID Contact Name Phone Email Last History Assigned To Contact Type Contact Statu…" at bounding box center [427, 378] width 813 height 399
click at [257, 257] on div "PT Park Town Cooperative Homes" at bounding box center [214, 249] width 143 height 20
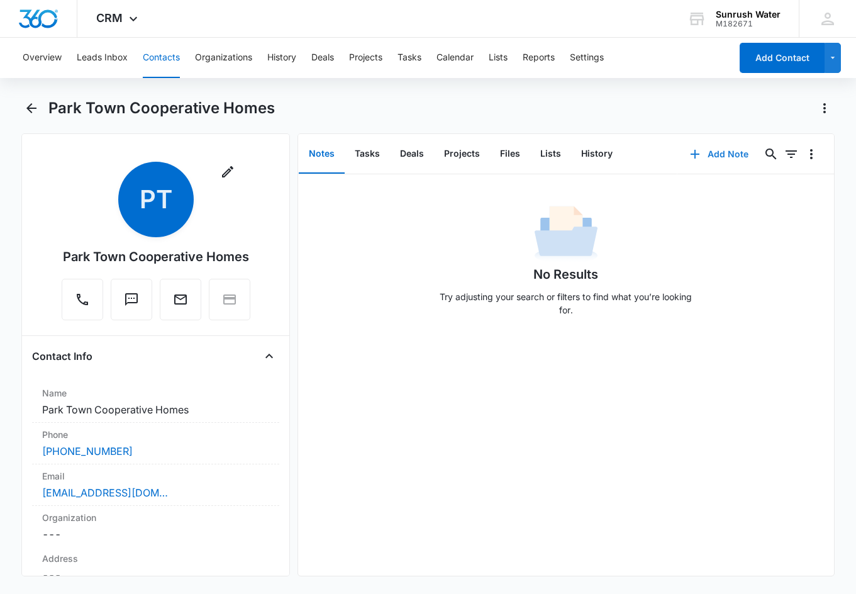
click at [602, 167] on button "Add Note" at bounding box center [719, 154] width 84 height 30
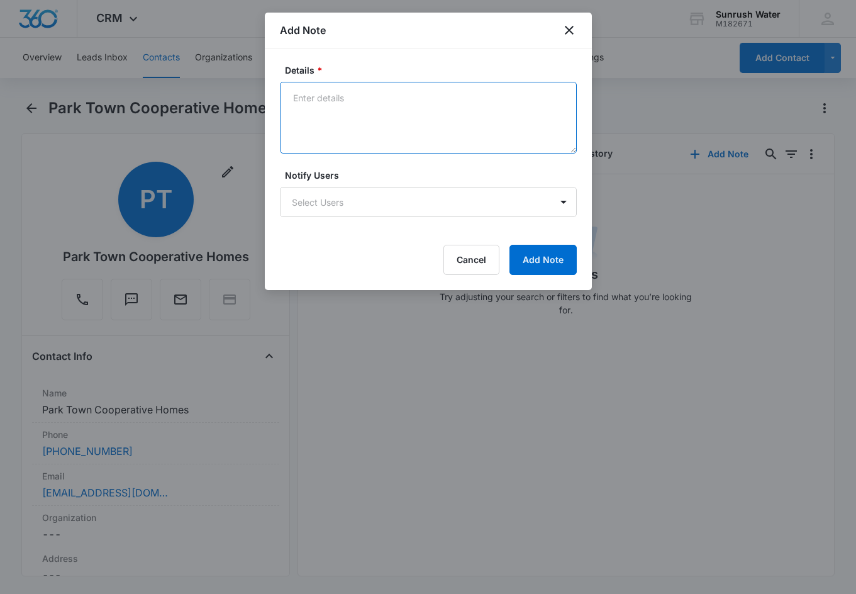
click at [437, 136] on textarea "Details *" at bounding box center [428, 118] width 297 height 72
click at [487, 121] on textarea "Details *" at bounding box center [428, 118] width 297 height 72
paste textarea "LM w/ call center rep, send email directly"
type textarea "LM w/ call center rep, send email directly after. f/u soon"
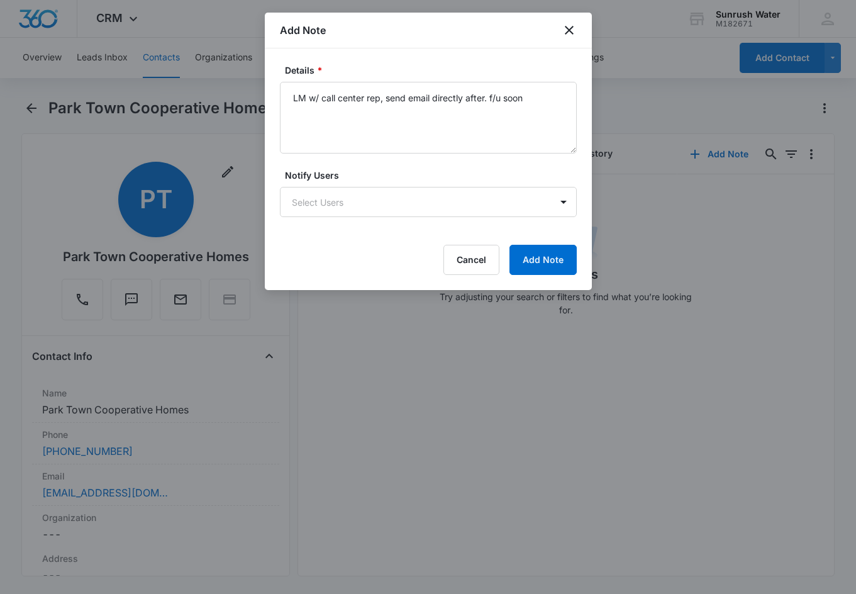
click at [567, 240] on form "Details * LM w/ call center rep, send email directly after. f/u soon Notify Use…" at bounding box center [428, 169] width 297 height 211
click at [547, 270] on button "Add Note" at bounding box center [542, 260] width 67 height 30
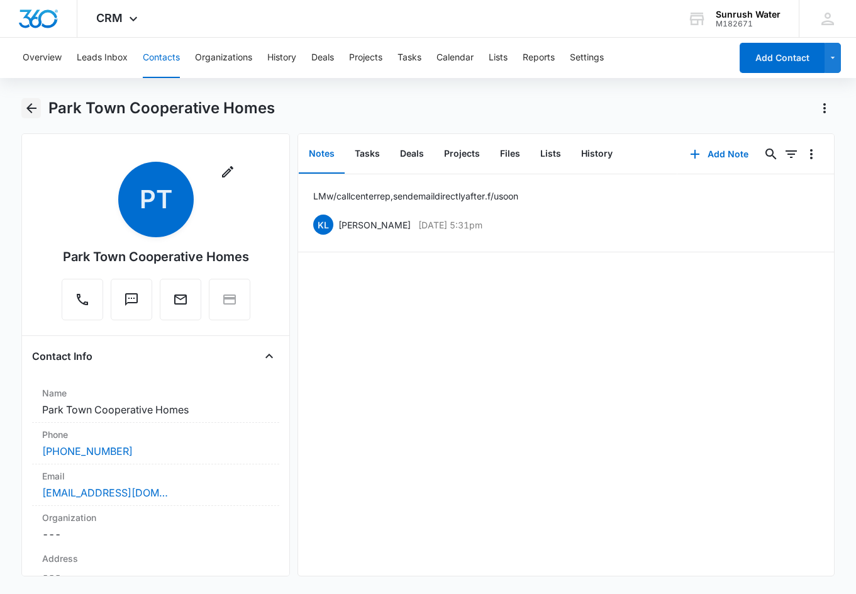
click at [26, 107] on icon "Back" at bounding box center [31, 108] width 15 height 15
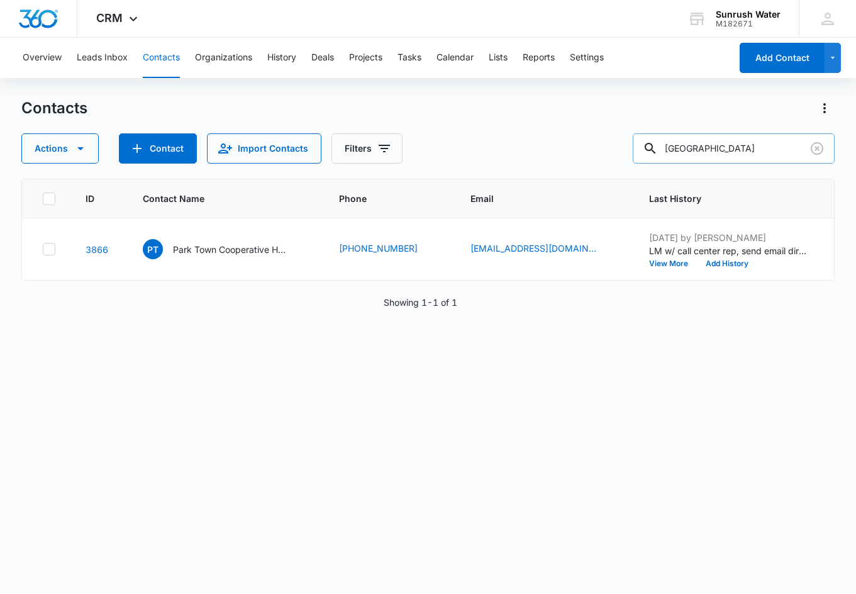
drag, startPoint x: 763, startPoint y: 145, endPoint x: 650, endPoint y: 142, distance: 113.2
click at [602, 142] on input "park town" at bounding box center [734, 148] width 202 height 30
type input "clermont"
click at [205, 252] on td "CC Clermon Co. Common Pleas Court" at bounding box center [226, 249] width 196 height 62
click at [198, 256] on p "Clermon Co. Common Pleas Court" at bounding box center [229, 249] width 113 height 13
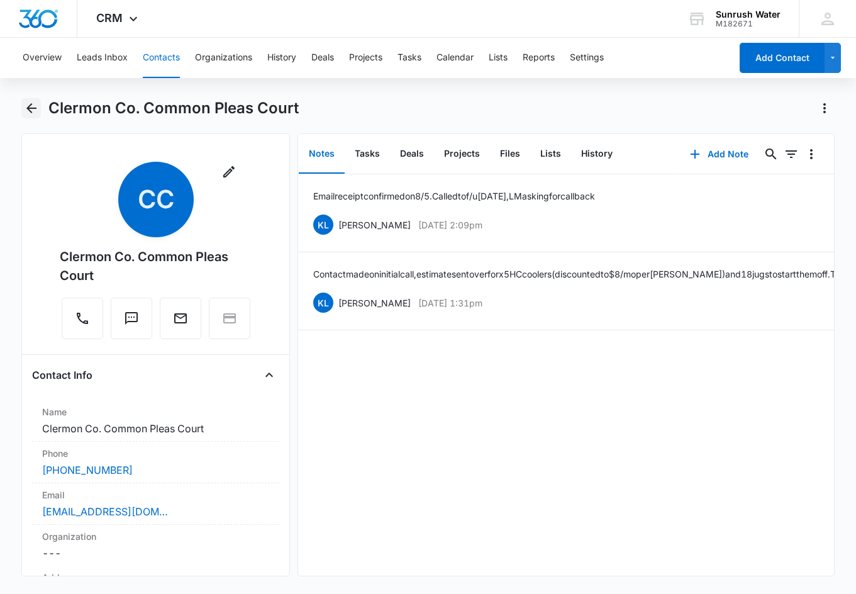
click at [41, 104] on button "Back" at bounding box center [30, 108] width 19 height 20
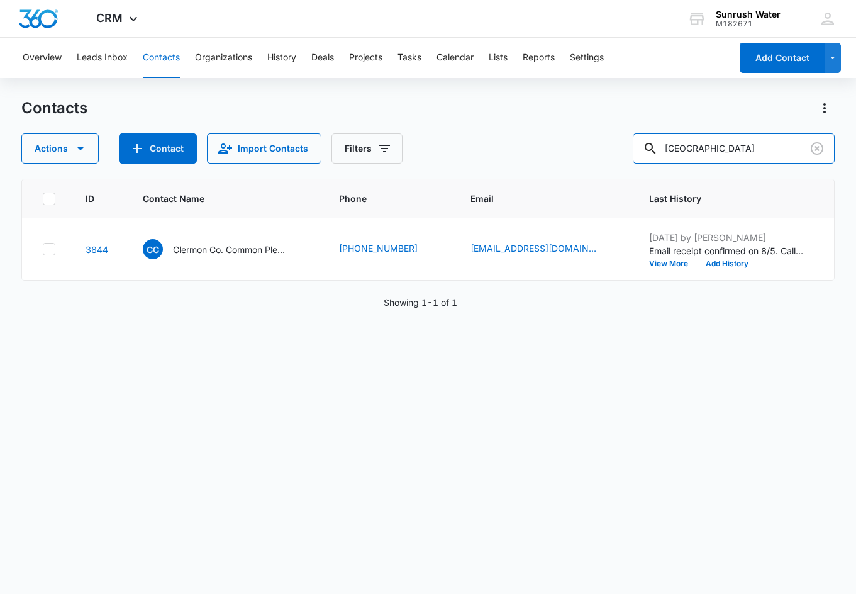
drag, startPoint x: 517, startPoint y: 136, endPoint x: 548, endPoint y: 139, distance: 30.9
click at [516, 137] on div "Actions Contact Import Contacts Filters clermont" at bounding box center [427, 148] width 813 height 30
type input "Gretchen Austin"
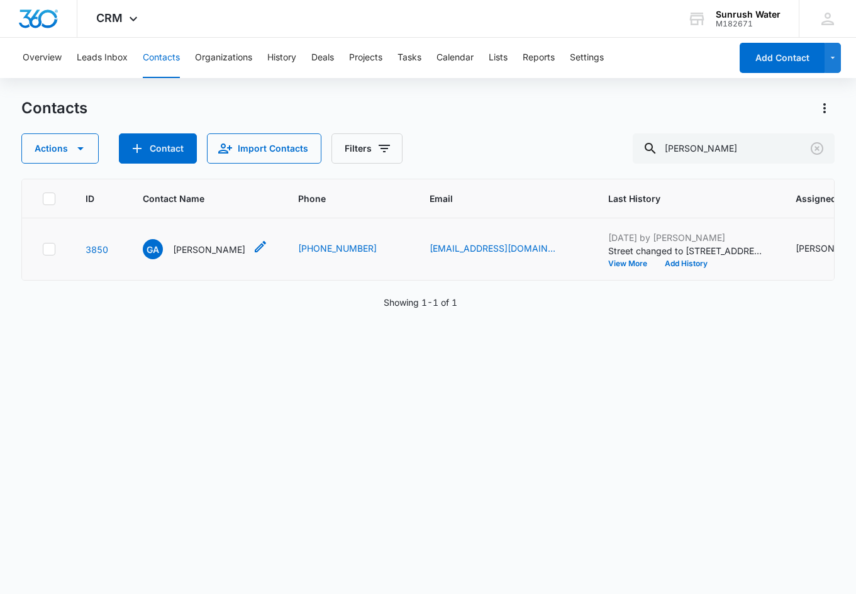
click at [169, 259] on div "GA Gretchen Austin" at bounding box center [194, 249] width 102 height 20
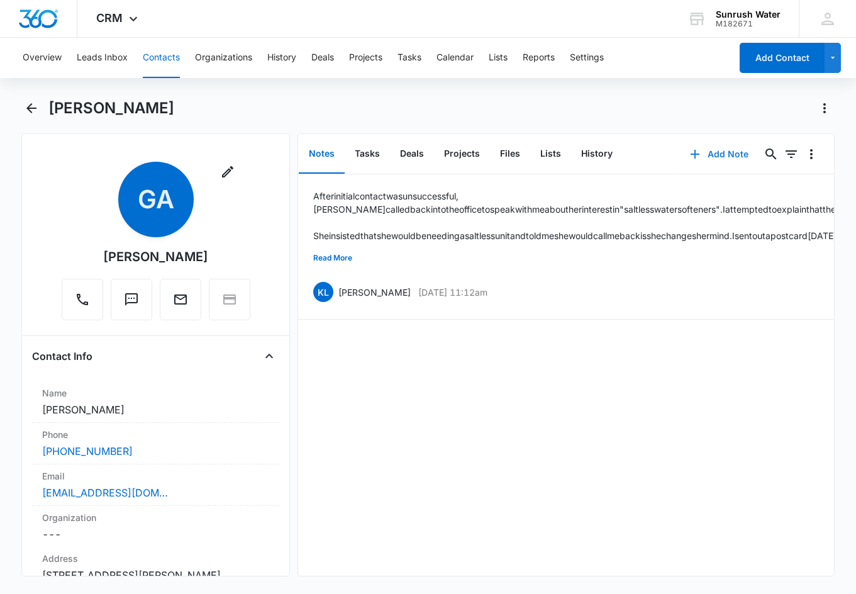
click at [602, 153] on button "Add Note" at bounding box center [719, 154] width 84 height 30
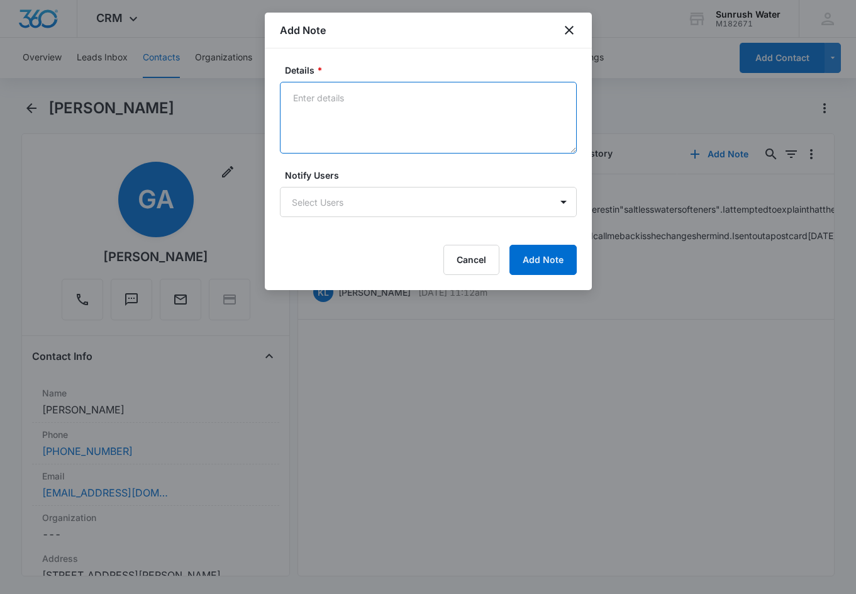
click at [430, 101] on textarea "Details *" at bounding box center [428, 118] width 297 height 72
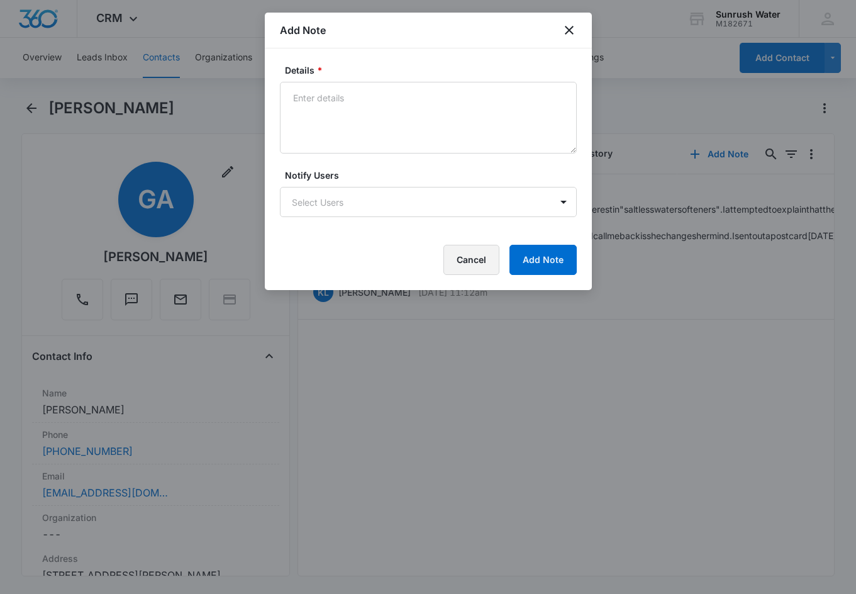
click at [466, 262] on button "Cancel" at bounding box center [471, 260] width 56 height 30
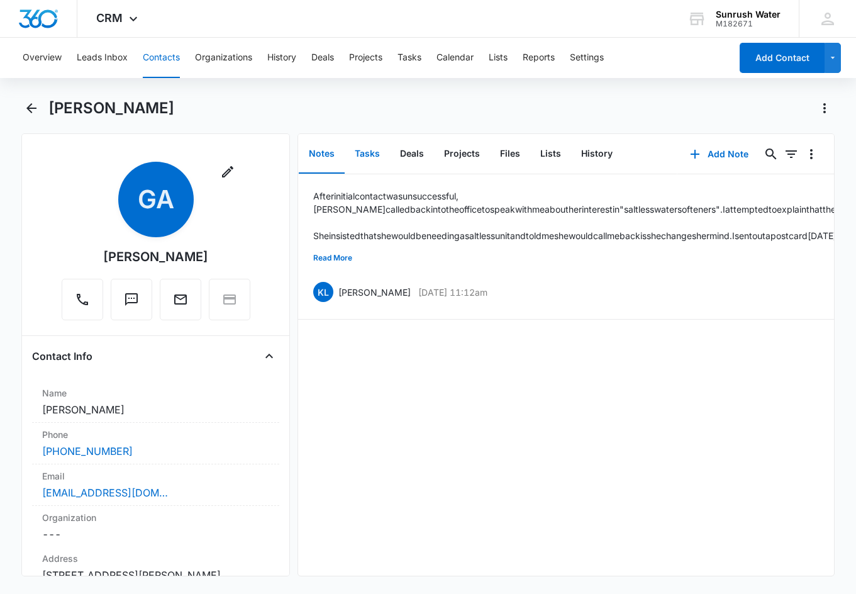
click at [372, 159] on button "Tasks" at bounding box center [367, 154] width 45 height 39
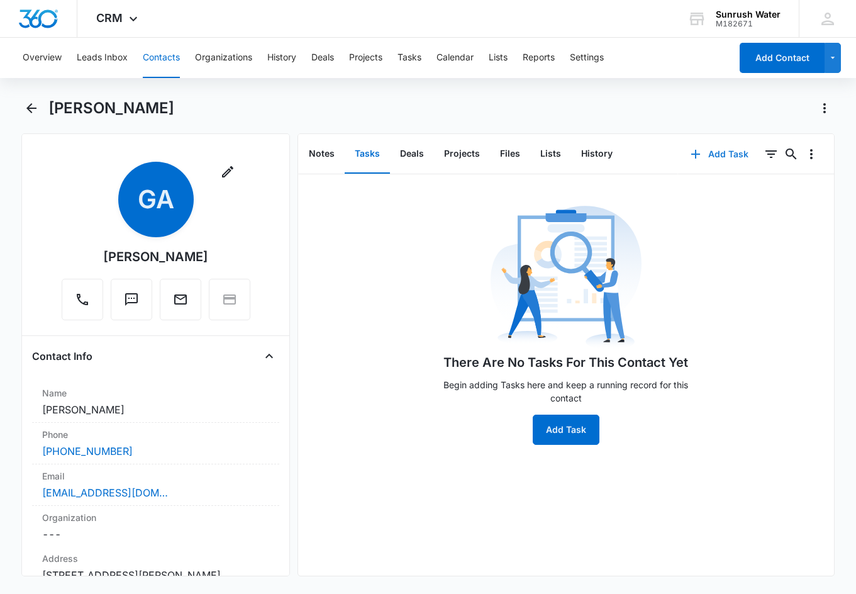
click at [602, 153] on button "Add Task" at bounding box center [719, 154] width 83 height 30
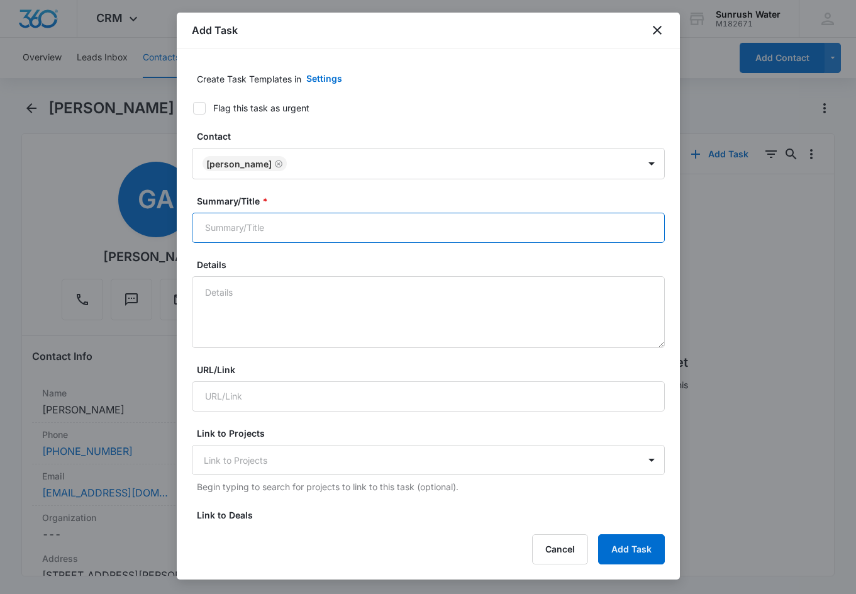
click at [481, 224] on input "Summary/Title *" at bounding box center [428, 228] width 473 height 30
type input "Call"
type textarea "See if she has come around from the saltless softeners"
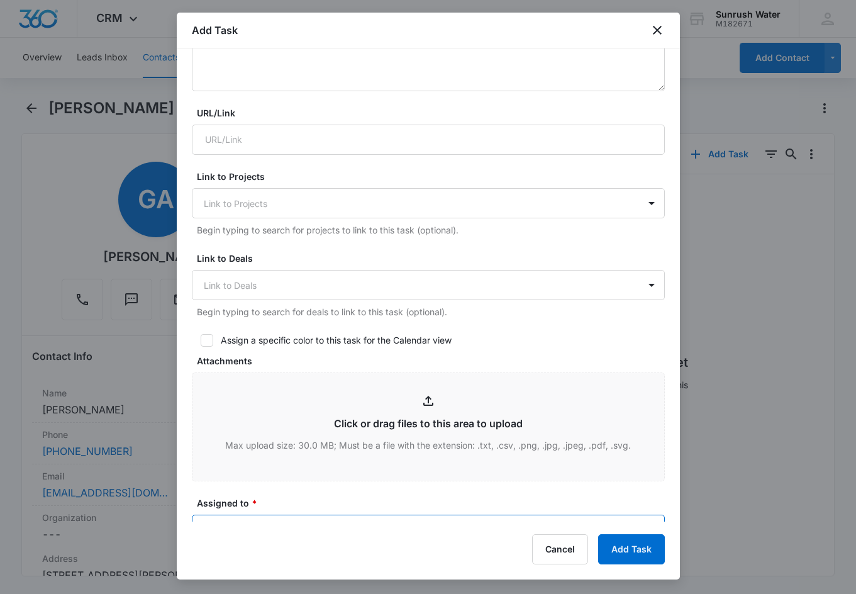
scroll to position [501, 0]
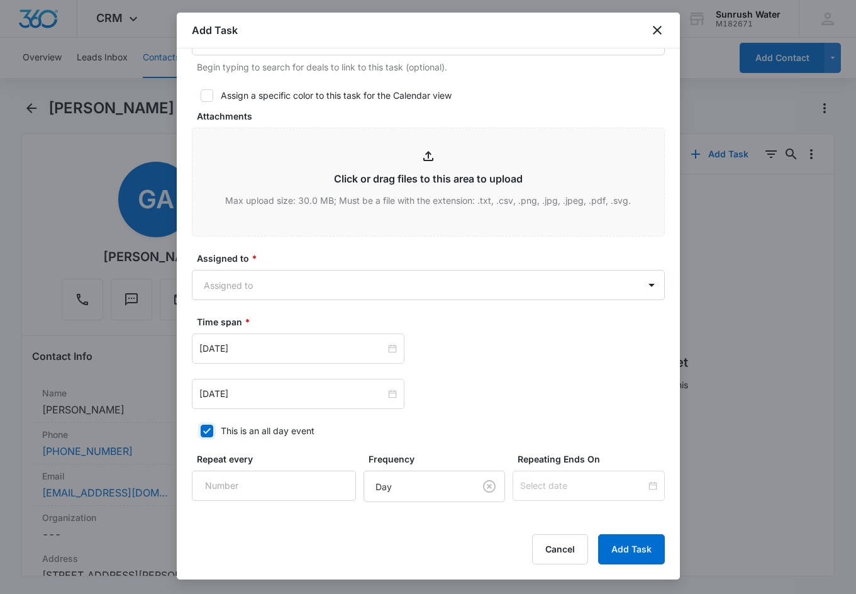
click at [598, 534] on button "Add Task" at bounding box center [631, 549] width 67 height 30
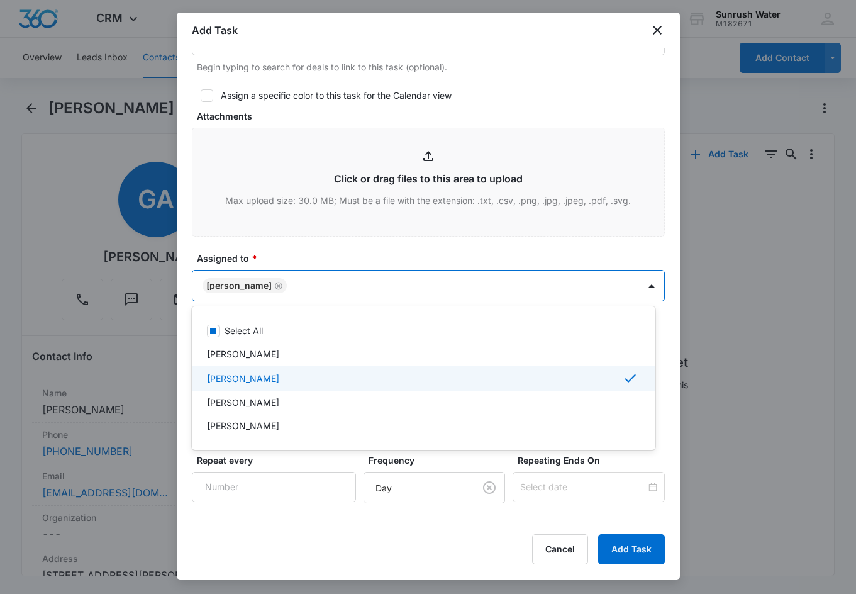
drag, startPoint x: 462, startPoint y: 250, endPoint x: 457, endPoint y: 261, distance: 12.4
click at [460, 252] on div at bounding box center [428, 297] width 856 height 594
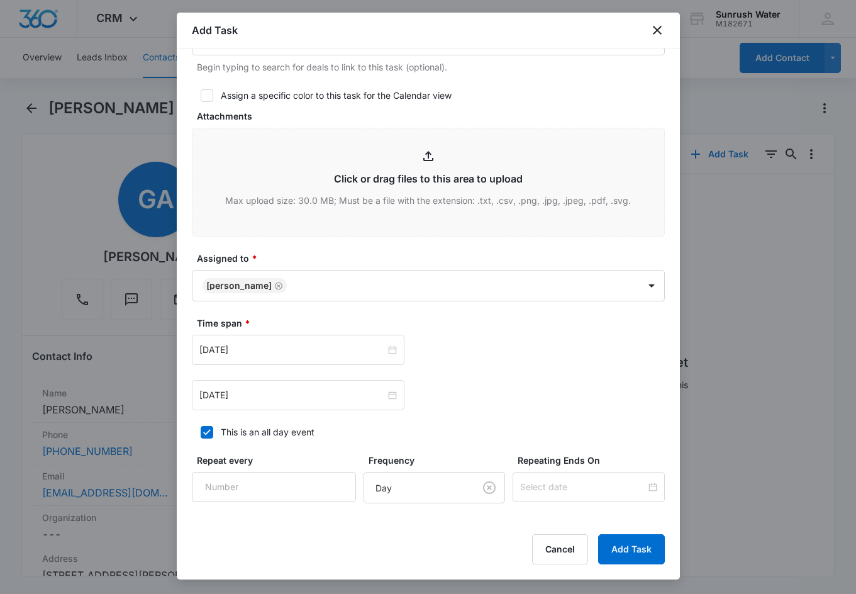
click at [269, 434] on div "This is an all day event" at bounding box center [268, 431] width 94 height 13
click at [201, 434] on input "This is an all day event" at bounding box center [196, 432] width 9 height 9
checkbox input "false"
click at [507, 354] on div "12:00 am" at bounding box center [482, 350] width 92 height 14
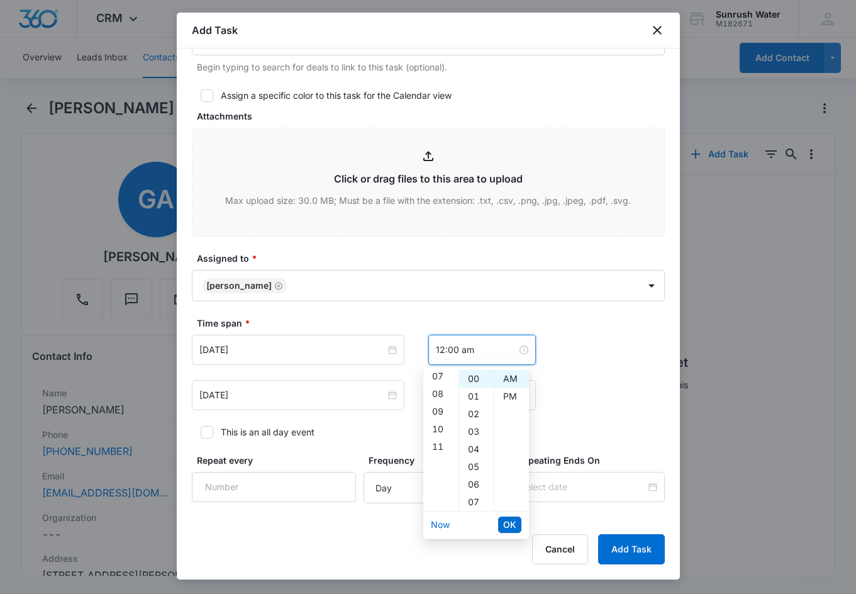
scroll to position [0, 0]
click at [438, 407] on div "02" at bounding box center [440, 414] width 35 height 18
click at [510, 402] on div "PM" at bounding box center [511, 396] width 35 height 18
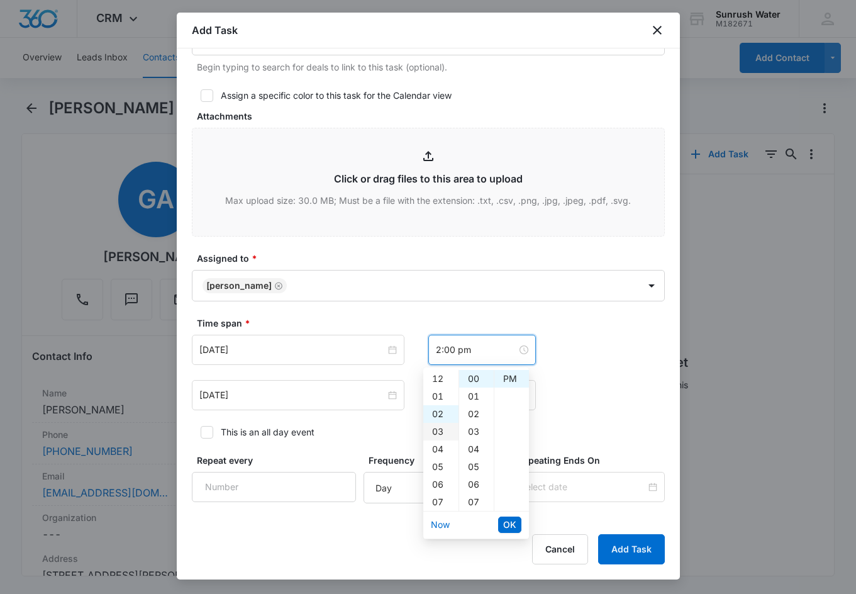
click at [443, 404] on div "01" at bounding box center [440, 396] width 35 height 18
click at [477, 420] on div "45" at bounding box center [476, 416] width 35 height 18
type input "1:45 pm"
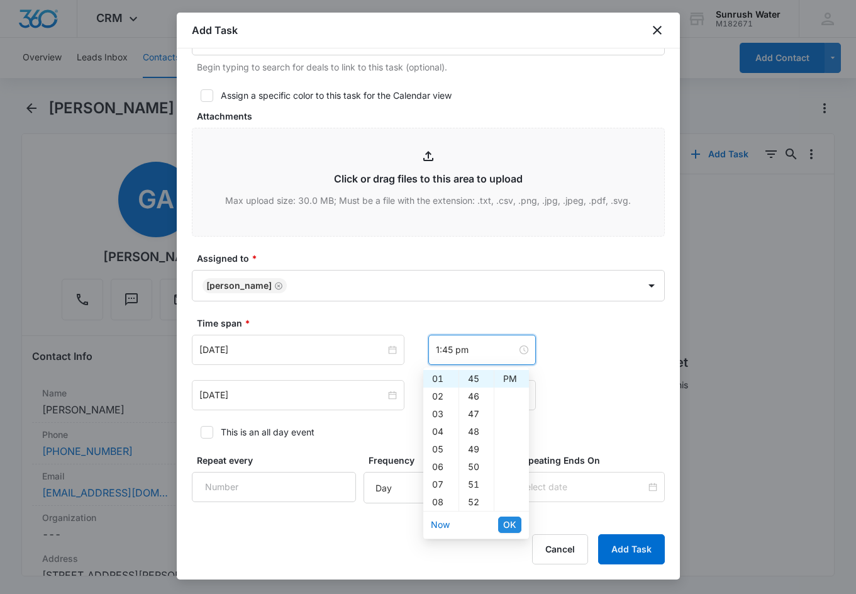
click at [514, 525] on span "OK" at bounding box center [509, 524] width 13 height 14
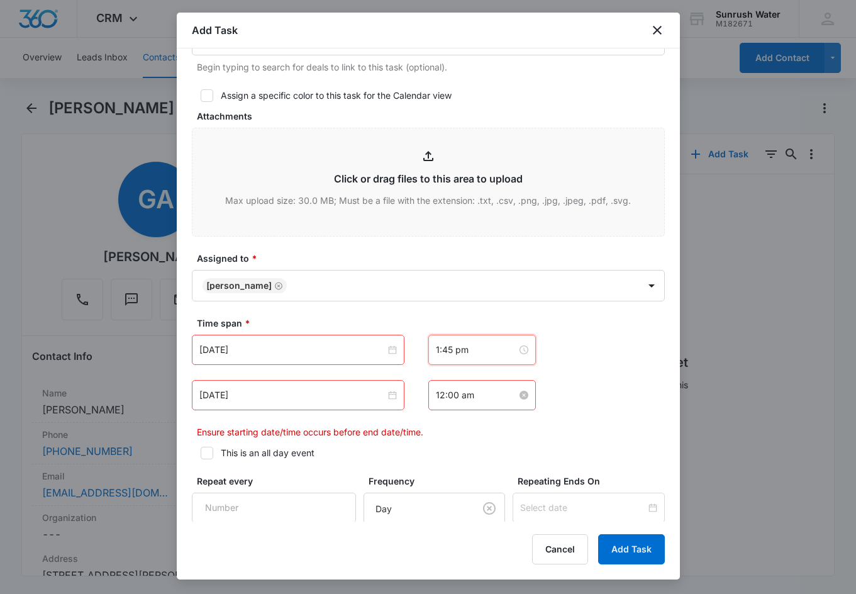
click at [472, 396] on input "12:00 am" at bounding box center [476, 395] width 81 height 14
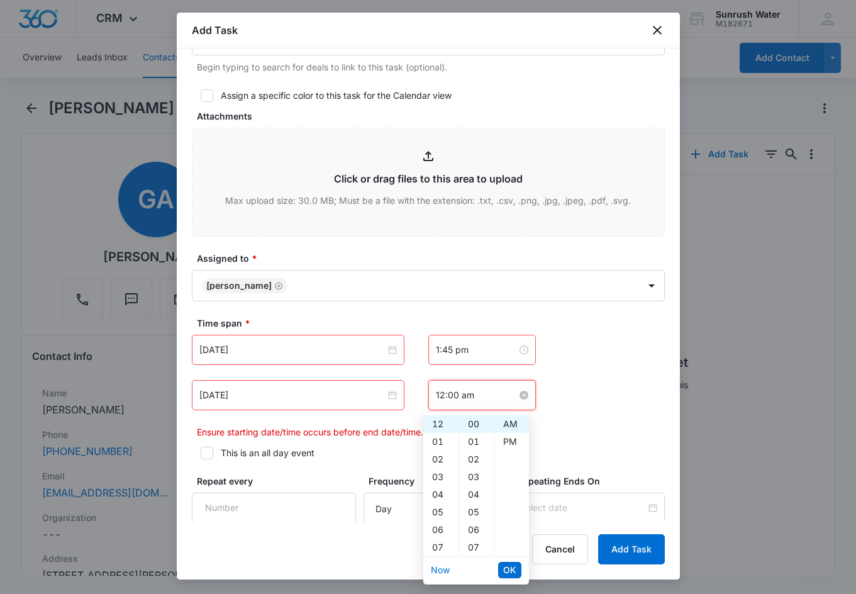
click at [501, 396] on div "12:00 am" at bounding box center [482, 395] width 92 height 14
click at [502, 396] on div "12:00 am" at bounding box center [482, 395] width 92 height 14
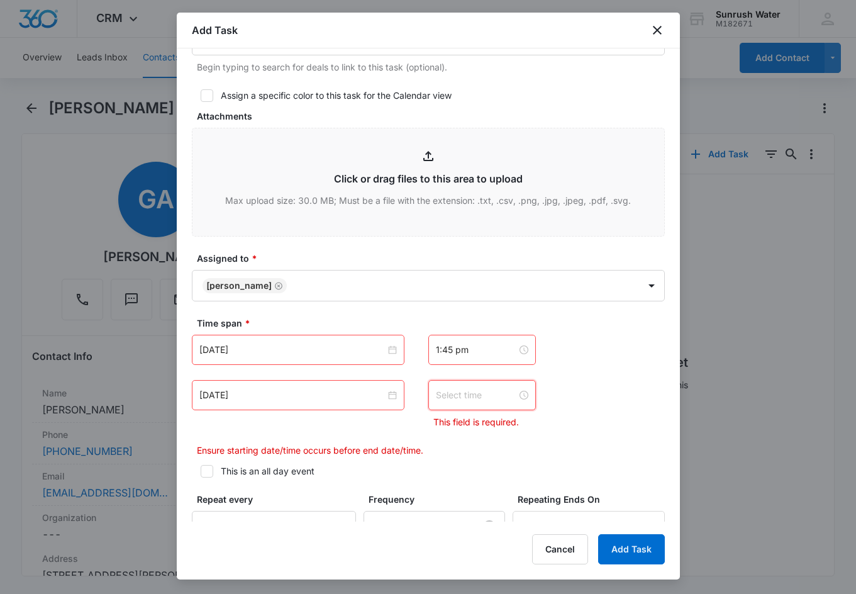
click at [489, 393] on input at bounding box center [476, 395] width 81 height 14
click at [508, 389] on div at bounding box center [482, 395] width 92 height 14
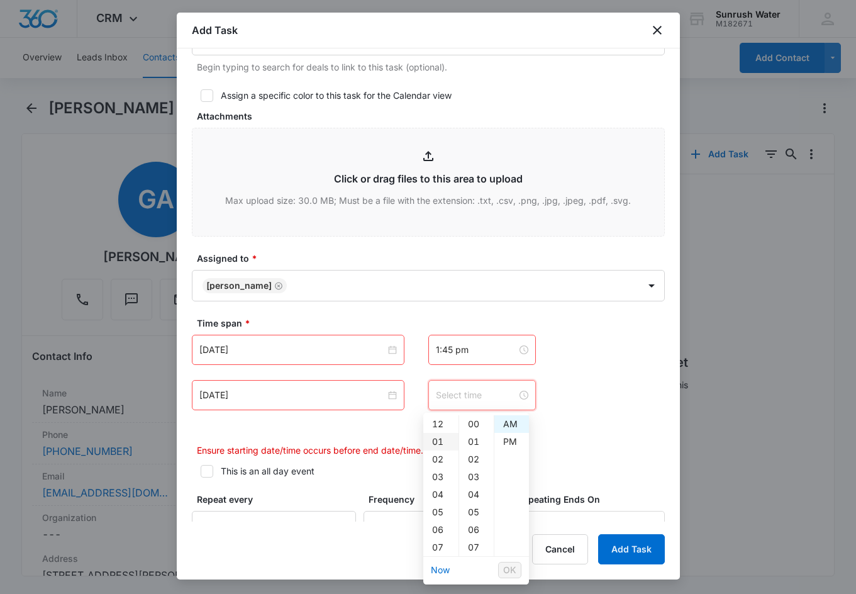
click at [439, 445] on div "01" at bounding box center [440, 442] width 35 height 18
click at [446, 441] on div "02" at bounding box center [440, 442] width 35 height 18
click at [515, 441] on div "PM" at bounding box center [511, 442] width 35 height 18
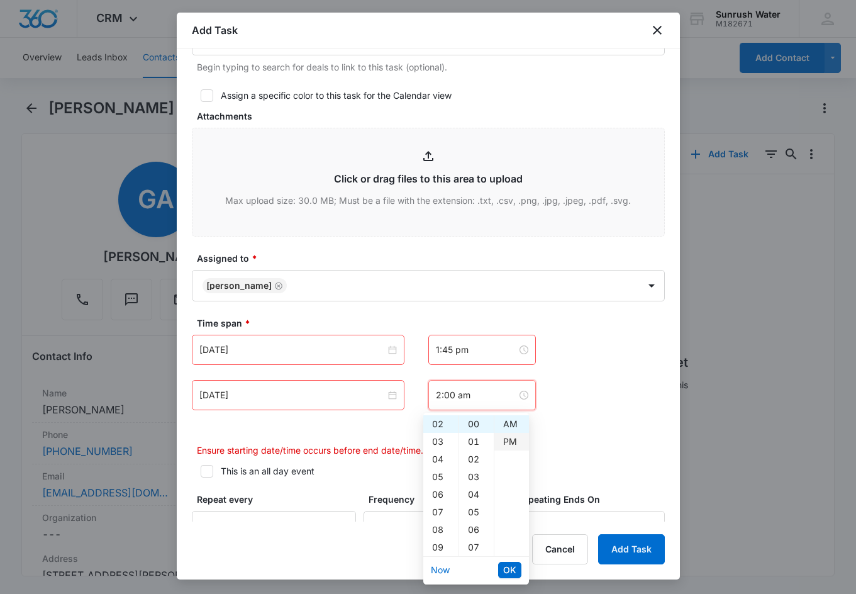
type input "2:00 pm"
click at [516, 570] on span "OK" at bounding box center [509, 570] width 13 height 14
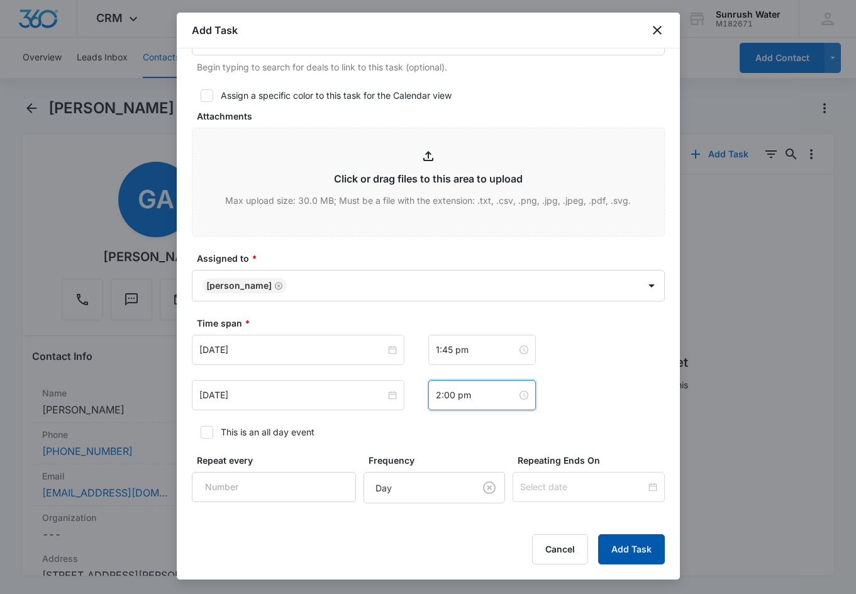
click at [602, 546] on button "Add Task" at bounding box center [631, 549] width 67 height 30
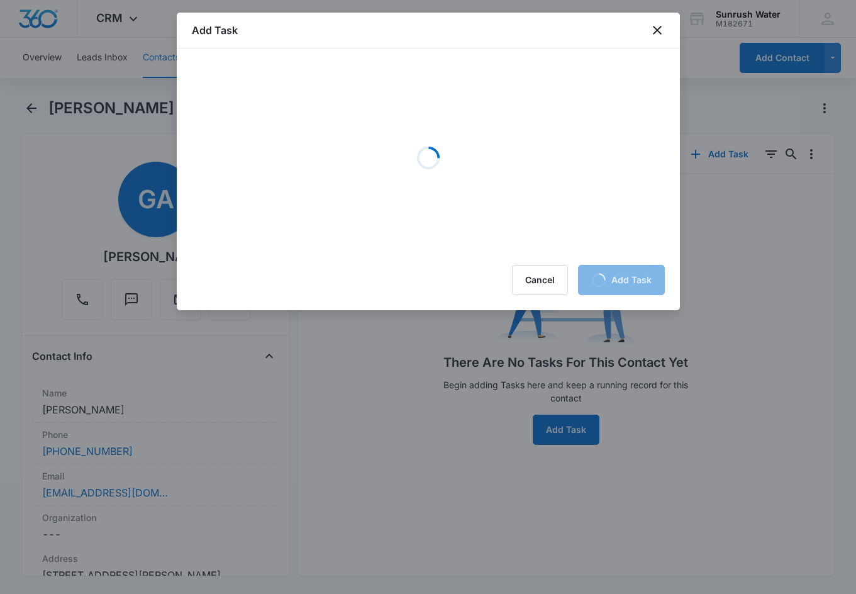
scroll to position [0, 0]
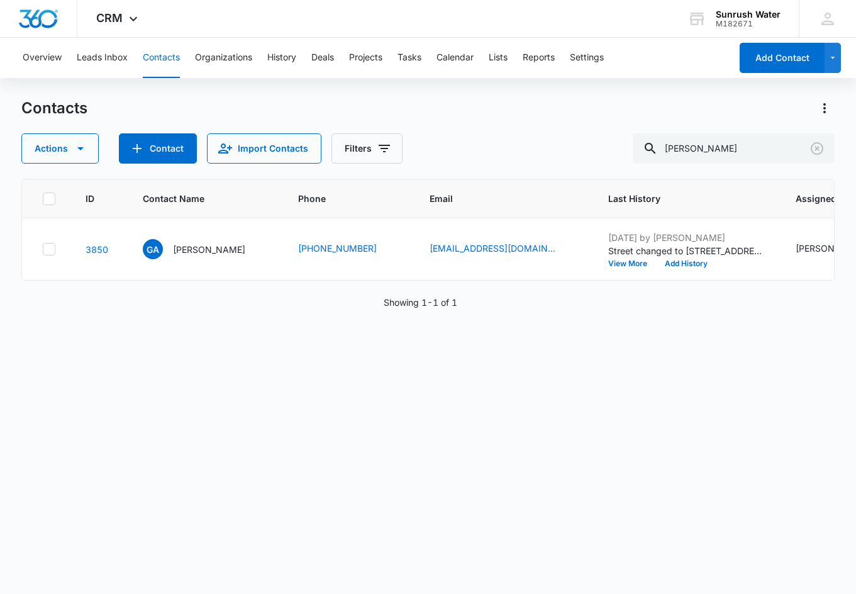
click at [602, 511] on div "ID Contact Name Phone Email Last History Assigned To Contact Type Contact Statu…" at bounding box center [427, 378] width 813 height 399
click at [602, 152] on icon "Clear" at bounding box center [816, 148] width 15 height 15
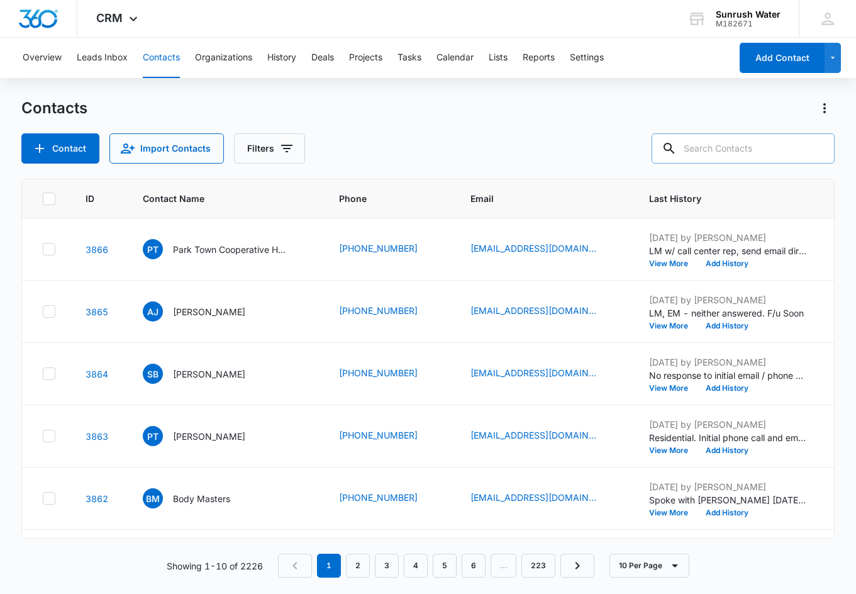
click at [602, 140] on input "text" at bounding box center [742, 148] width 183 height 30
type input "T"
type input "Y"
type input "Tony Tracy"
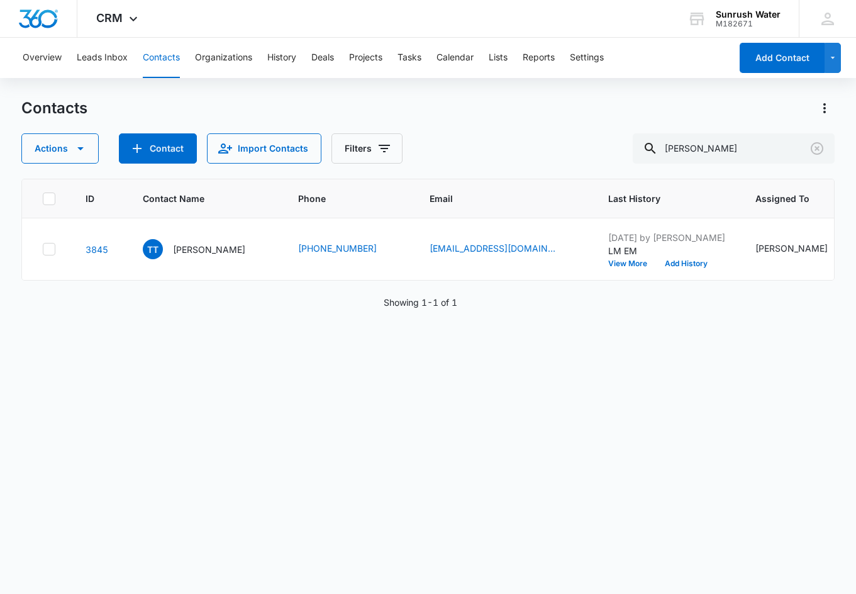
drag, startPoint x: 472, startPoint y: 388, endPoint x: 140, endPoint y: 287, distance: 347.7
click at [471, 387] on div "ID Contact Name Phone Email Last History Assigned To Contact Type Contact Statu…" at bounding box center [427, 378] width 813 height 399
click at [207, 240] on div "TT Tony Tracy" at bounding box center [194, 249] width 102 height 20
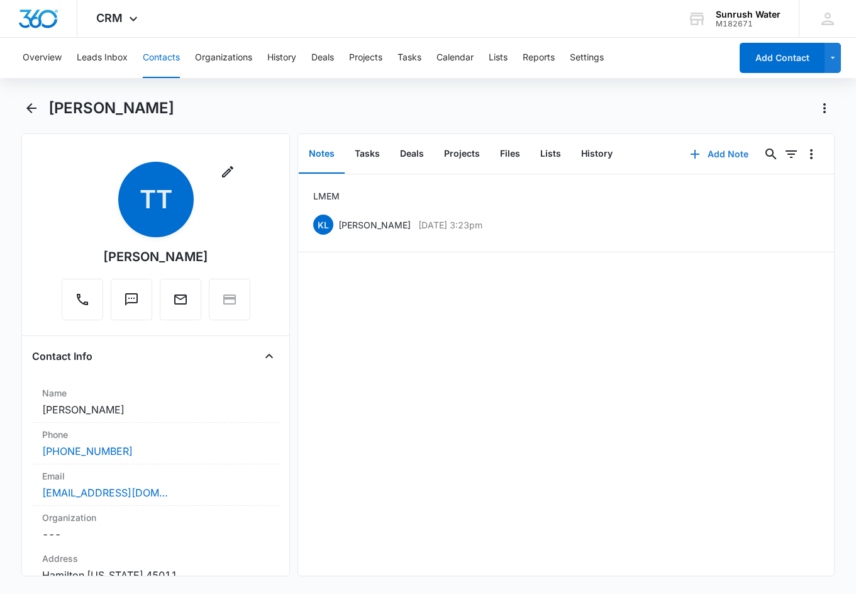
click at [602, 146] on button "Add Note" at bounding box center [719, 154] width 84 height 30
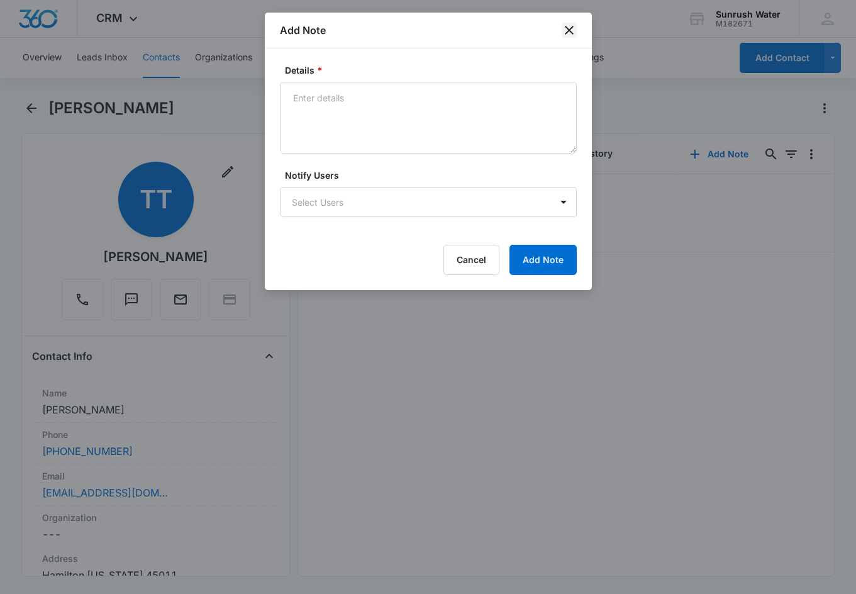
click at [564, 30] on icon "close" at bounding box center [569, 30] width 15 height 15
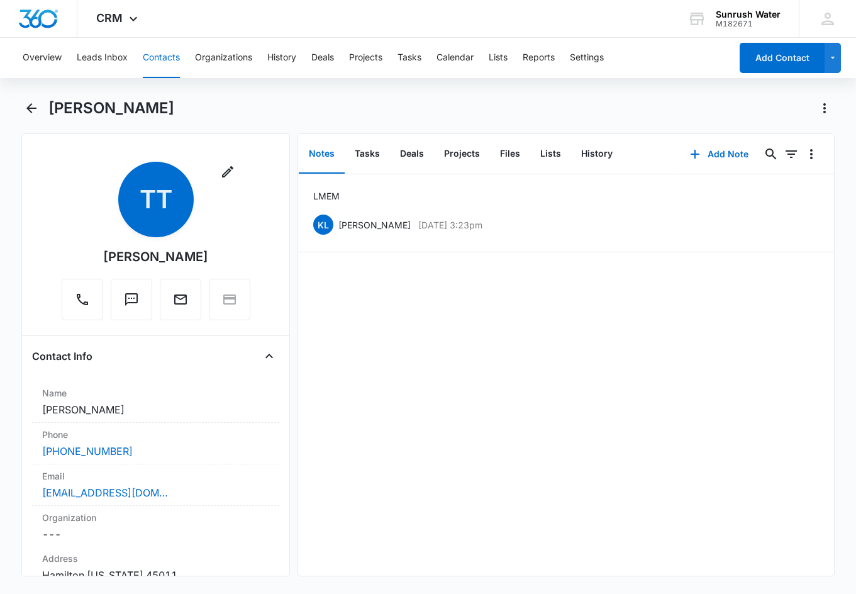
click at [547, 291] on div "LM EM KL Kayla Lipscomb Aug 5, 2025 at 3:23pm Delete Edit" at bounding box center [566, 374] width 536 height 401
click at [602, 152] on button "Add Note" at bounding box center [719, 154] width 84 height 30
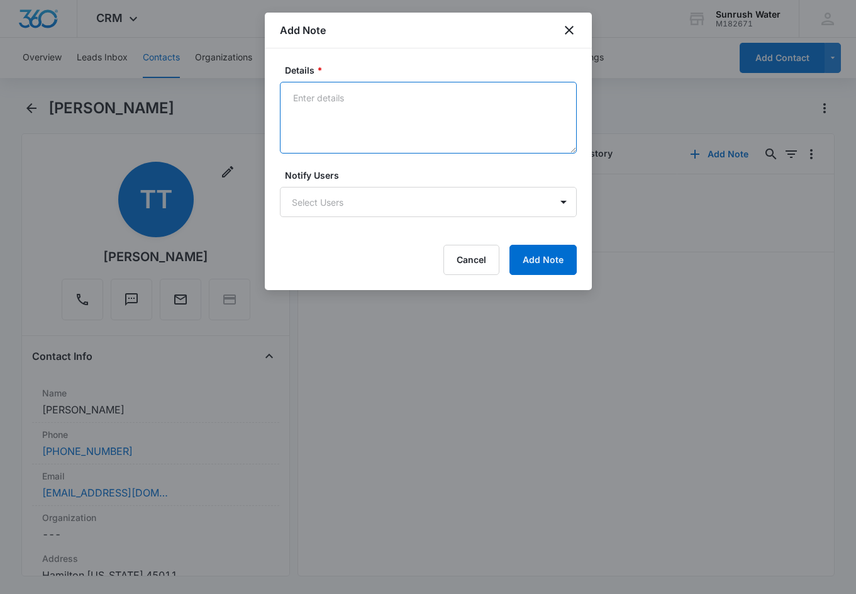
click at [479, 139] on textarea "Details *" at bounding box center [428, 118] width 297 height 72
type textarea "Phone number goes to a different name. Sending another email"
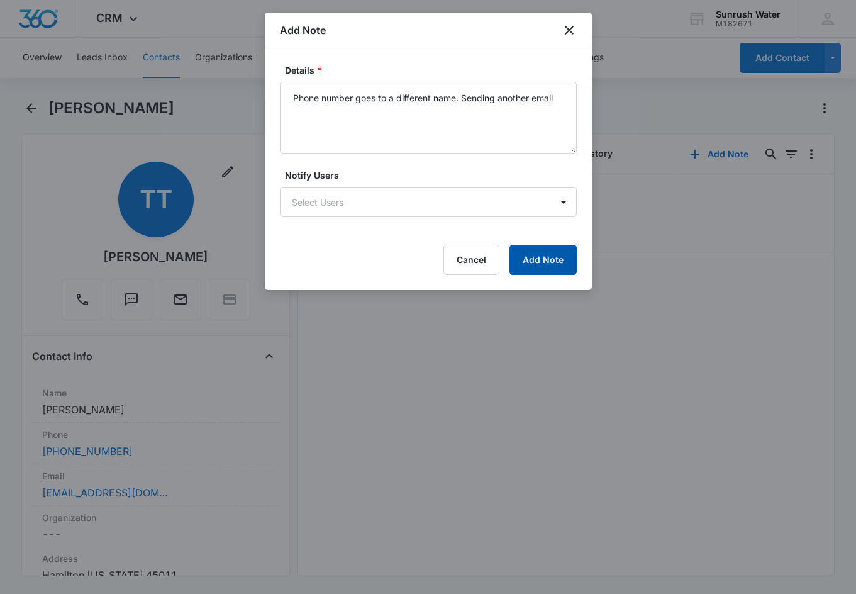
click at [555, 255] on button "Add Note" at bounding box center [542, 260] width 67 height 30
